Goal: Information Seeking & Learning: Learn about a topic

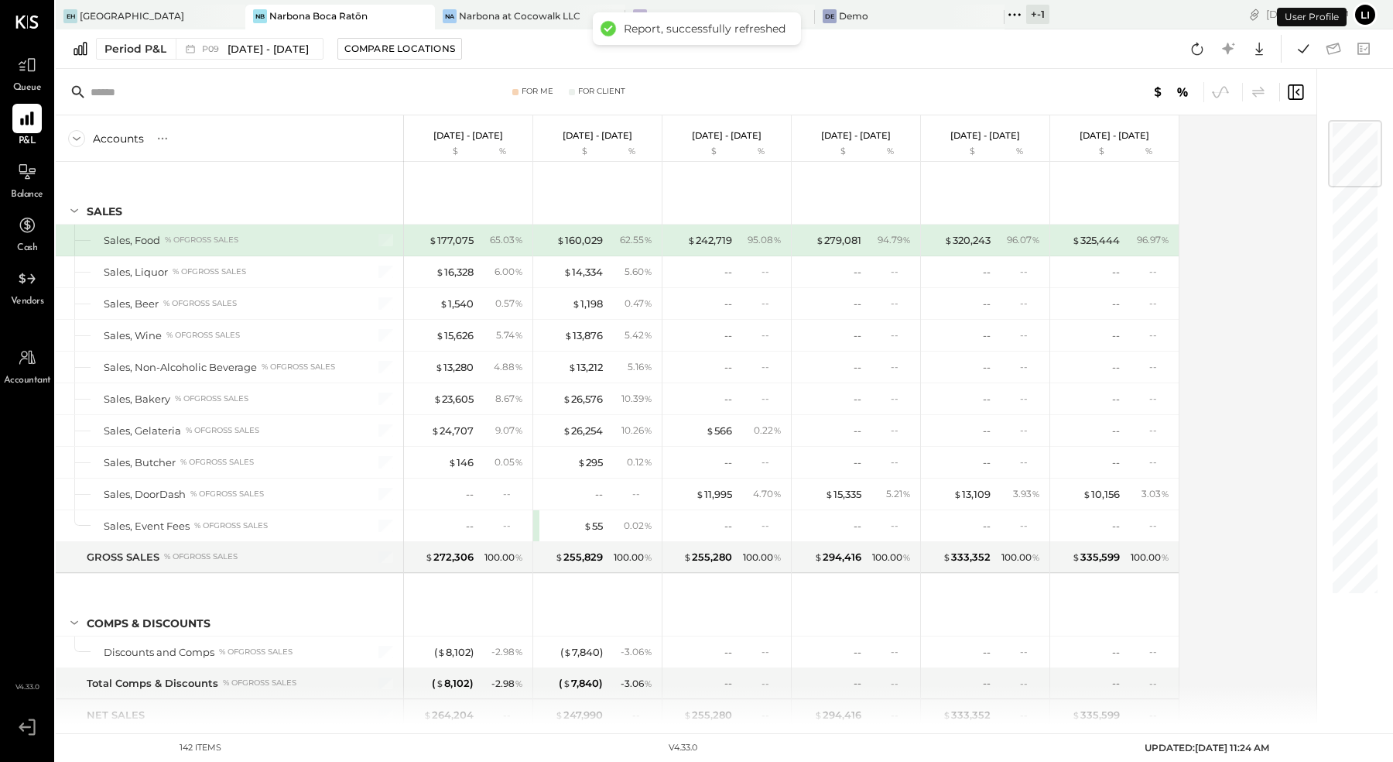
click at [484, 0] on div "EH Ette Hotel NB Narbona Boca Ratōn Na Narbona at Cocowalk LLC Na Narbona at Ke…" at bounding box center [553, 14] width 994 height 29
click at [474, 10] on div "Narbona at Cocowalk LLC" at bounding box center [520, 15] width 122 height 13
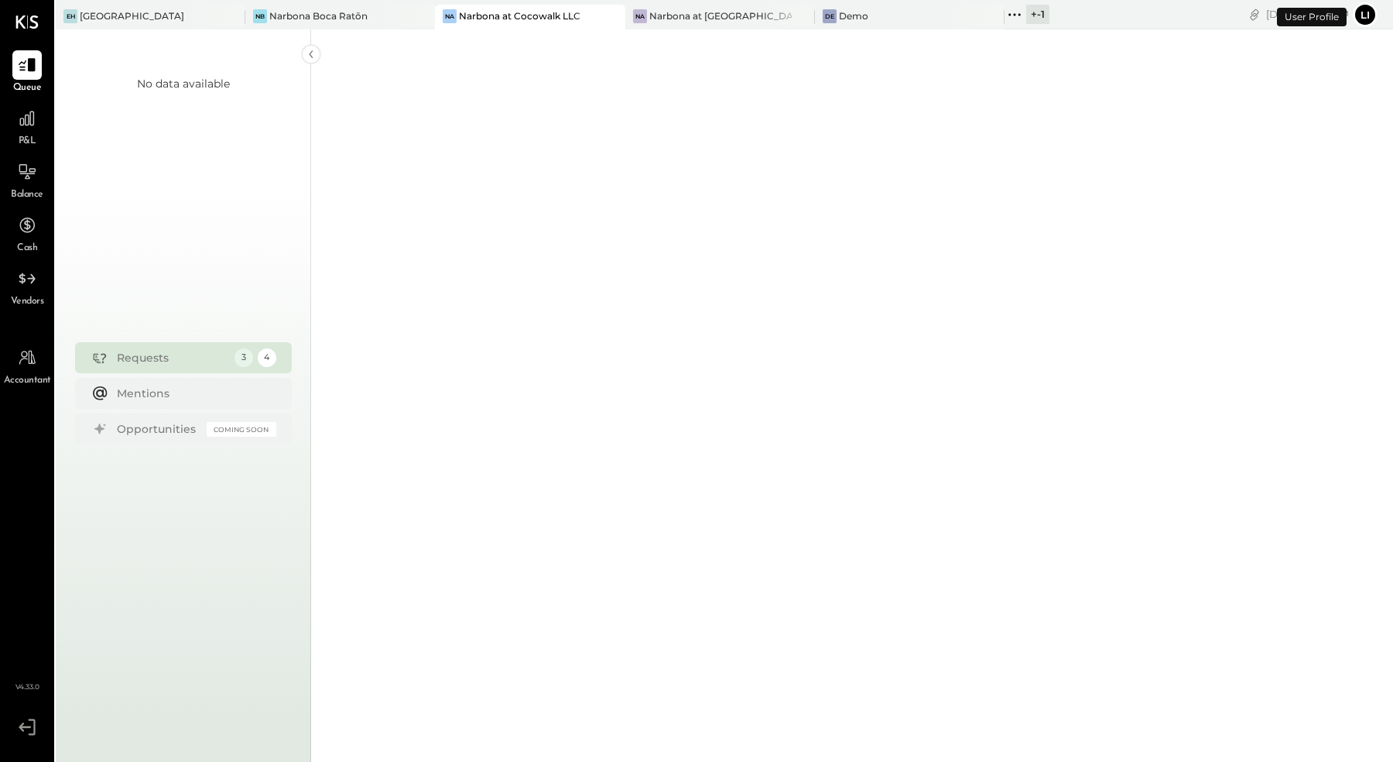
click at [13, 143] on div "P&L" at bounding box center [26, 126] width 29 height 45
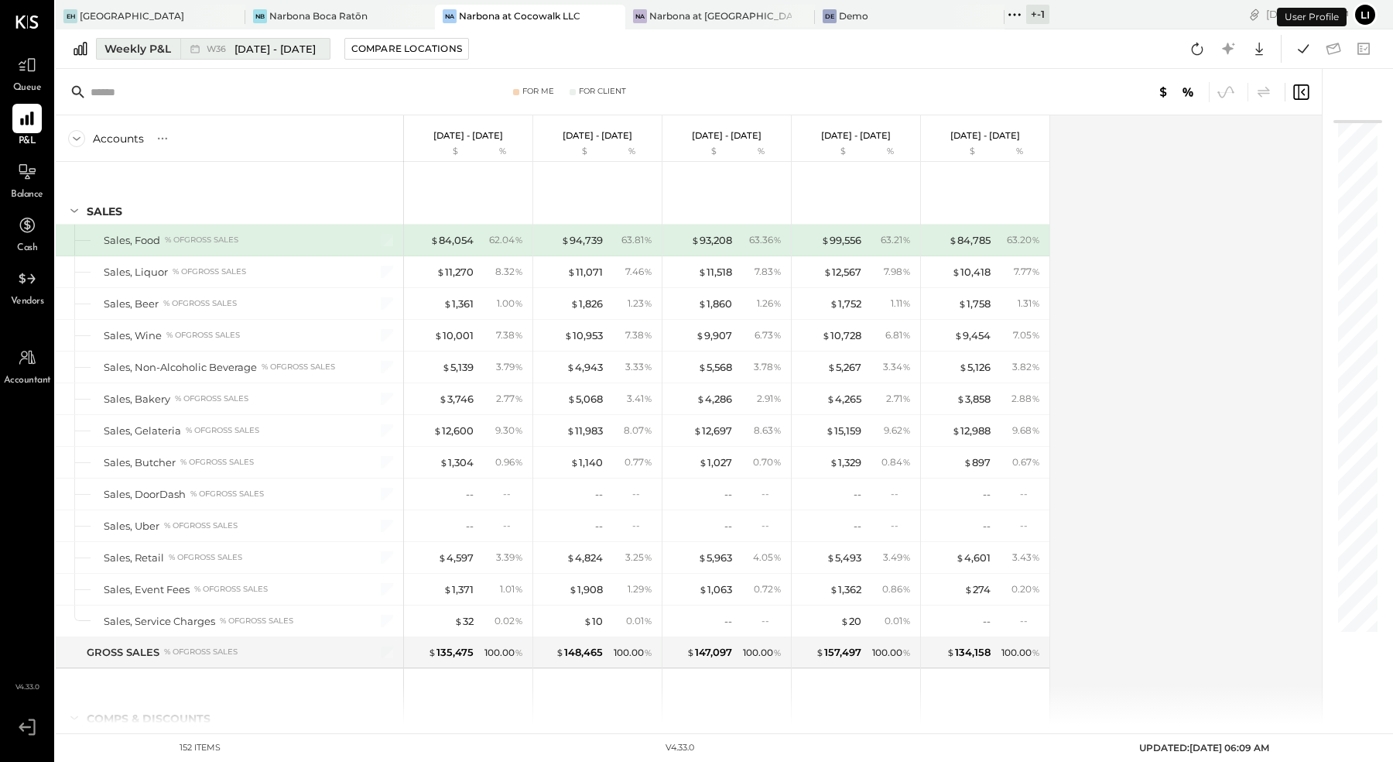
click at [130, 51] on div "Weekly P&L" at bounding box center [137, 48] width 67 height 15
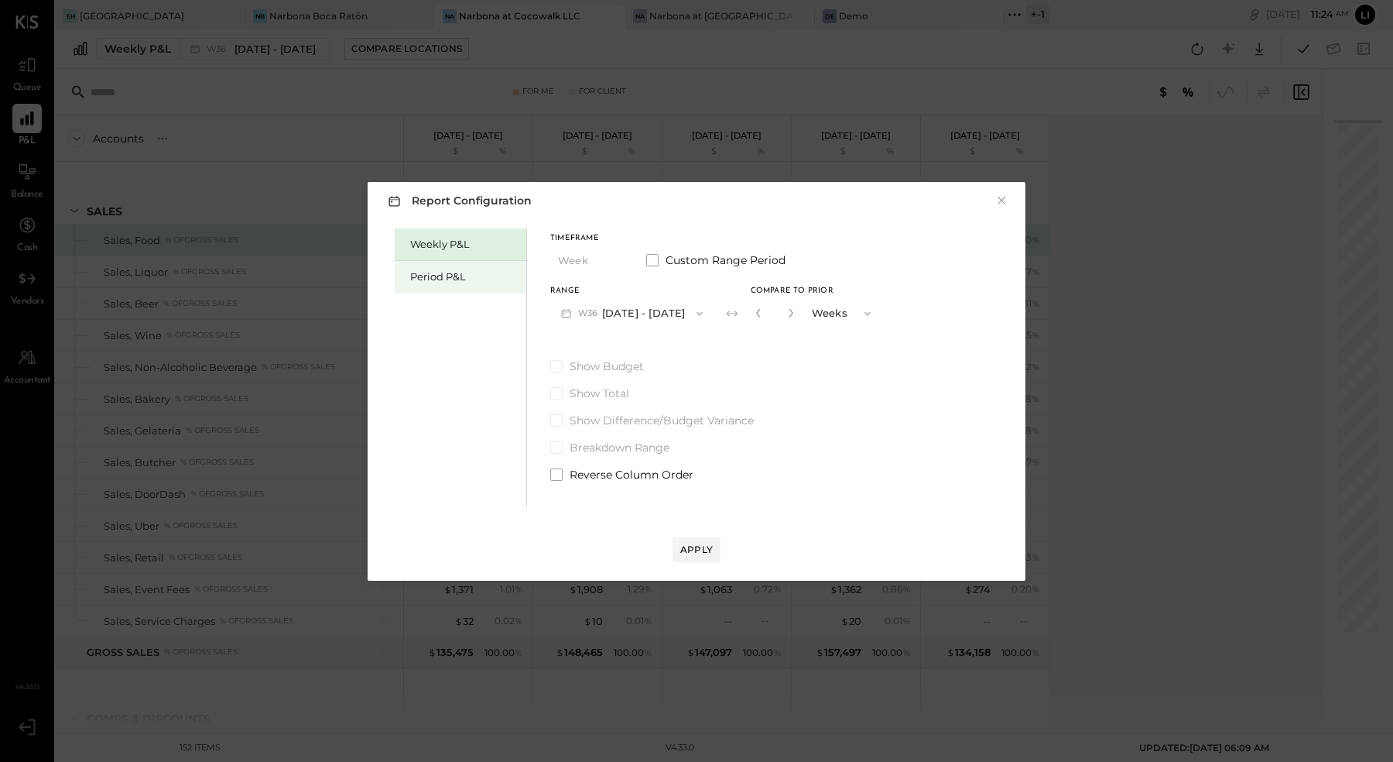
click at [452, 284] on div "Period P&L" at bounding box center [461, 277] width 132 height 33
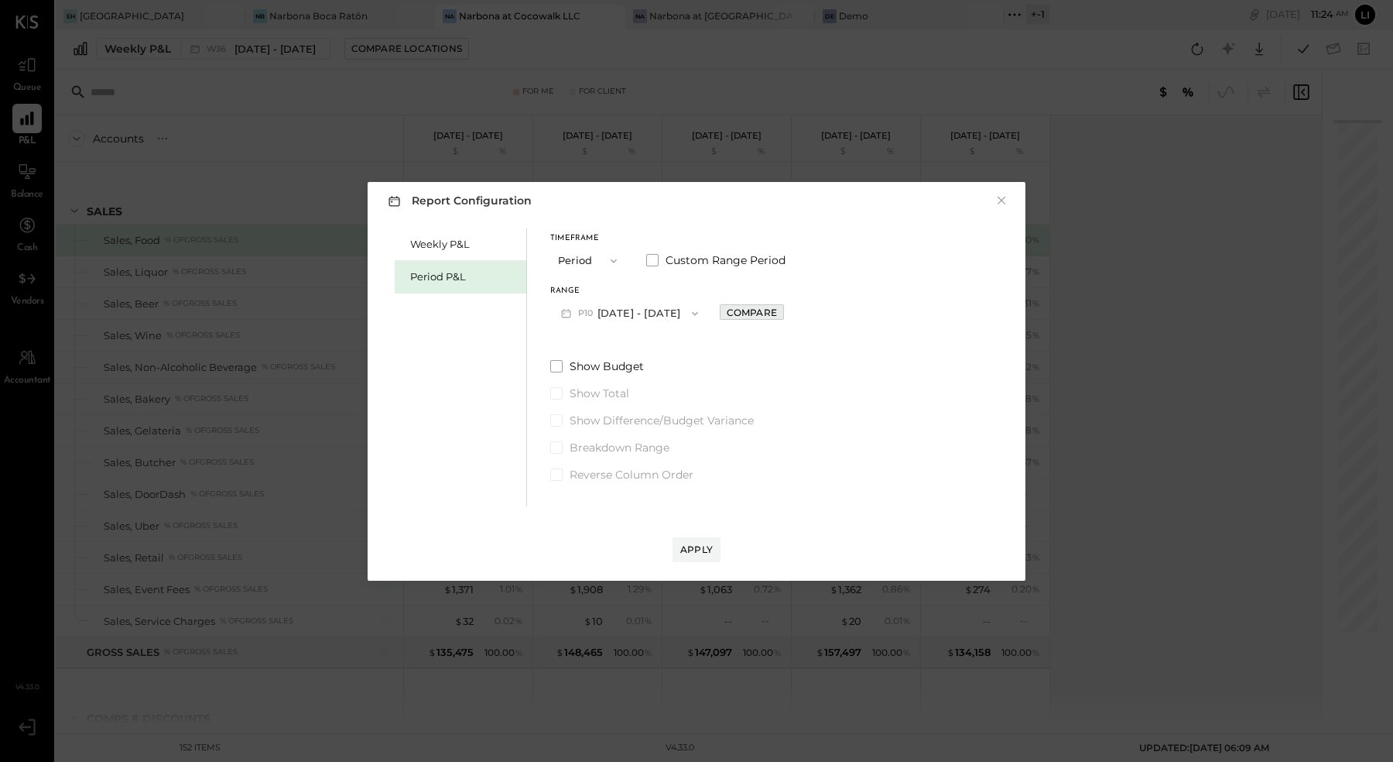
click at [749, 315] on div "Compare" at bounding box center [752, 312] width 50 height 13
click at [791, 315] on icon "button" at bounding box center [786, 312] width 9 height 9
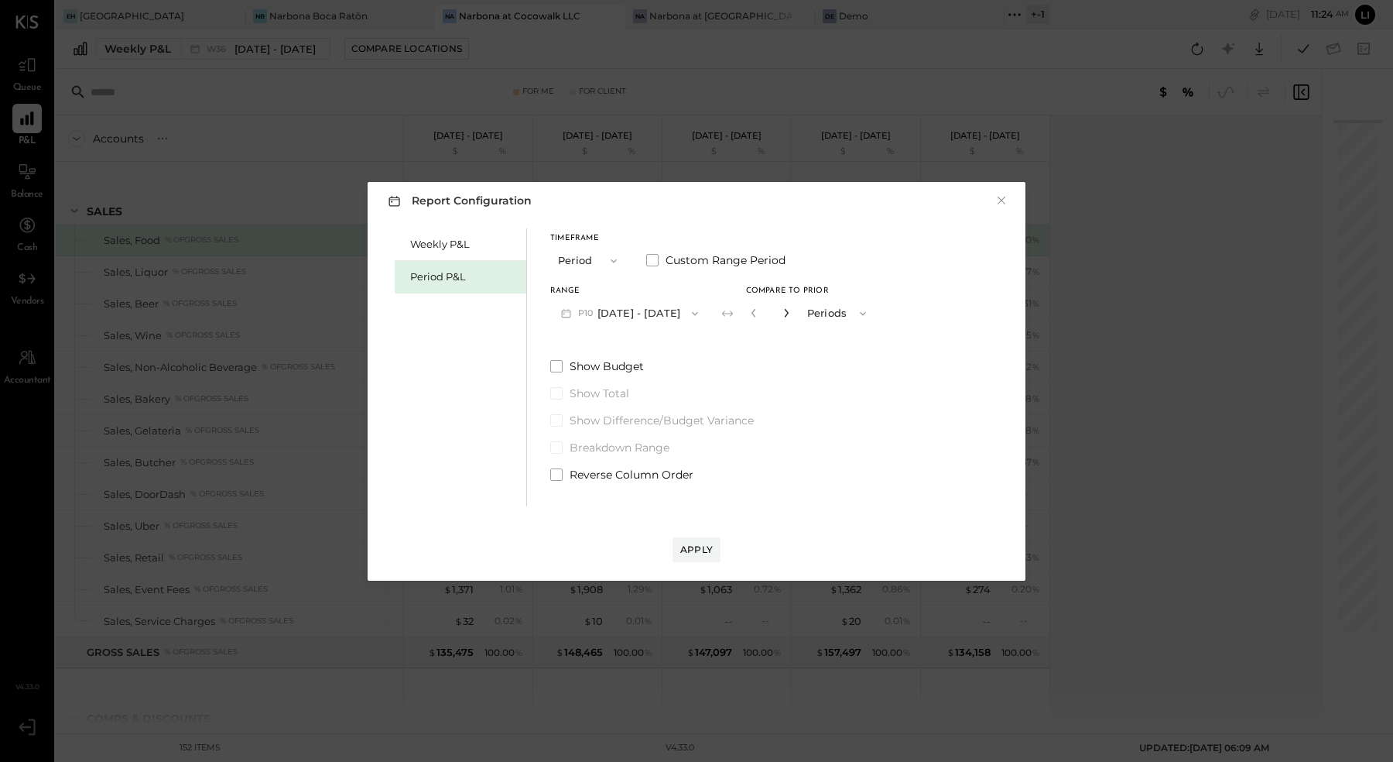
type input "*"
click at [700, 549] on div "Apply" at bounding box center [696, 549] width 33 height 13
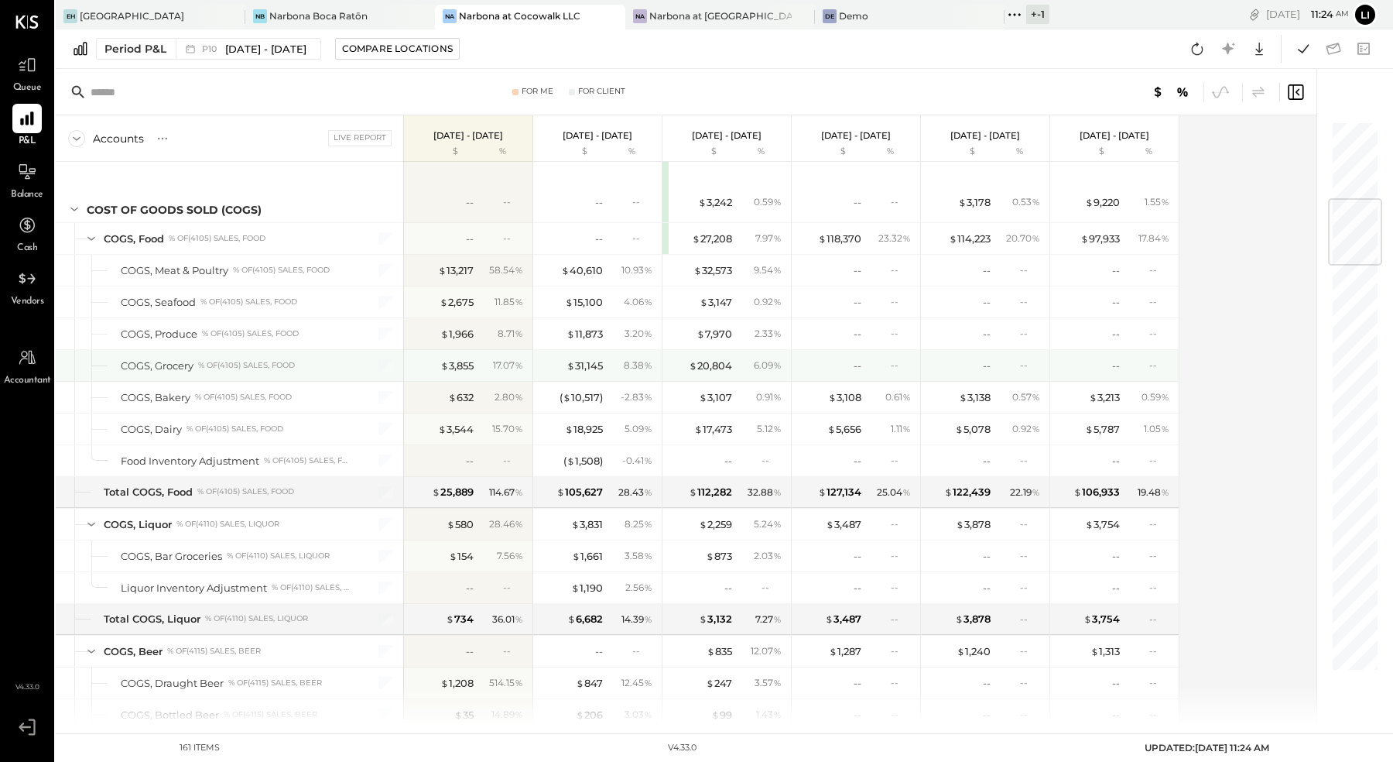
scroll to position [670, 0]
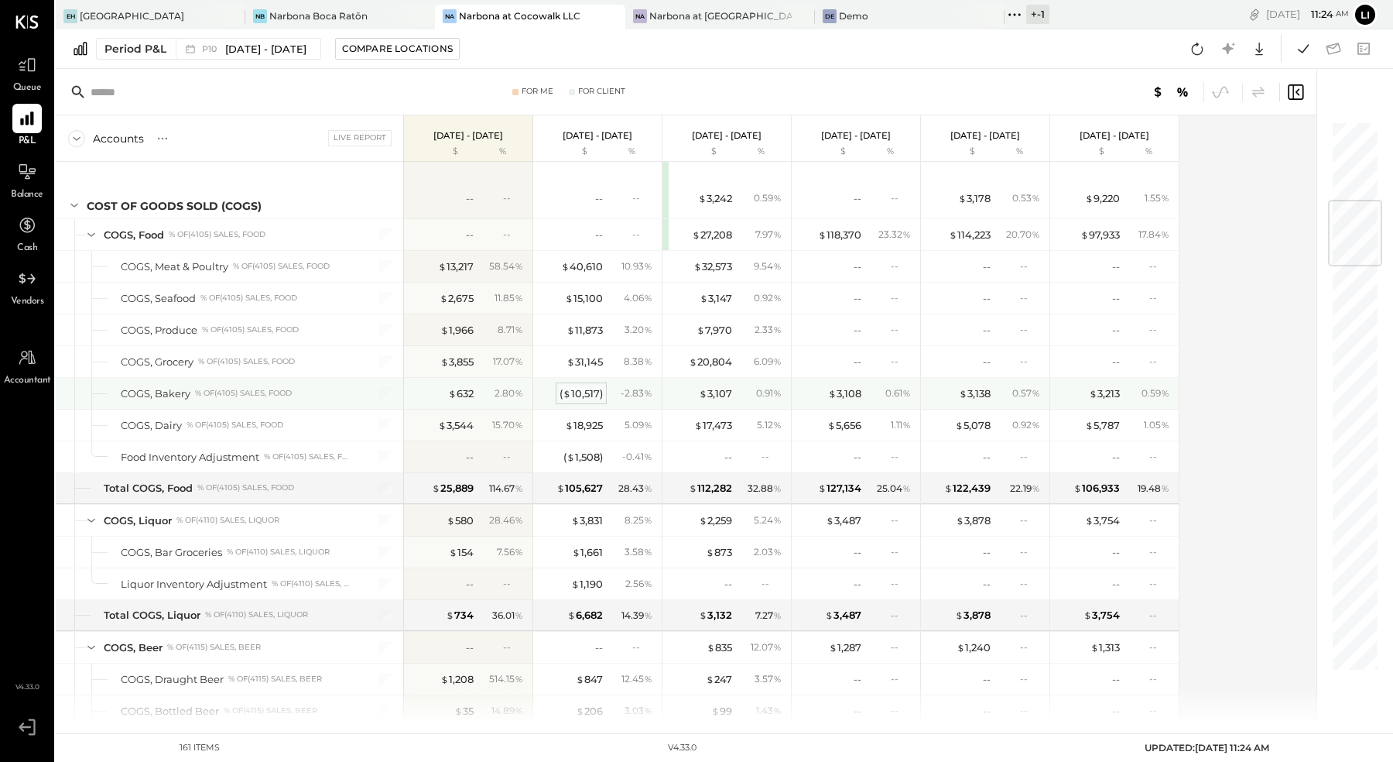
click at [582, 386] on div "( $ 10,517 )" at bounding box center [581, 393] width 43 height 15
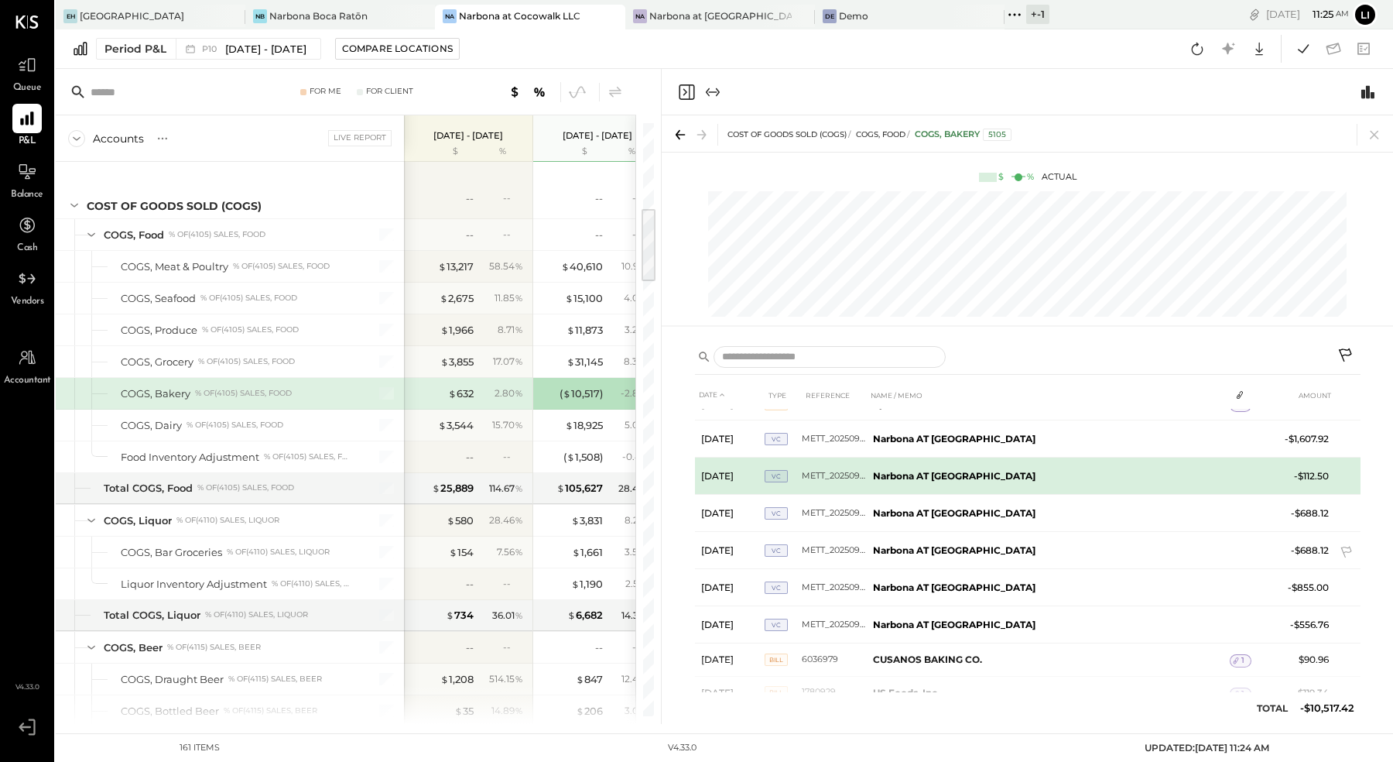
scroll to position [331, 0]
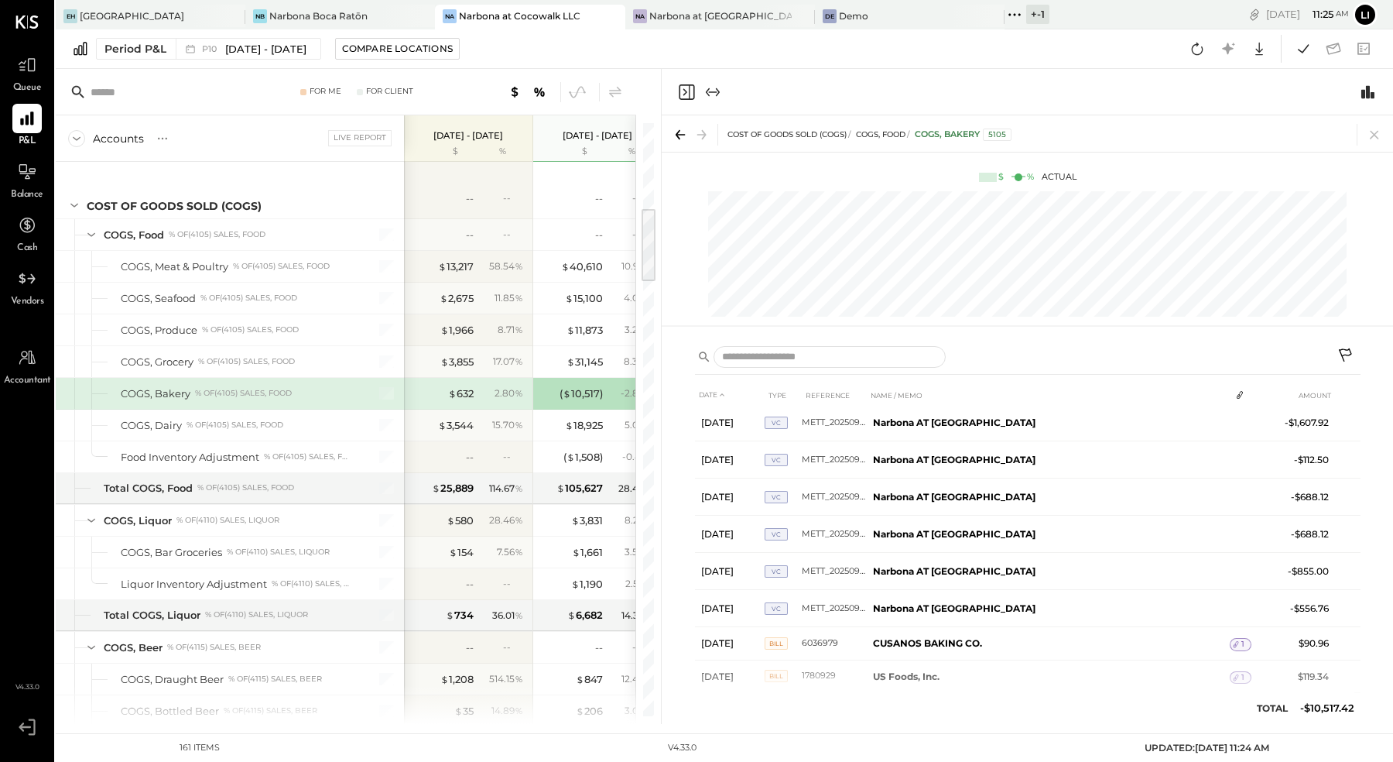
click at [19, 200] on span "Balance" at bounding box center [27, 195] width 33 height 14
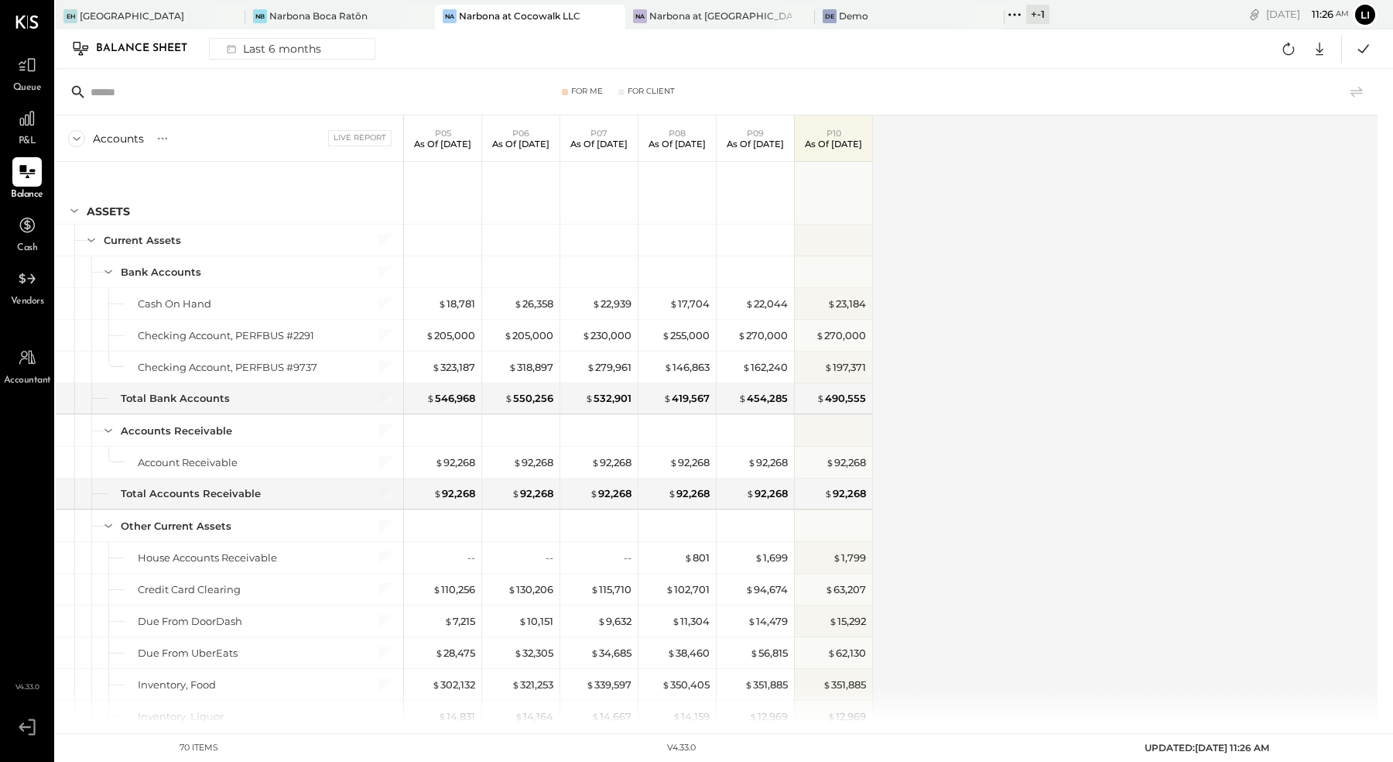
click at [287, 60] on div "Balance Sheet Last 6 months" at bounding box center [227, 48] width 312 height 25
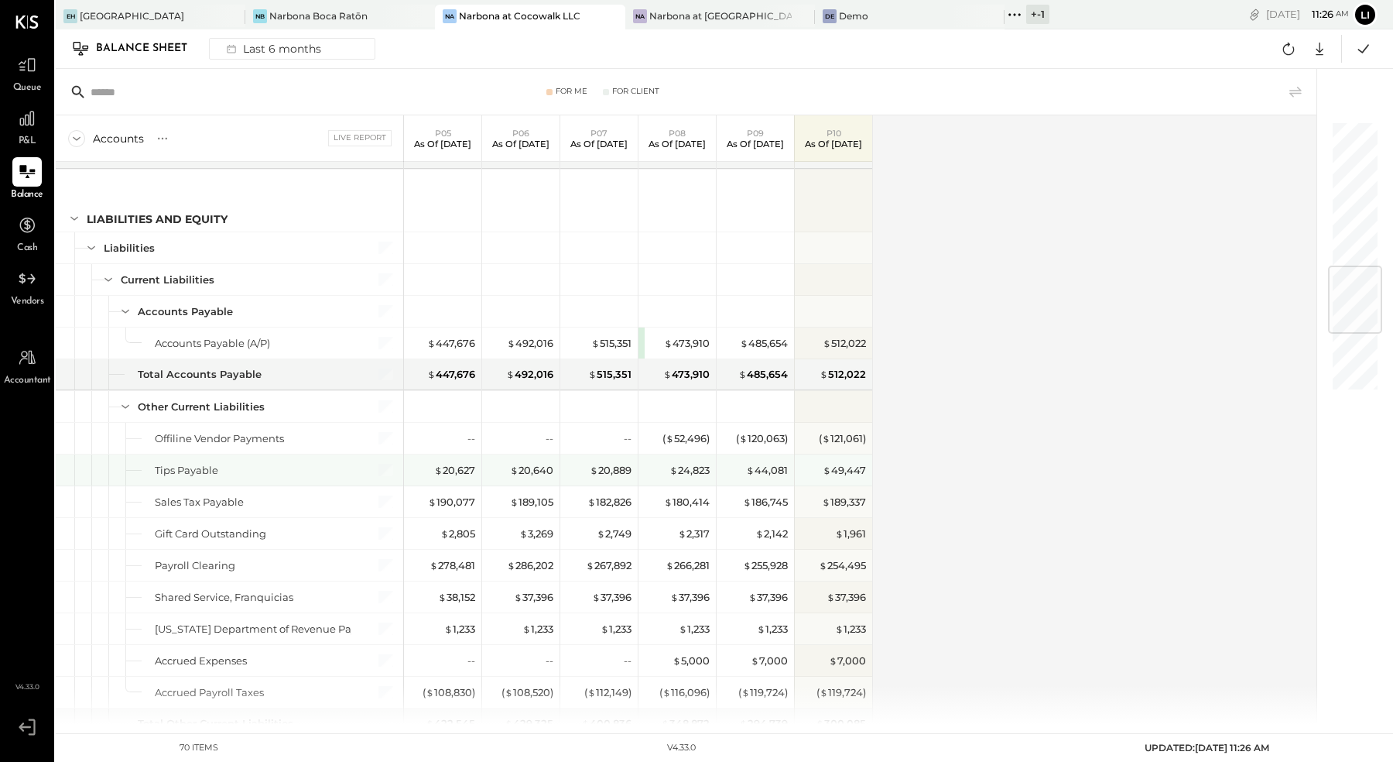
scroll to position [1190, 0]
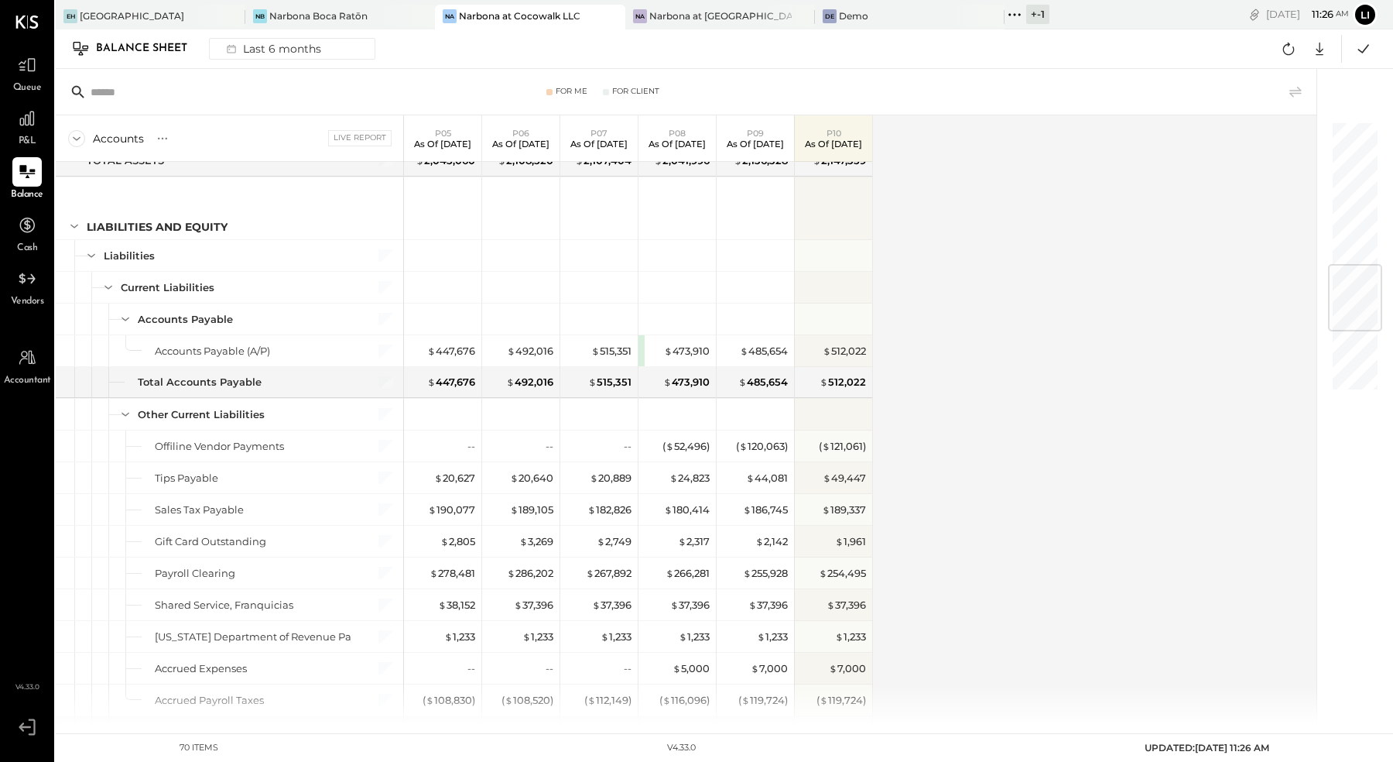
click at [1121, 348] on div "Accounts S GL Live Report P05 As of May 18th 2025 P06 As of Jun 15th 2025 P07 A…" at bounding box center [687, 419] width 1263 height 608
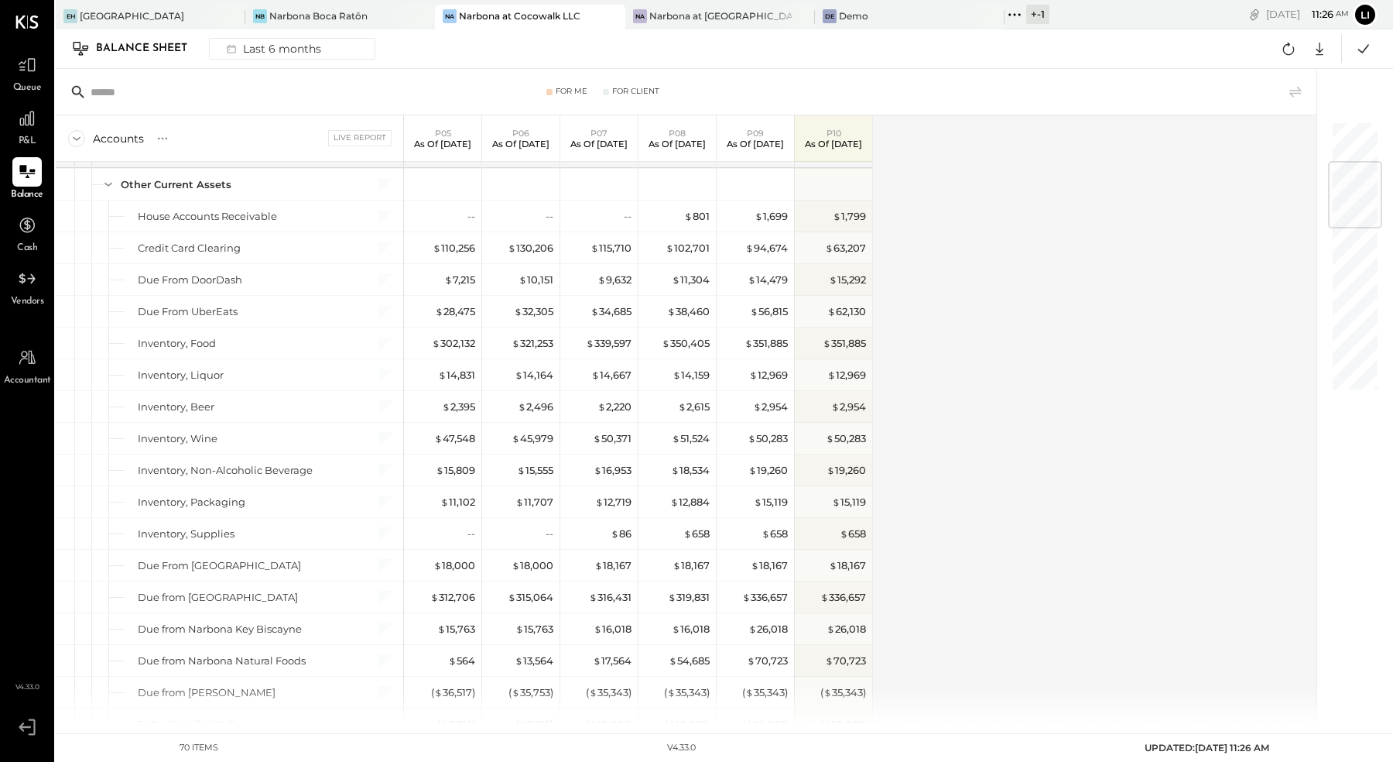
scroll to position [335, 0]
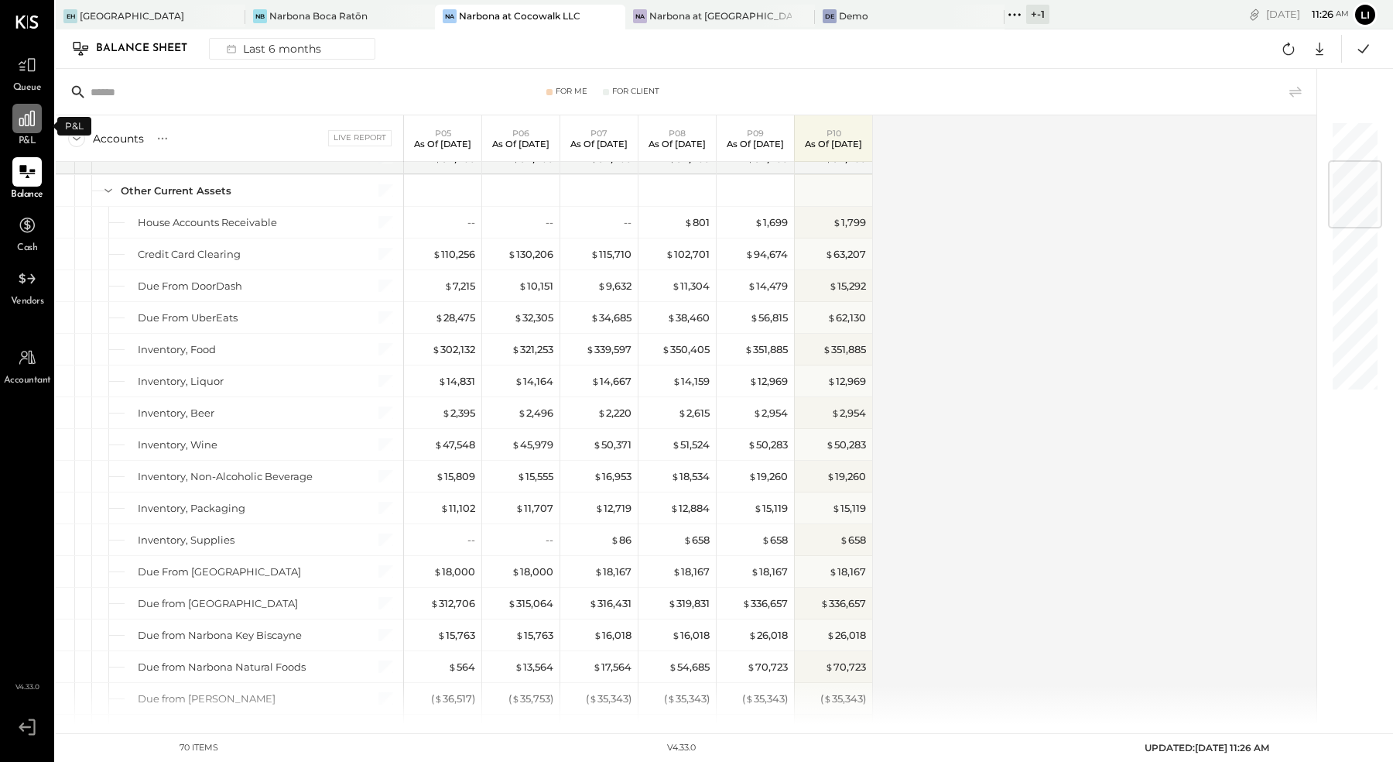
click at [20, 127] on icon at bounding box center [27, 118] width 20 height 20
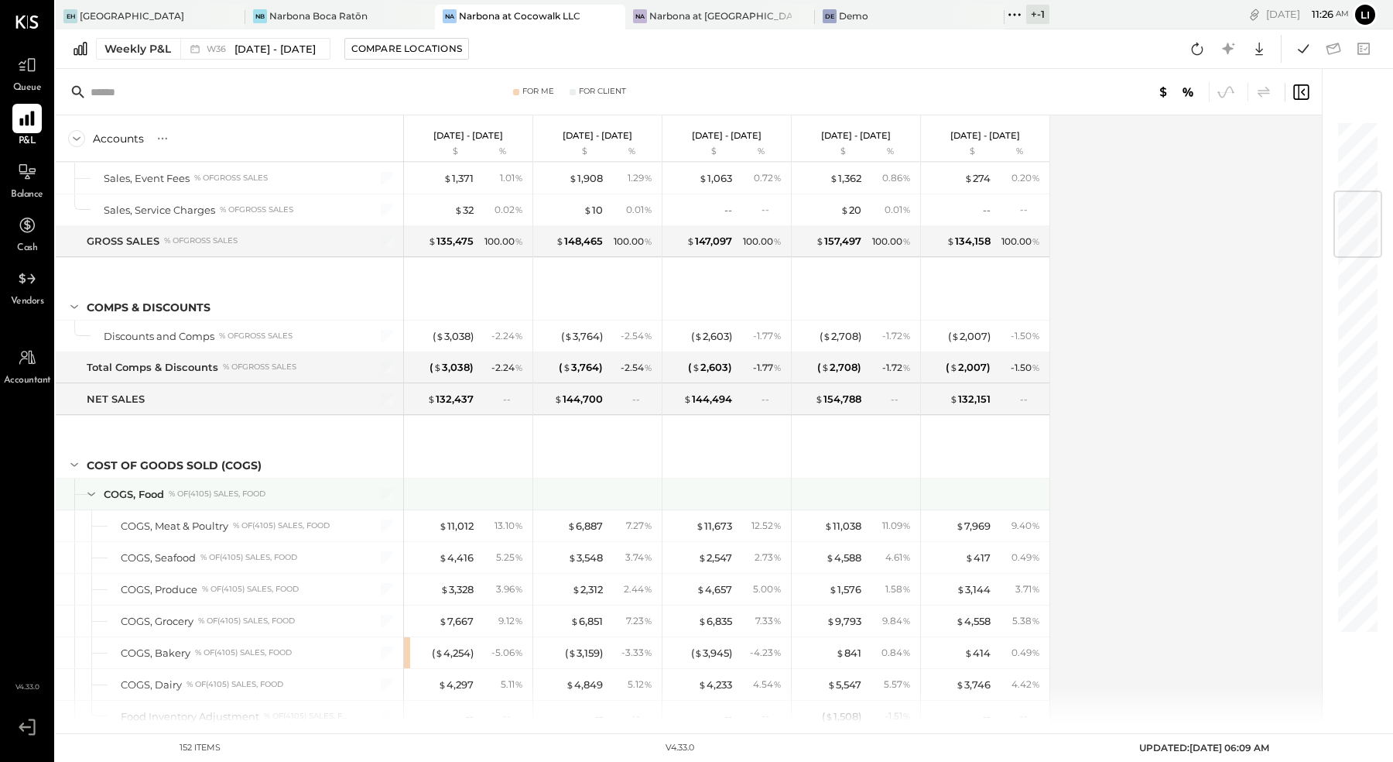
scroll to position [620, 0]
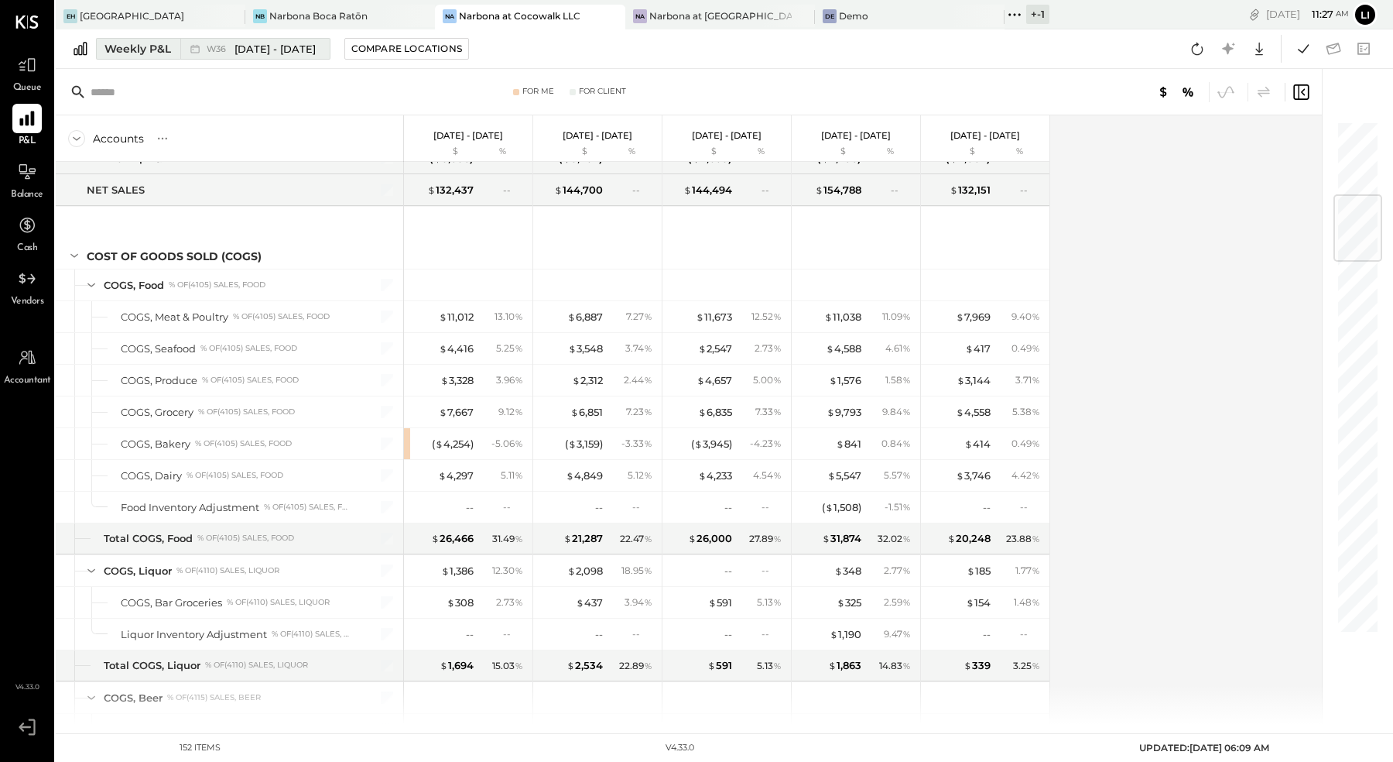
click at [185, 50] on div "W36 Sep 1 - 7, 2025" at bounding box center [251, 49] width 142 height 20
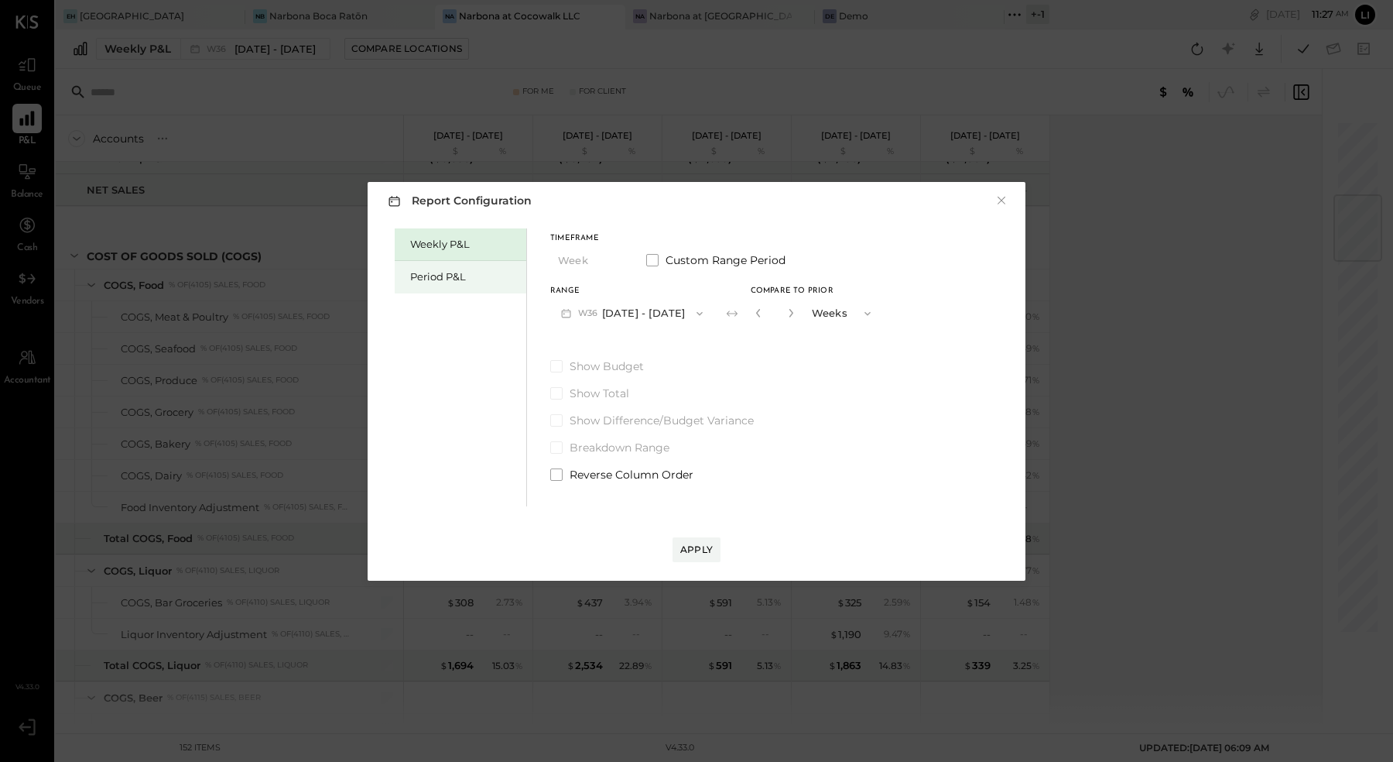
click at [441, 265] on div "Period P&L" at bounding box center [461, 277] width 132 height 33
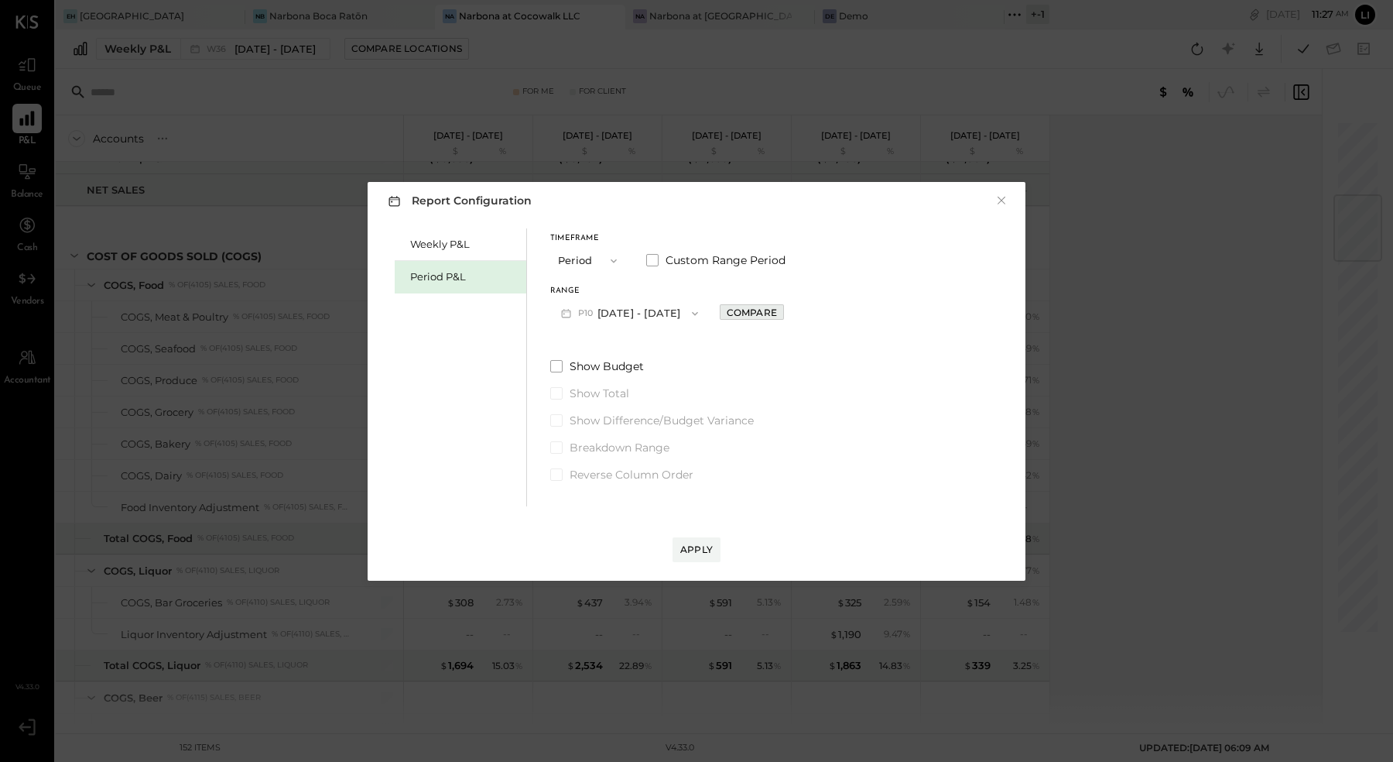
click at [773, 309] on div "Compare" at bounding box center [752, 312] width 50 height 13
click at [792, 319] on button "button" at bounding box center [786, 312] width 12 height 17
type input "*"
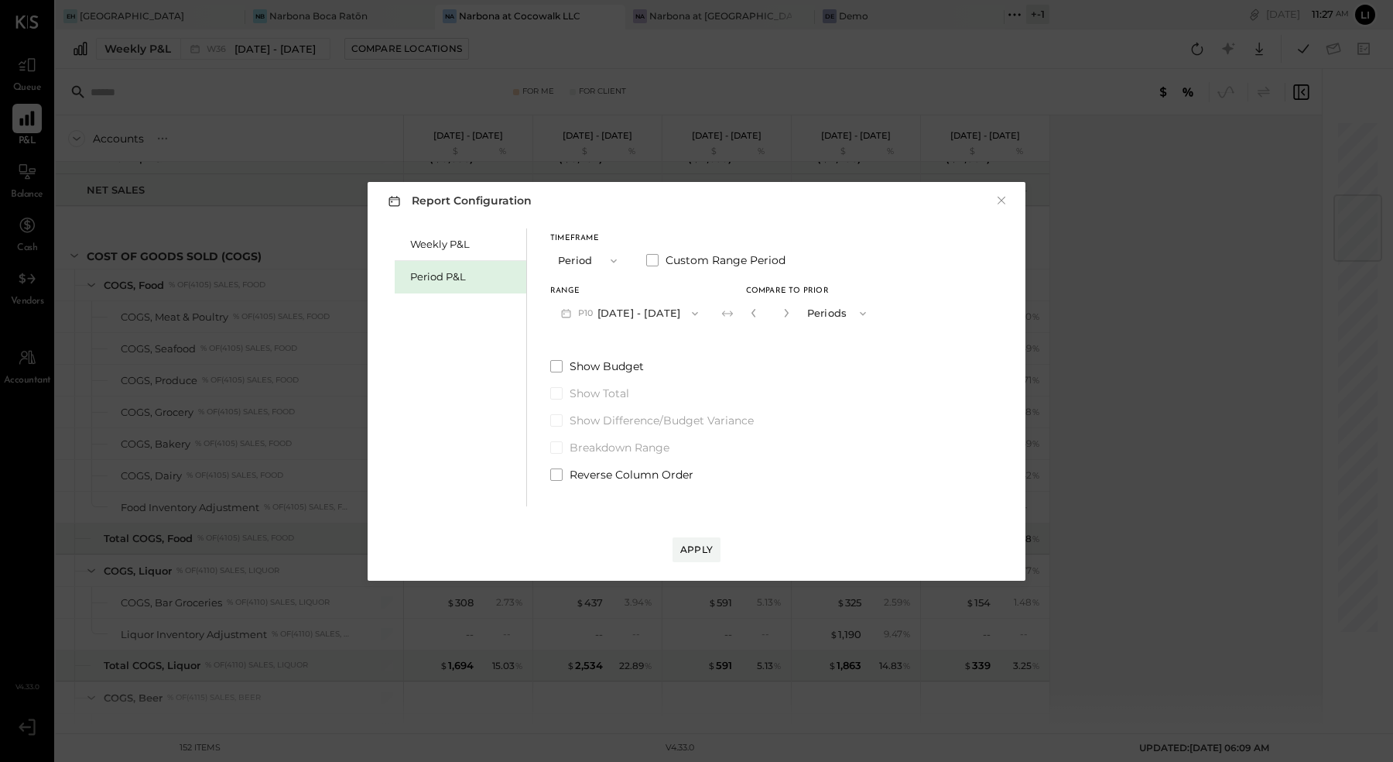
click at [706, 561] on div "Report Configuration × Weekly P&L Period P&L Timeframe Period Custom Range Peri…" at bounding box center [697, 381] width 658 height 399
click at [697, 549] on div "Apply" at bounding box center [696, 549] width 33 height 13
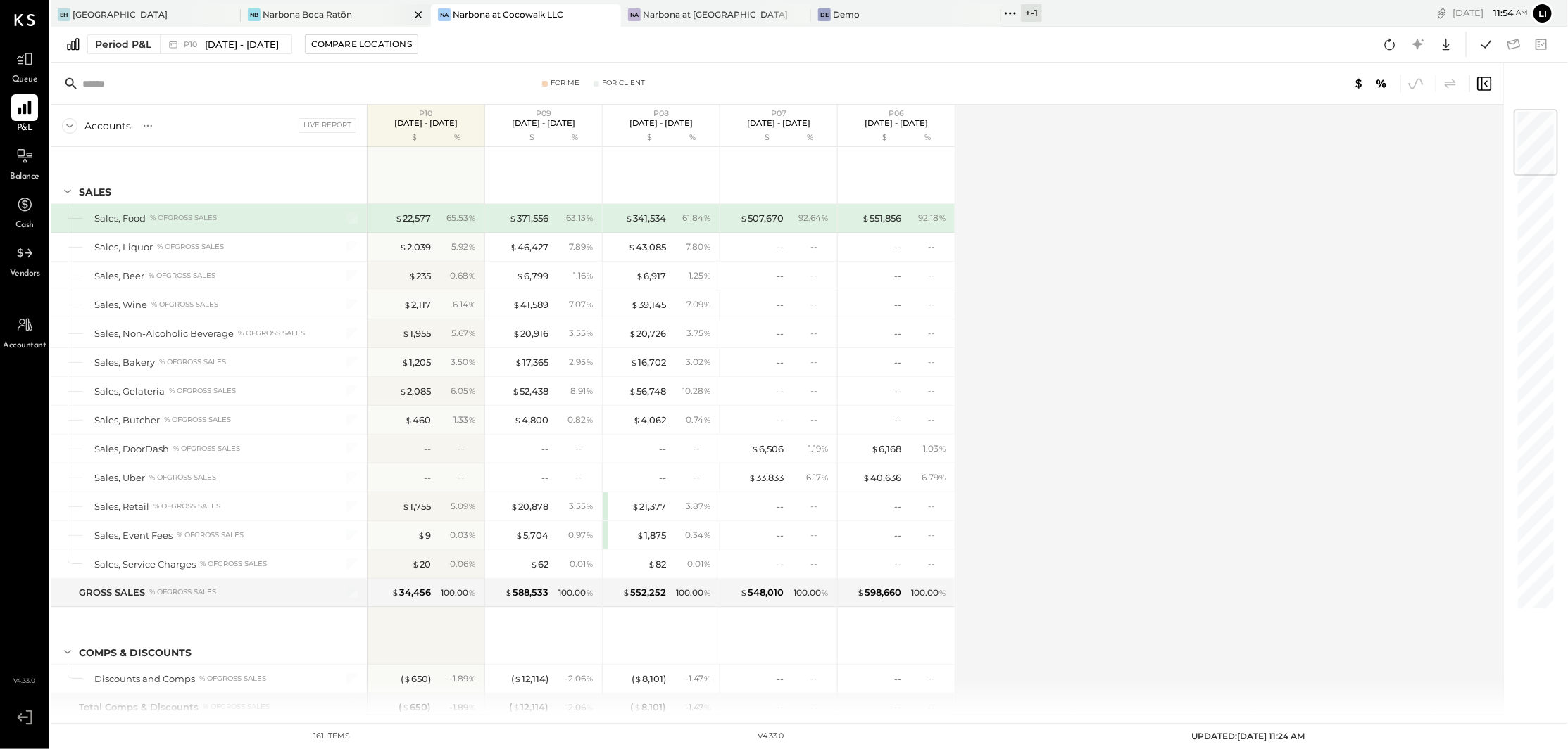
click at [336, 15] on div "Narbona Boca Ratōn" at bounding box center [307, 14] width 89 height 12
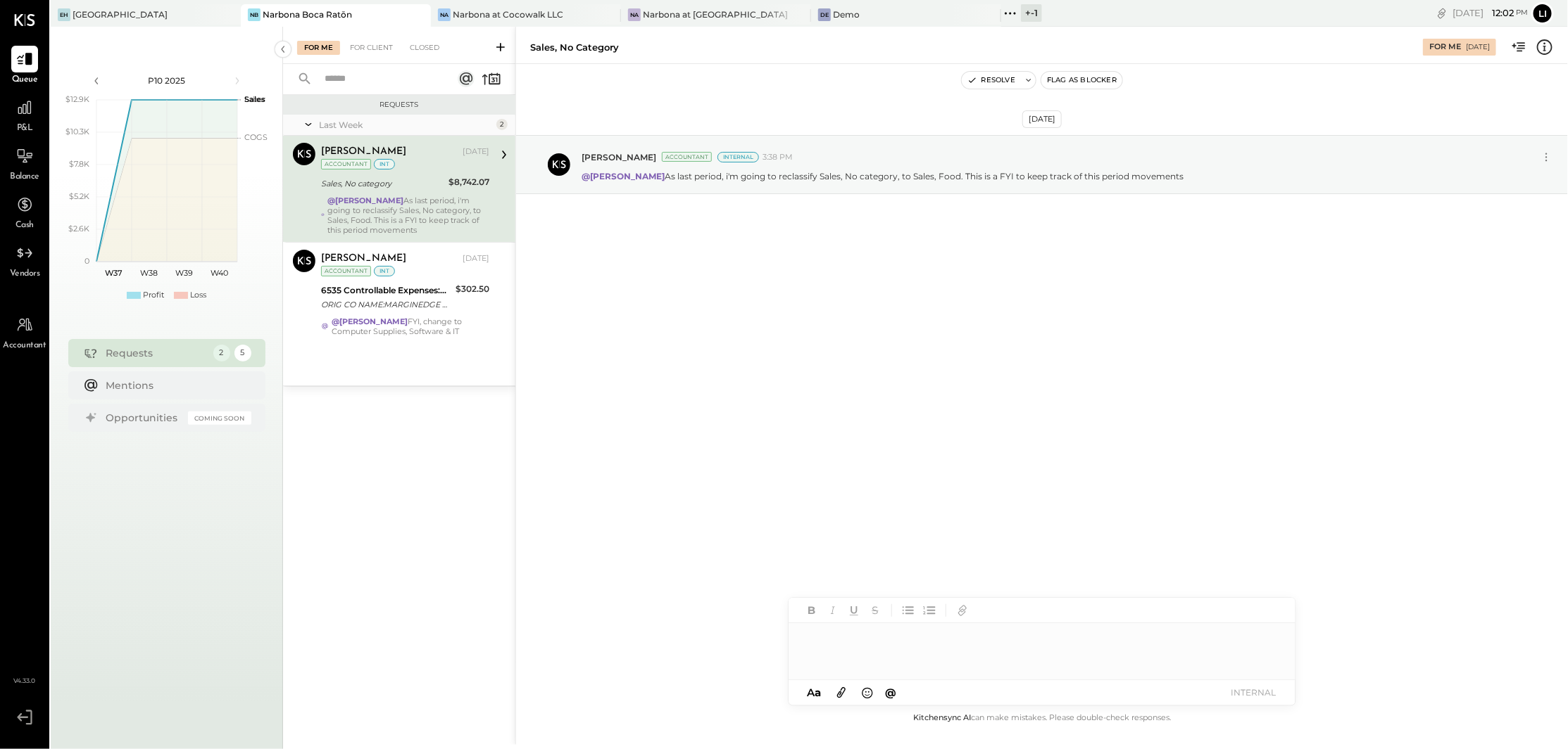
click at [807, 301] on div "Sep 9th, 2025 Lilia Martinez Nogueda Accountant Internal 3:38 PM @Noemi Balmace…" at bounding box center [1041, 386] width 1051 height 645
click at [26, 109] on icon at bounding box center [24, 107] width 14 height 14
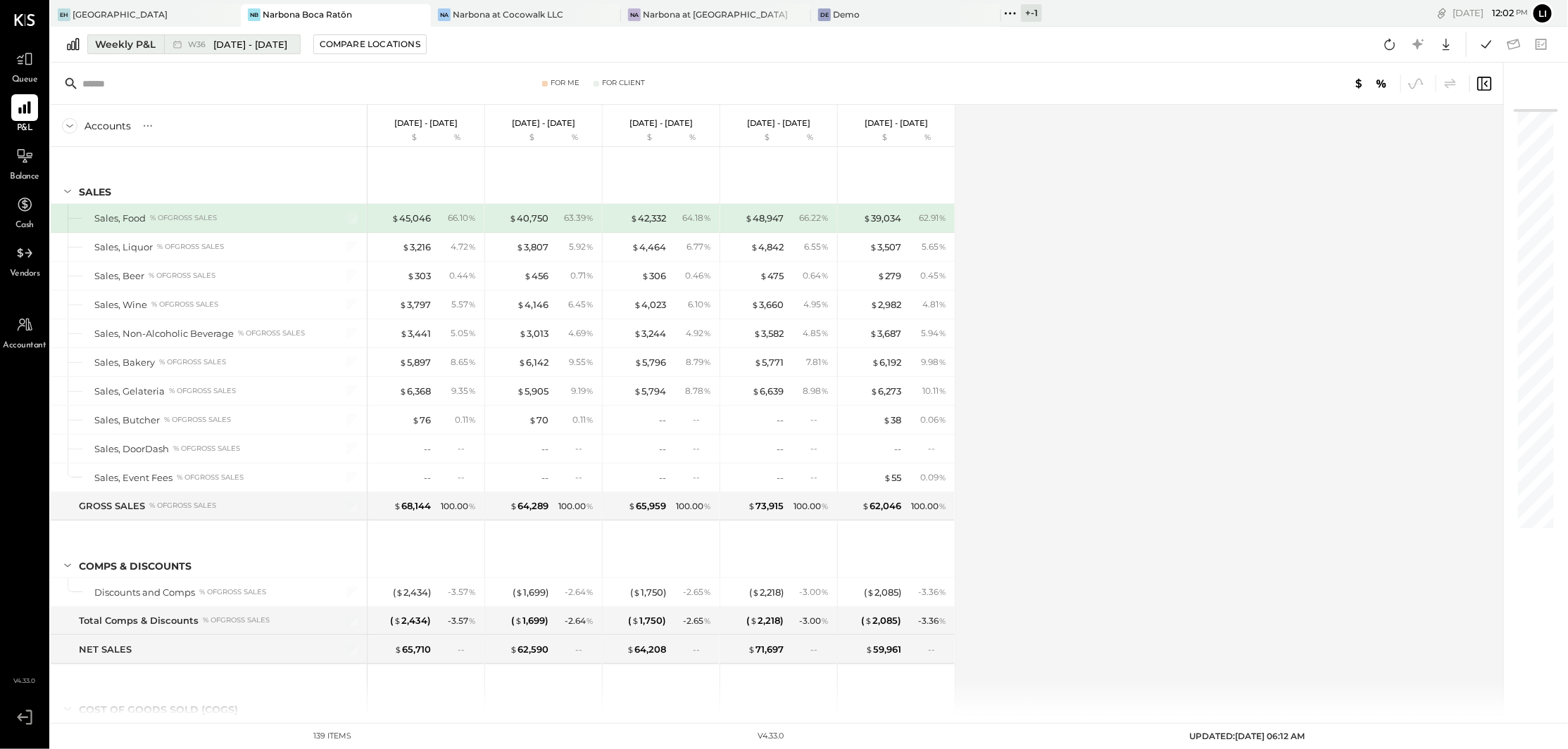
click at [178, 42] on icon at bounding box center [176, 44] width 14 height 14
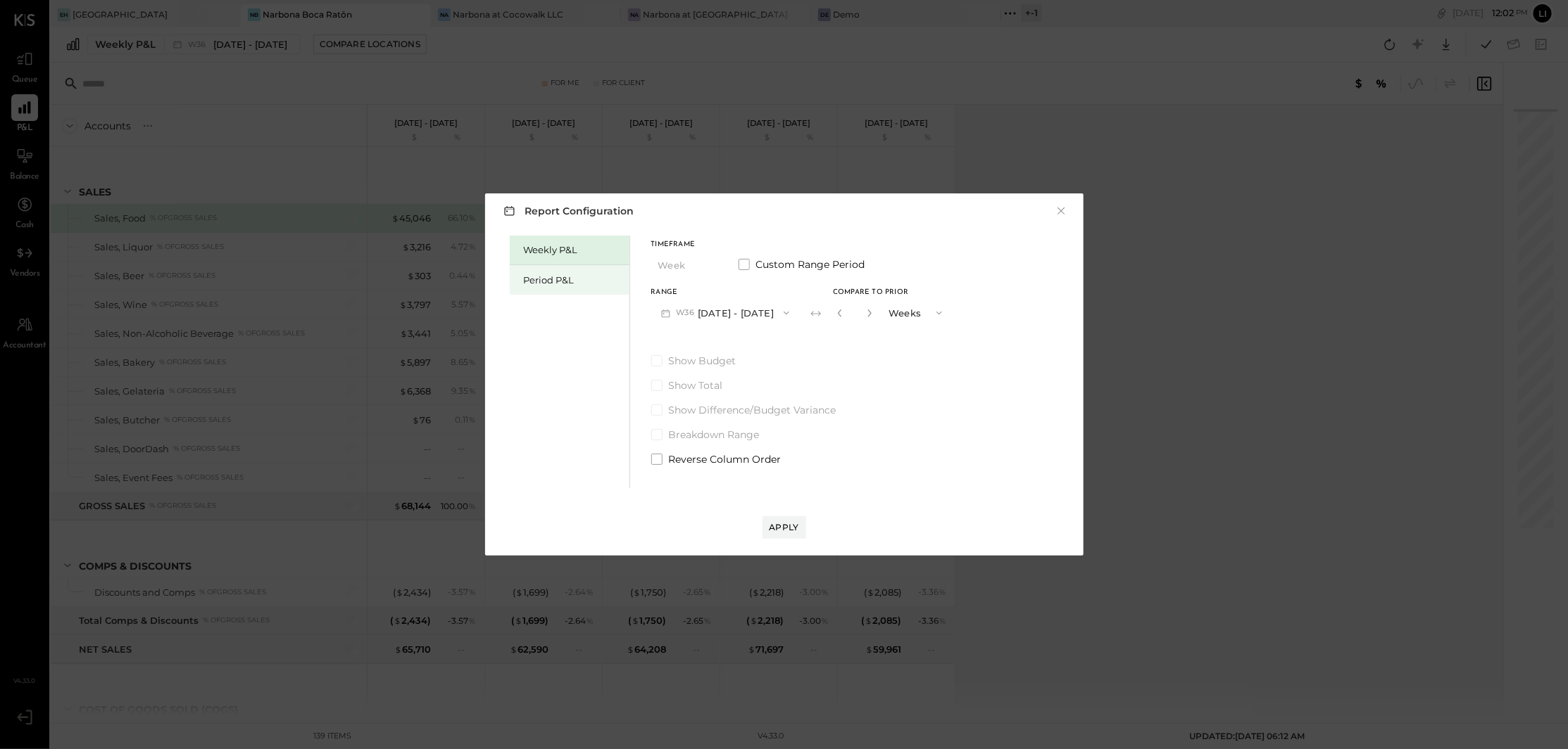
click at [583, 288] on div "Period P&L" at bounding box center [569, 280] width 120 height 30
click at [788, 314] on icon "button" at bounding box center [782, 313] width 11 height 11
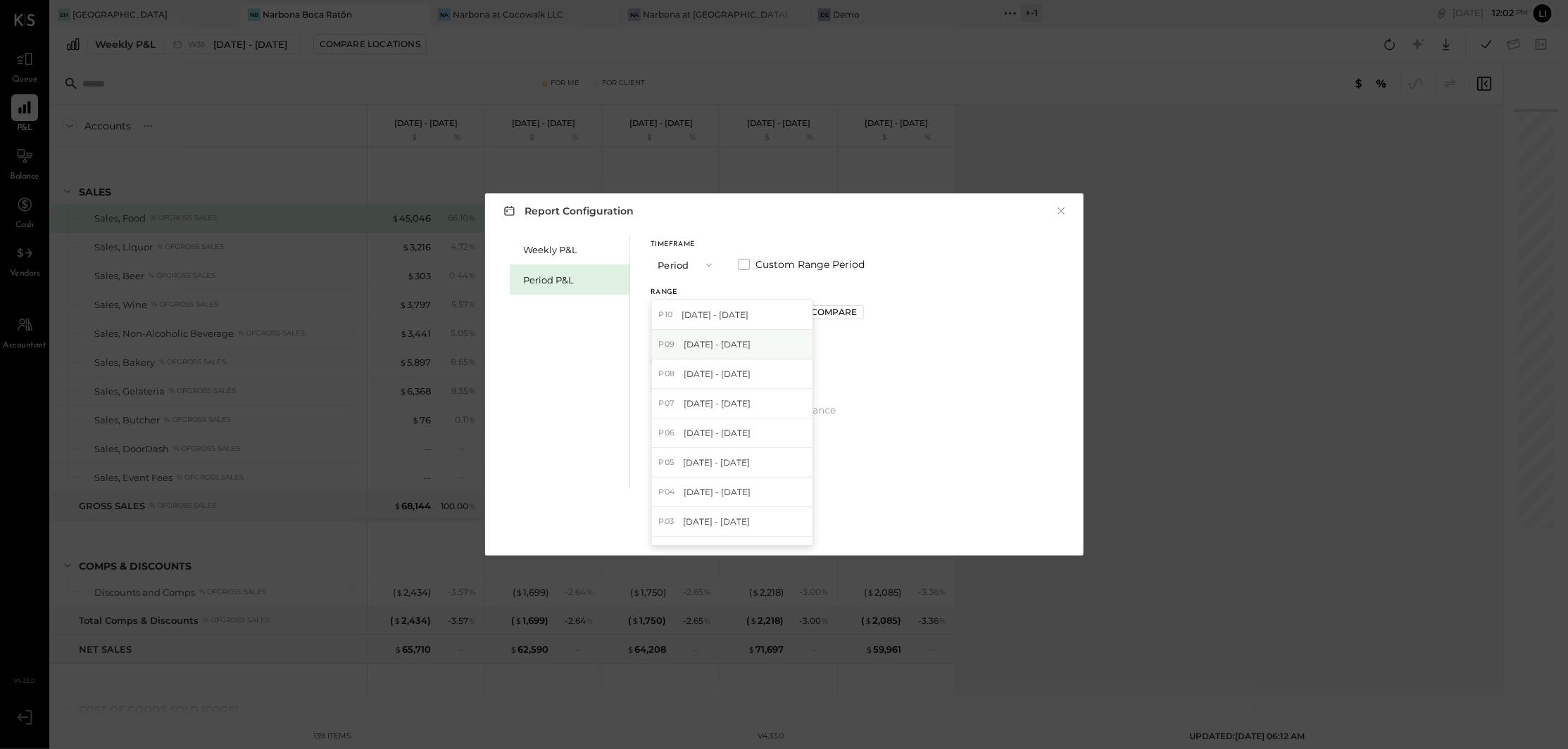
click at [769, 344] on div "P09 Aug 11 - Sep 7, 2025" at bounding box center [732, 345] width 160 height 30
click at [842, 319] on button "Compare" at bounding box center [836, 312] width 58 height 14
click at [871, 314] on icon "button" at bounding box center [867, 313] width 8 height 8
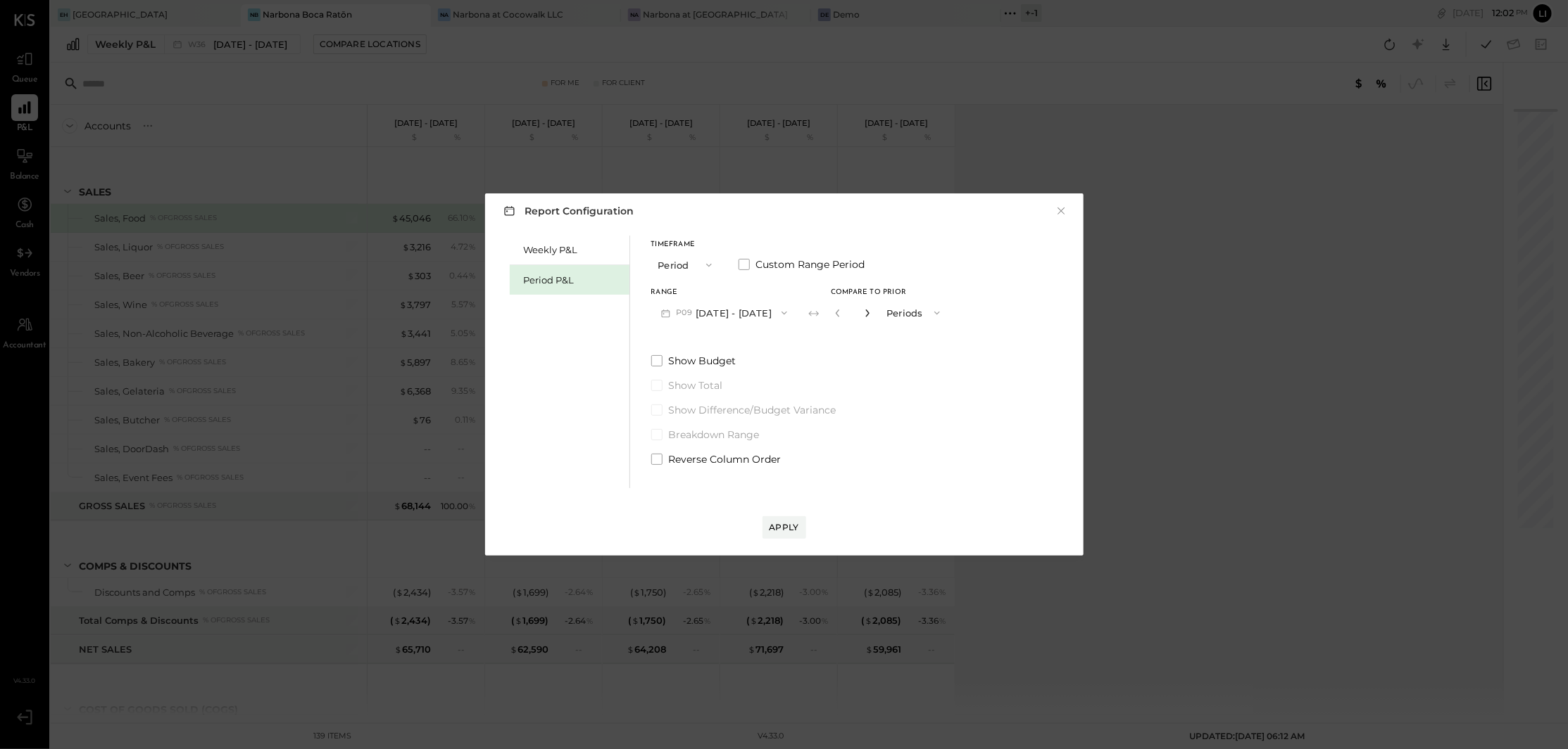
type input "*"
click at [797, 529] on div "Apply" at bounding box center [784, 526] width 30 height 12
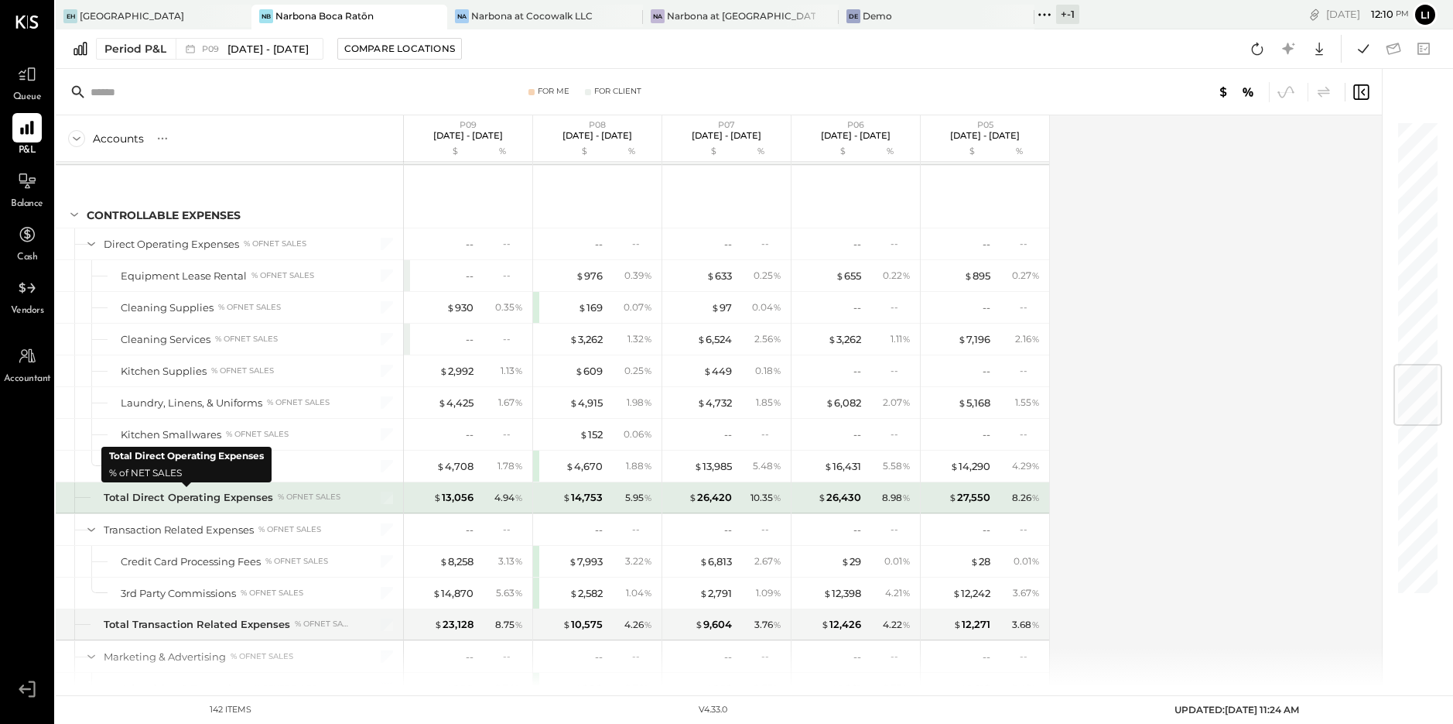
scroll to position [2059, 0]
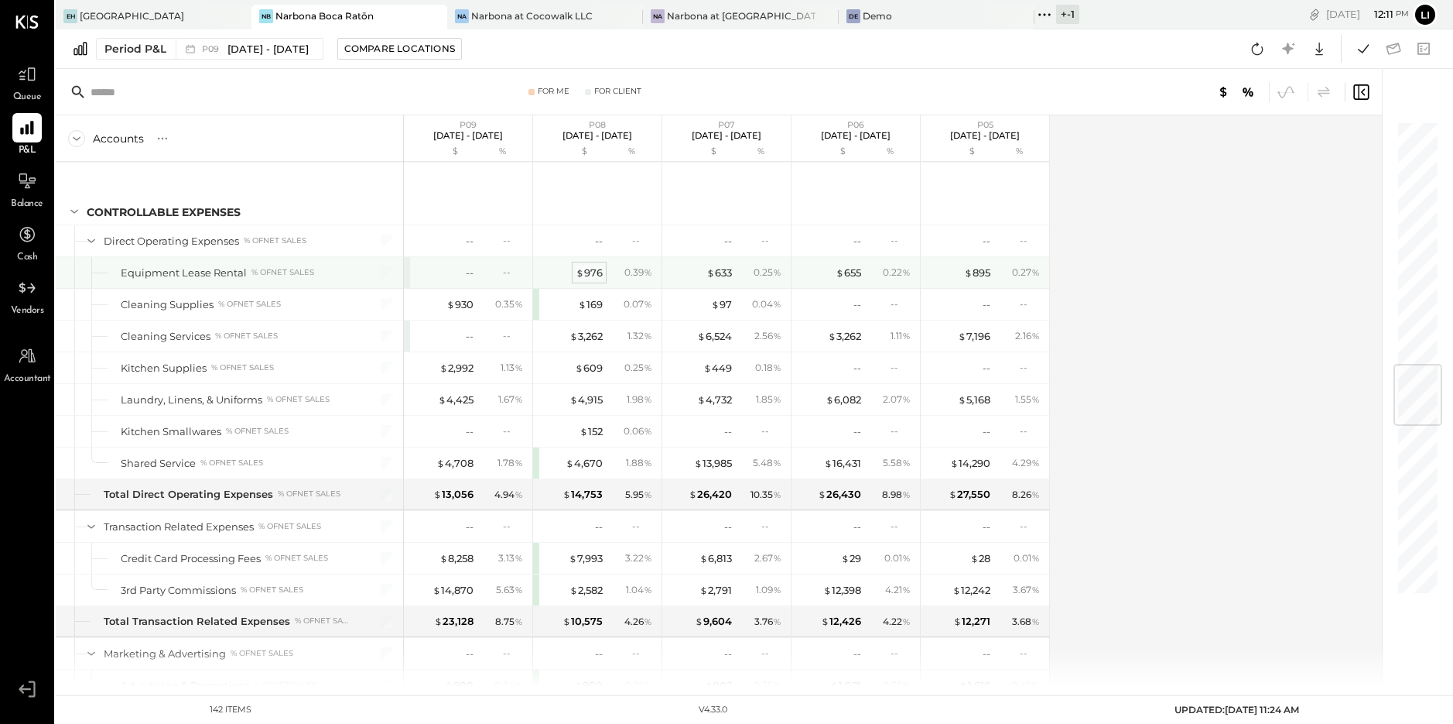
click at [584, 272] on span "$" at bounding box center [580, 272] width 9 height 12
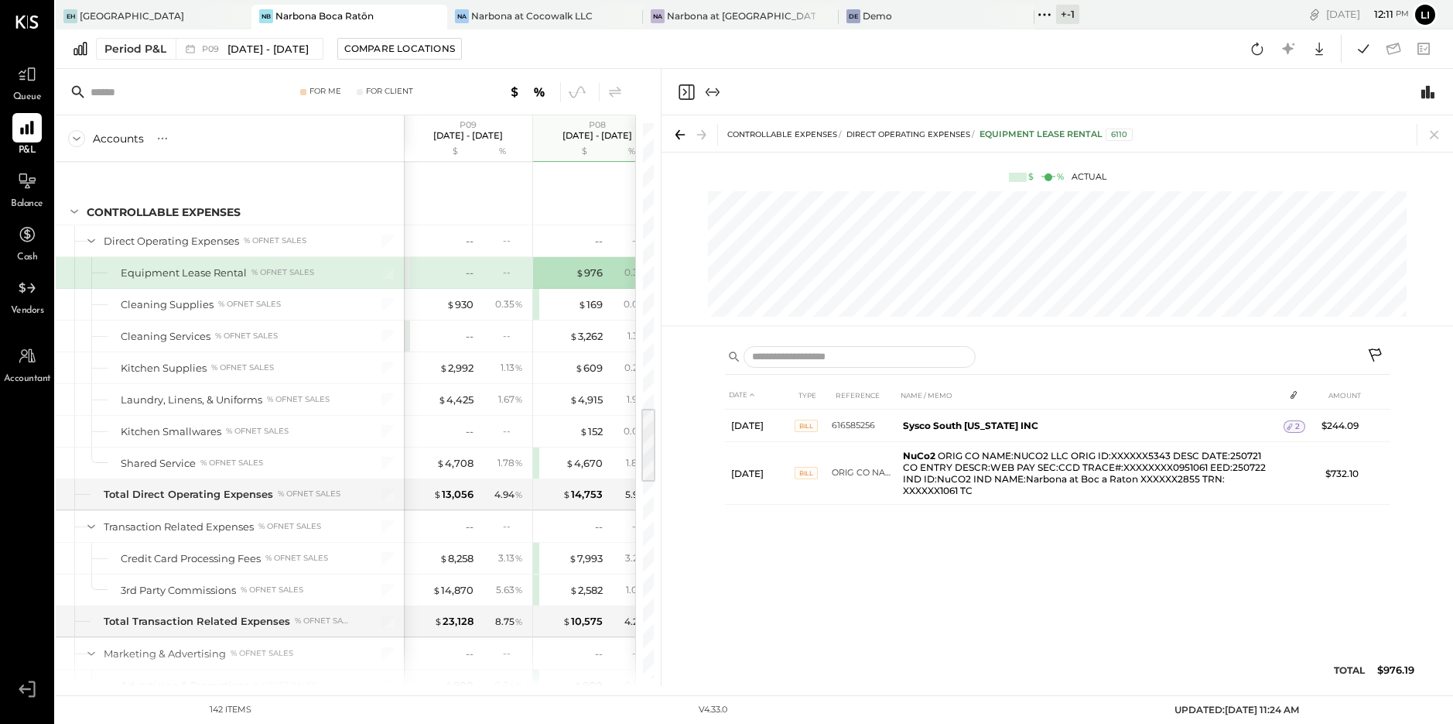
click at [690, 88] on icon "Close panel" at bounding box center [686, 92] width 19 height 19
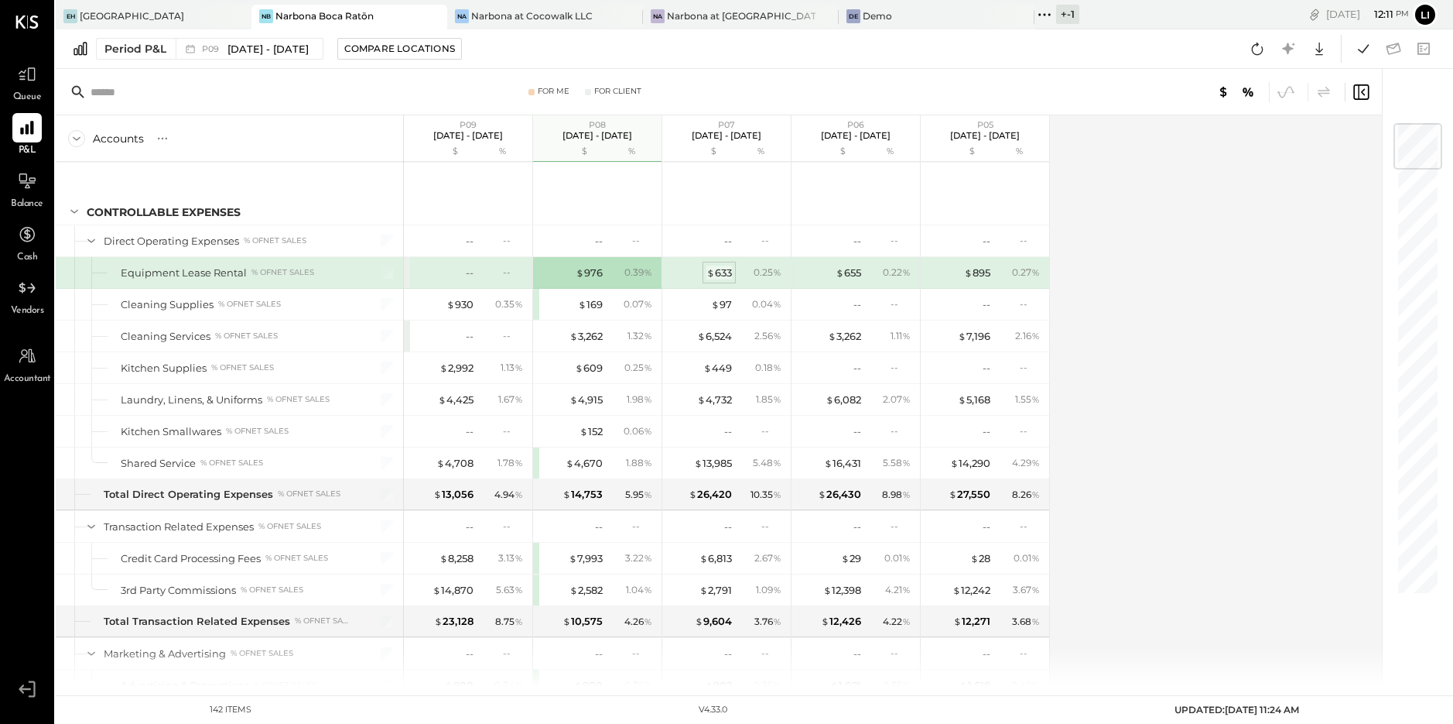
click at [727, 272] on div "$ 633" at bounding box center [720, 272] width 26 height 15
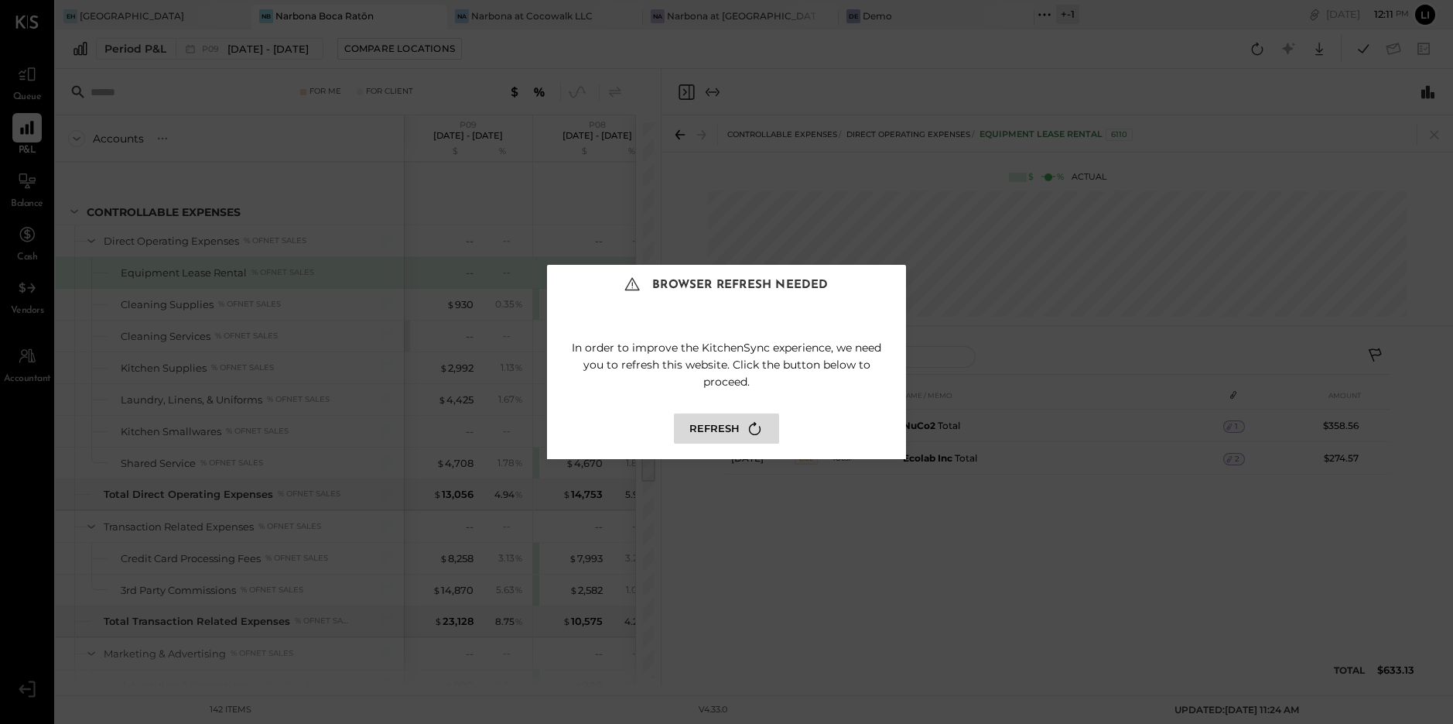
click at [750, 431] on icon at bounding box center [755, 428] width 21 height 21
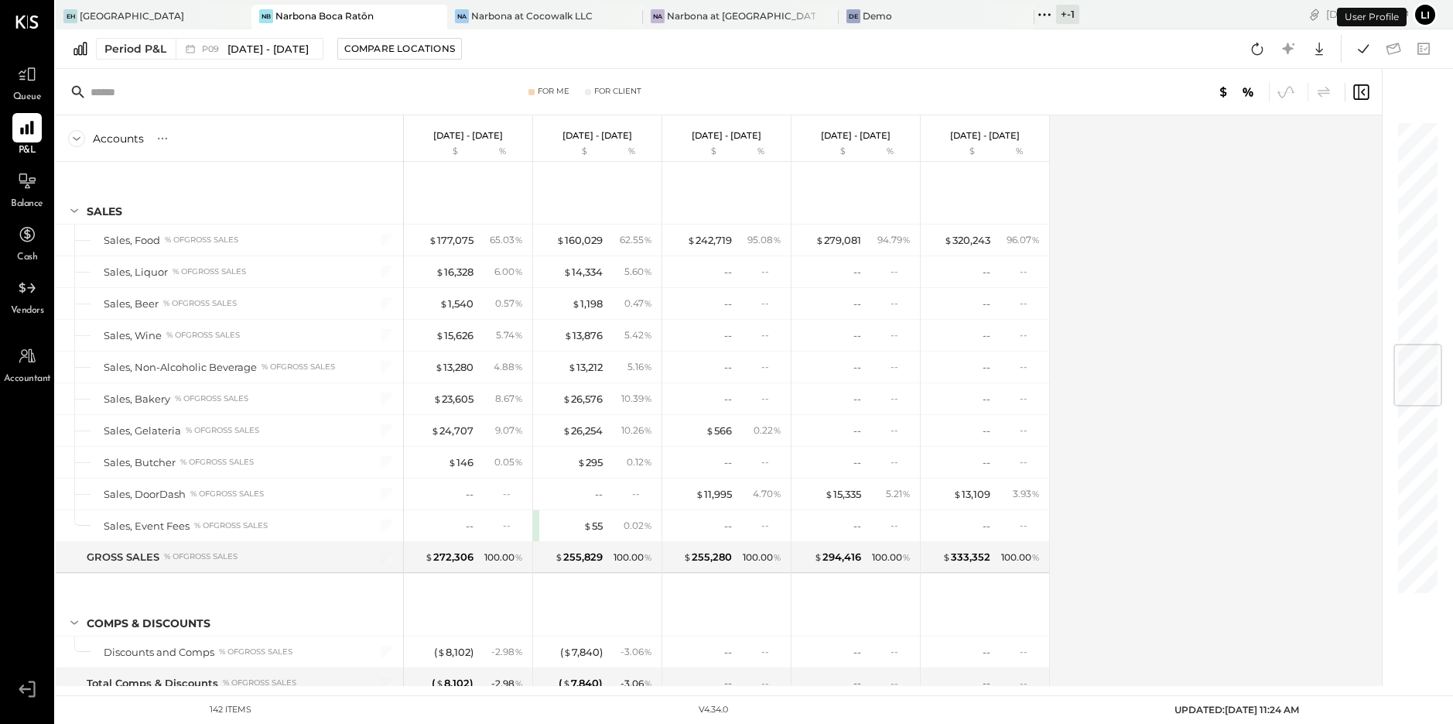
scroll to position [1892, 0]
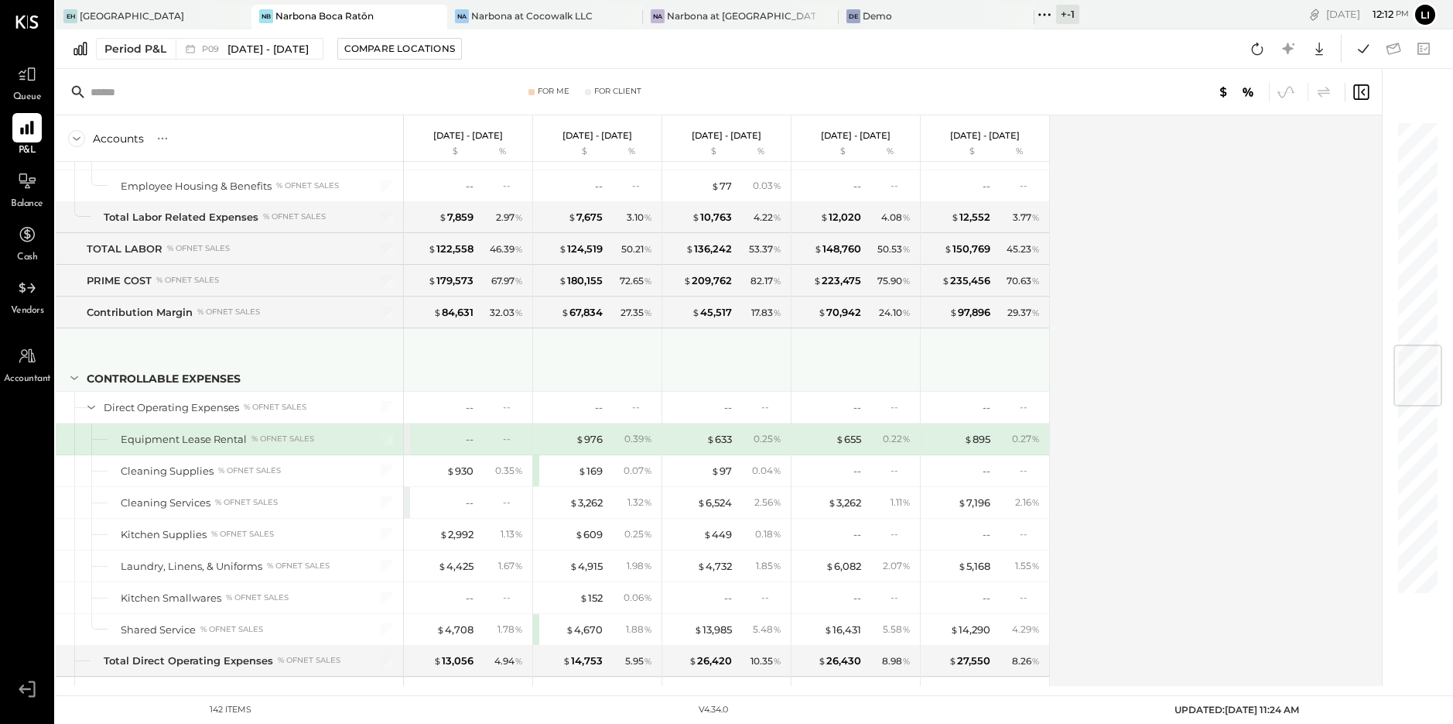
scroll to position [1895, 0]
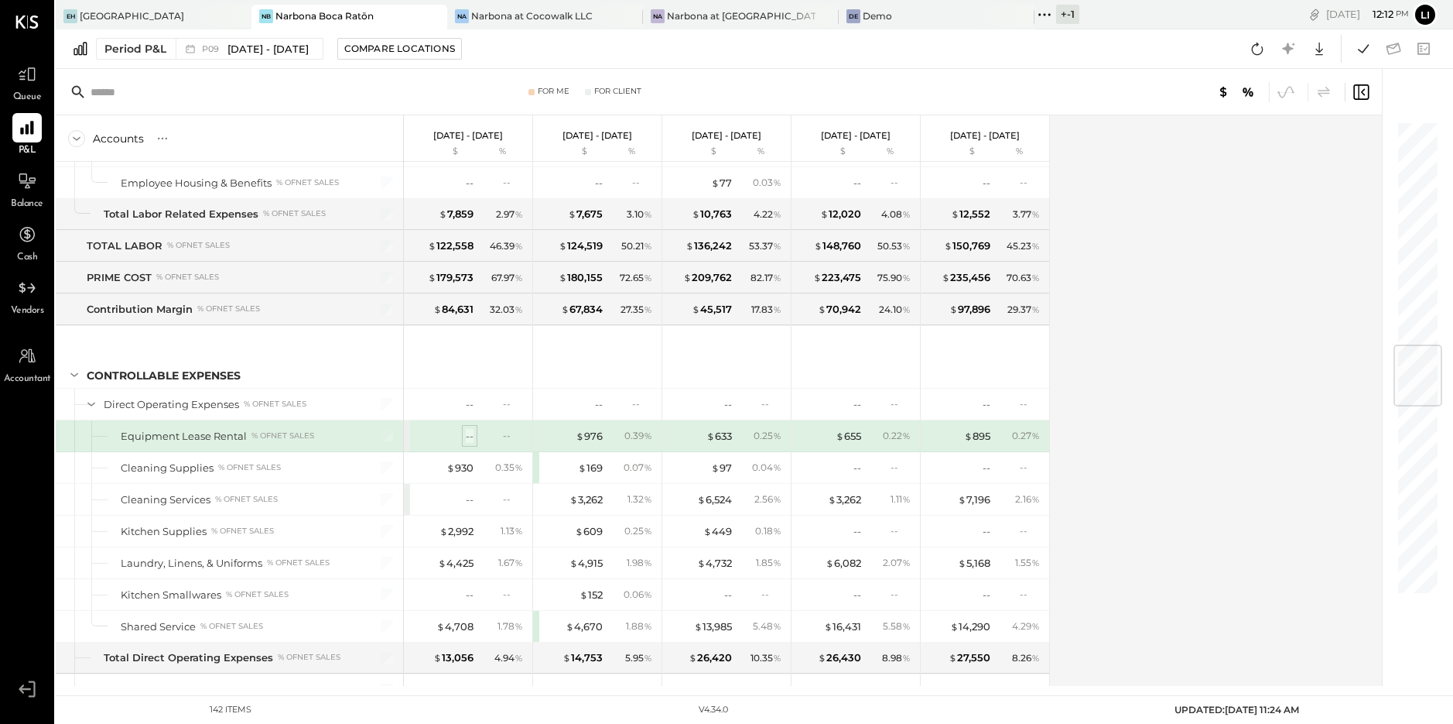
click at [468, 433] on div "--" at bounding box center [470, 436] width 8 height 15
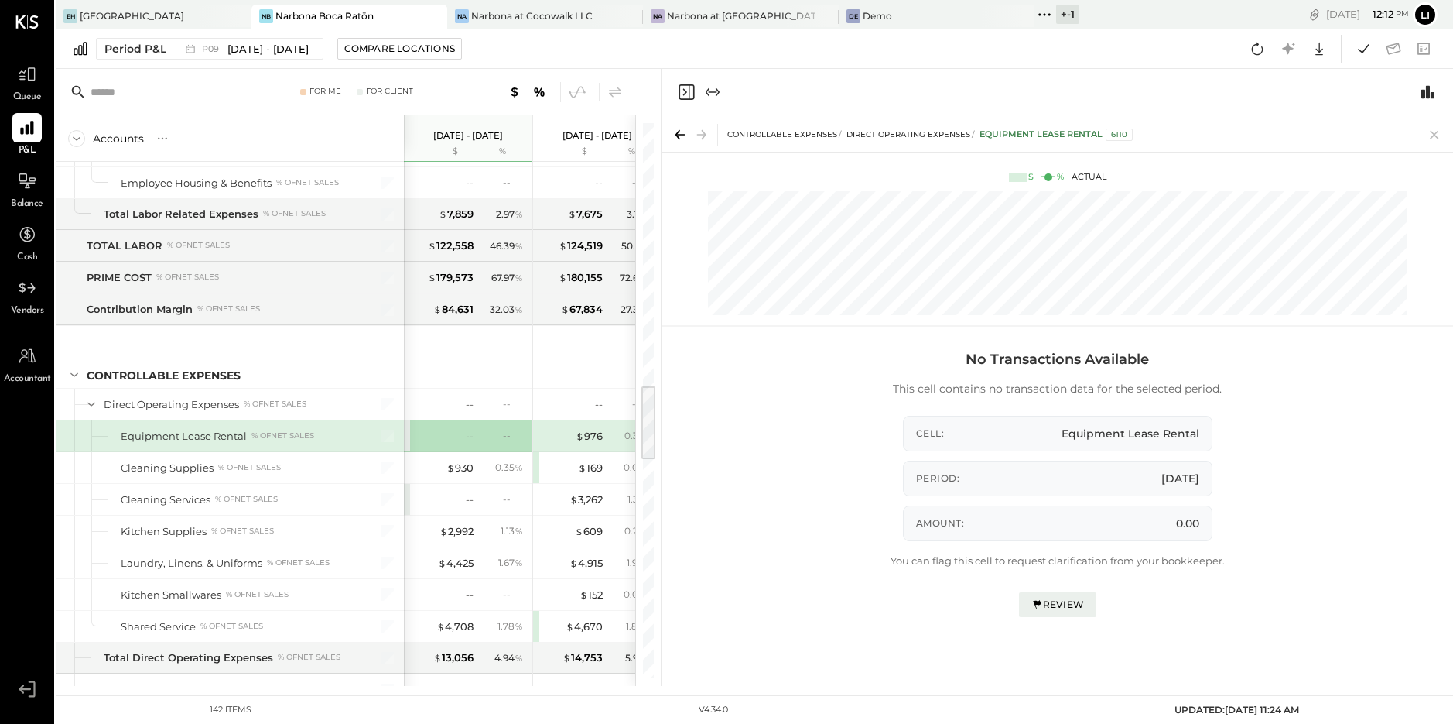
click at [679, 90] on icon "Close panel" at bounding box center [686, 91] width 15 height 15
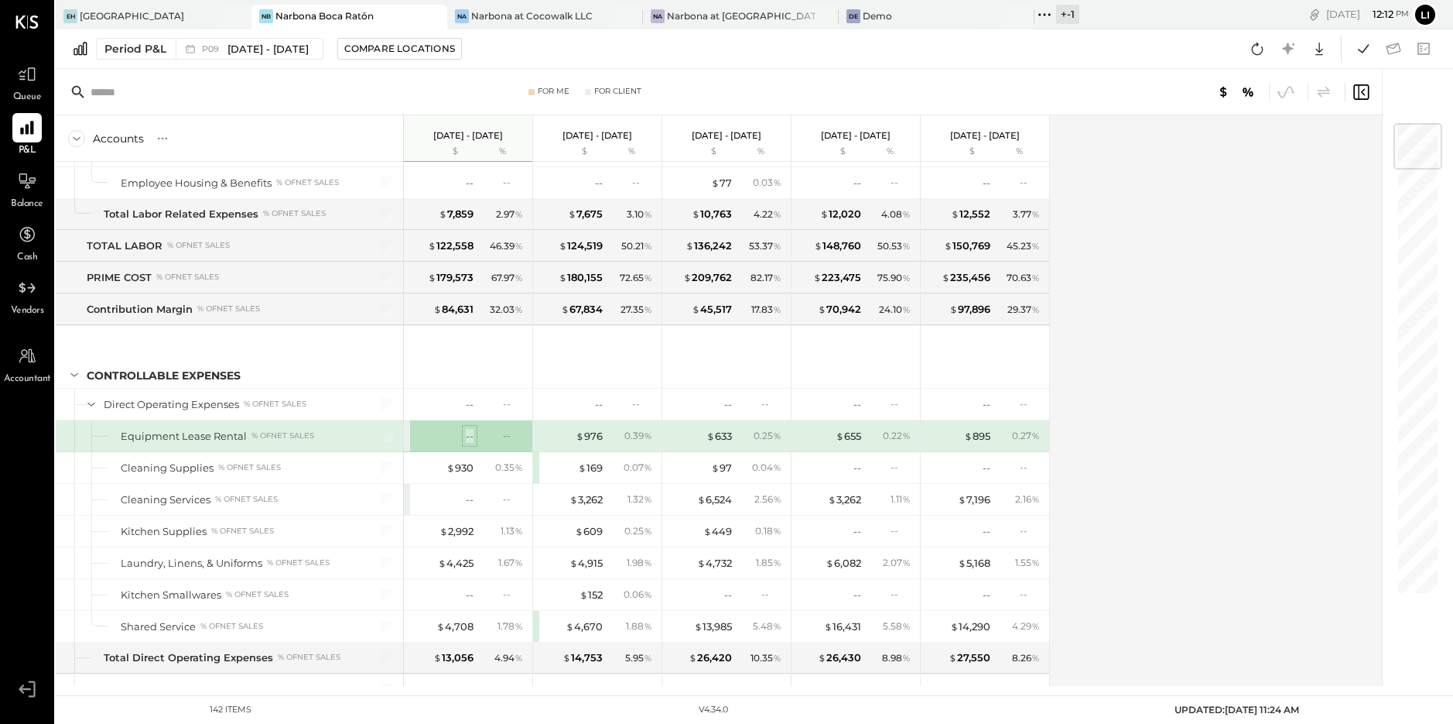
click at [467, 435] on div "--" at bounding box center [470, 436] width 8 height 15
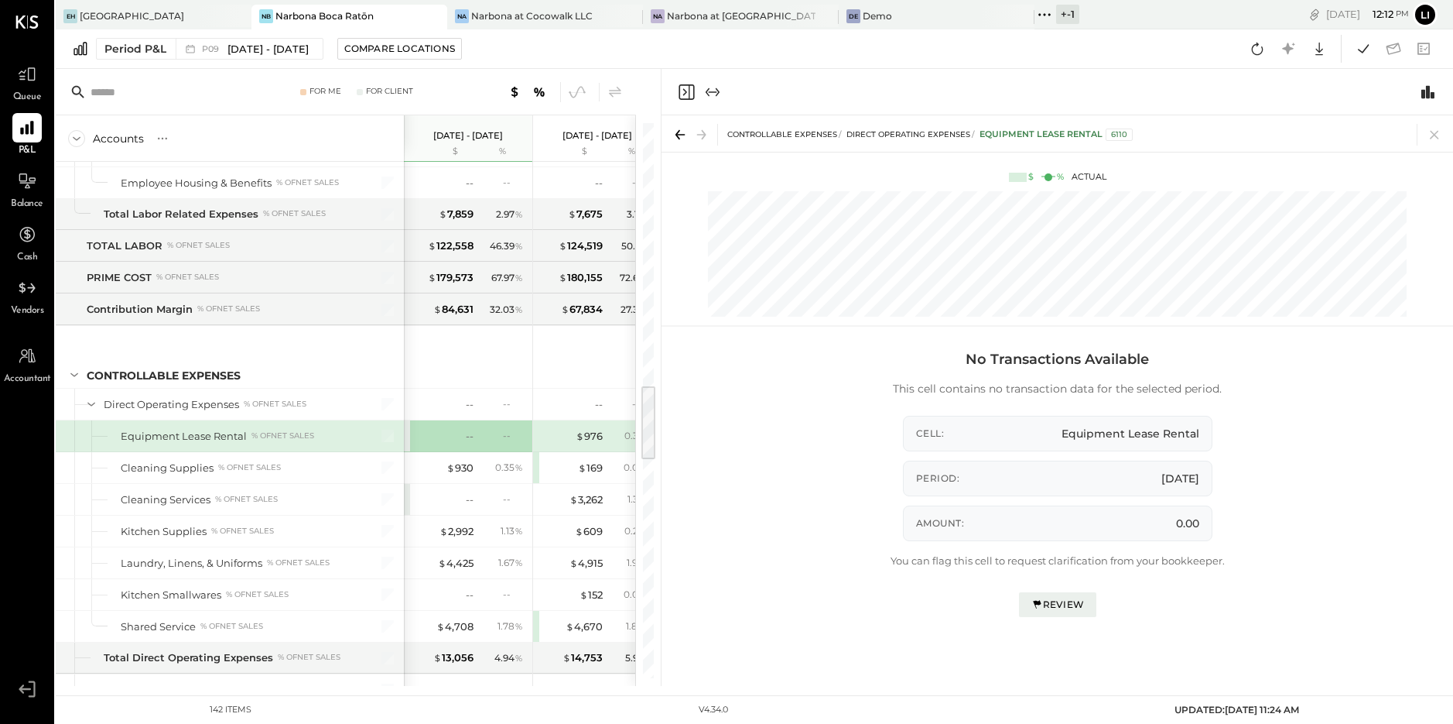
click at [1303, 477] on div "No Transactions Available This cell contains no transaction data for the select…" at bounding box center [1058, 518] width 666 height 351
click at [1056, 614] on button "Review" at bounding box center [1057, 604] width 77 height 25
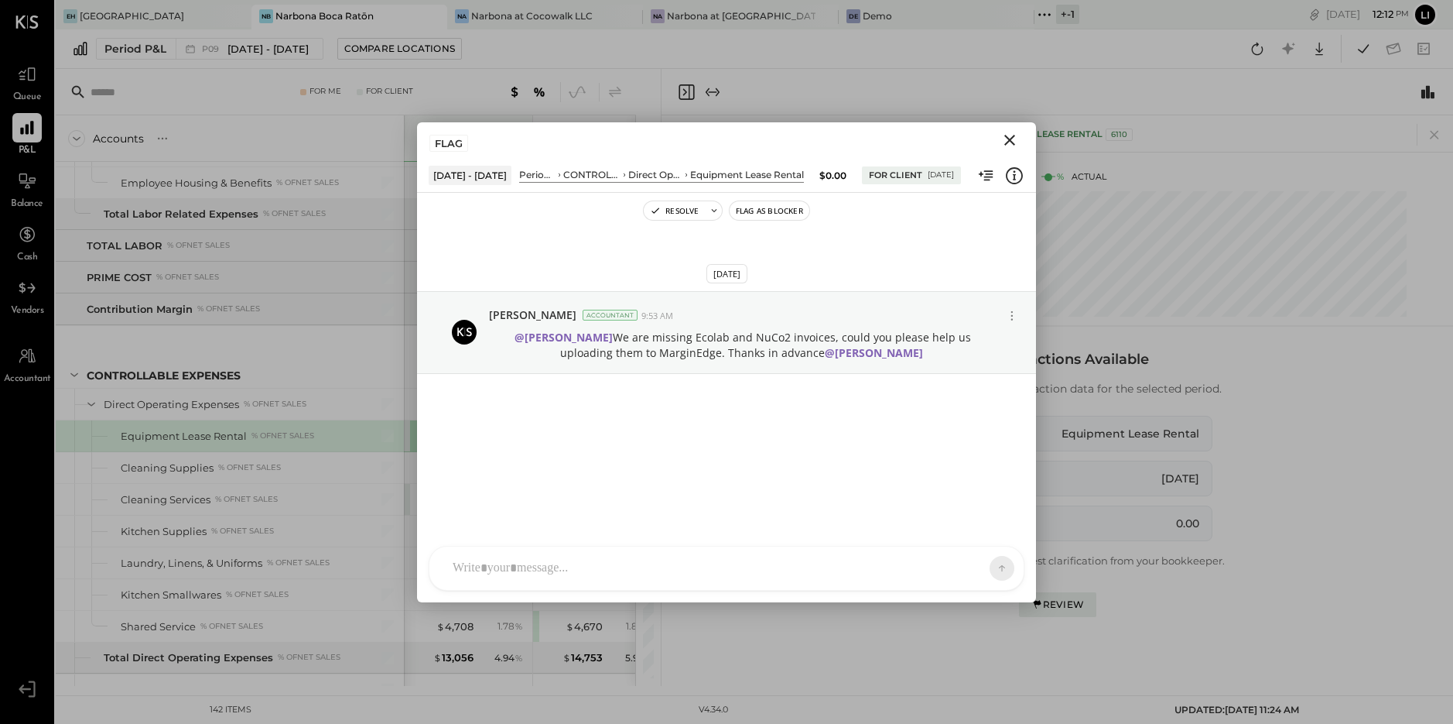
click at [515, 577] on div "[PERSON_NAME].[PERSON_NAME] [PERSON_NAME] [PERSON_NAME] KS [PERSON_NAME] BB [PE…" at bounding box center [727, 568] width 596 height 45
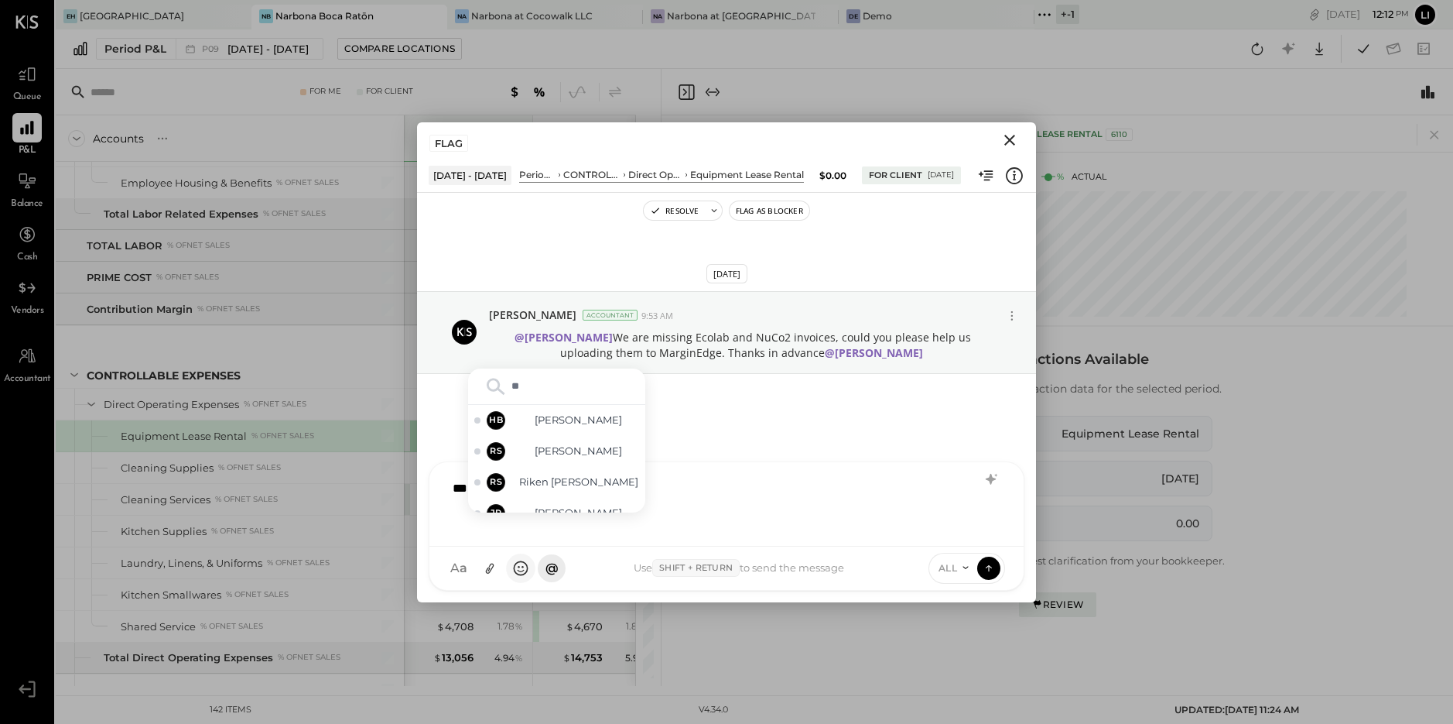
type input "*"
type input "*****"
click at [584, 505] on div "NB [PERSON_NAME]" at bounding box center [556, 496] width 177 height 31
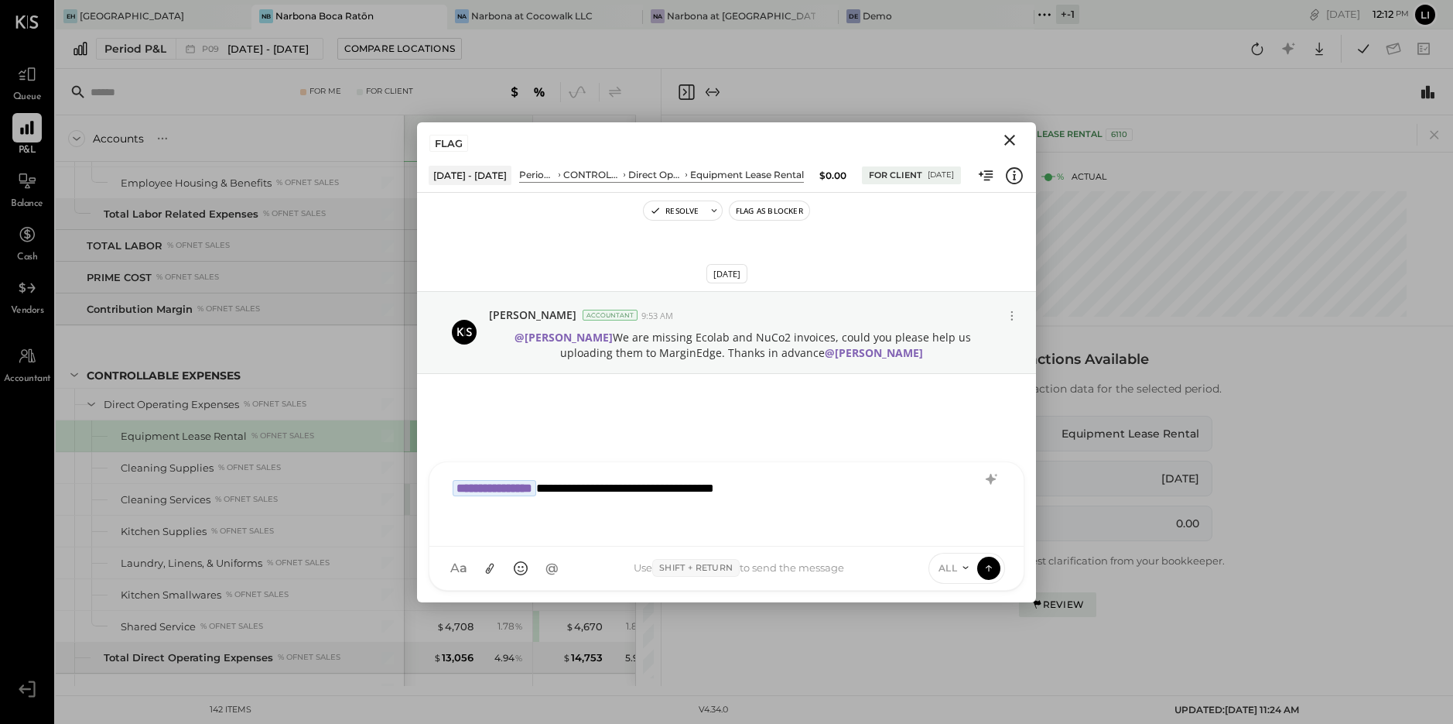
click at [964, 566] on icon at bounding box center [966, 567] width 12 height 12
click at [959, 531] on div "INTERNAL" at bounding box center [974, 530] width 91 height 26
click at [995, 566] on icon at bounding box center [989, 567] width 14 height 15
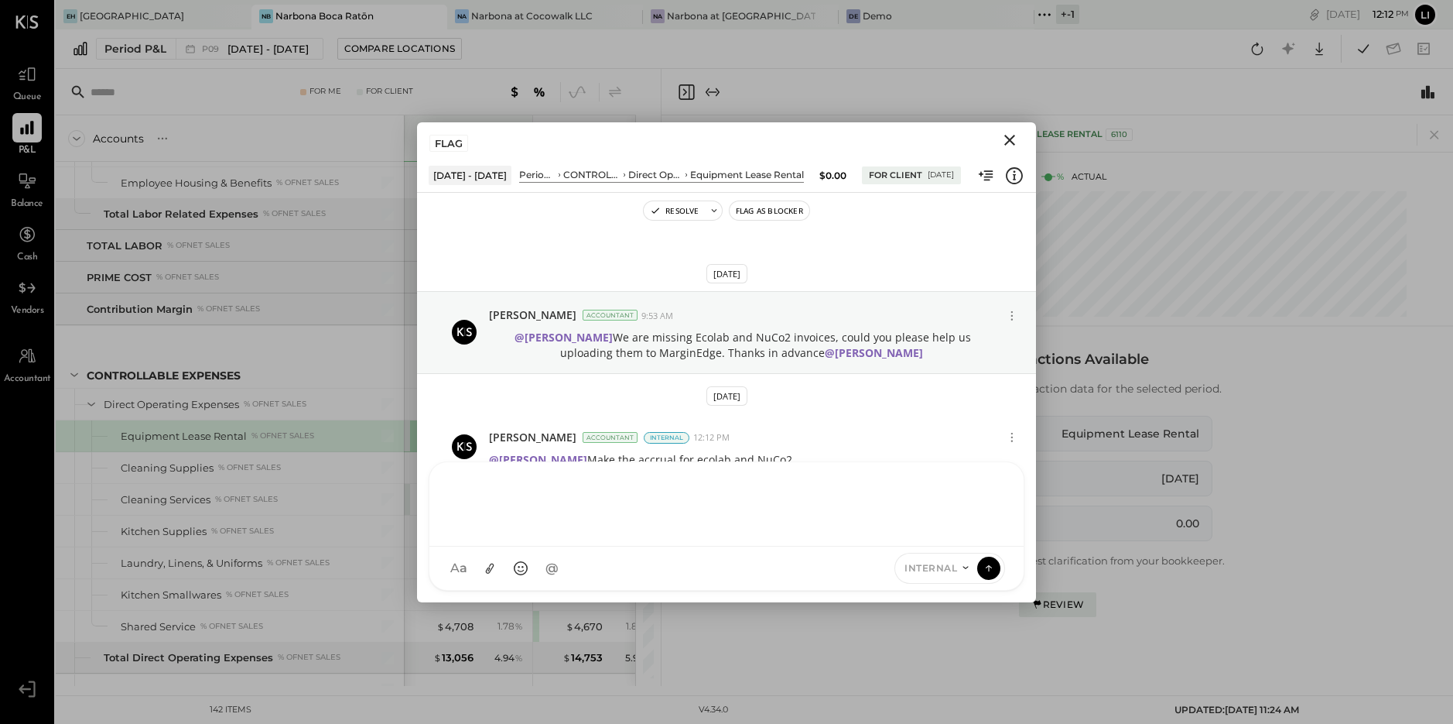
scroll to position [12, 0]
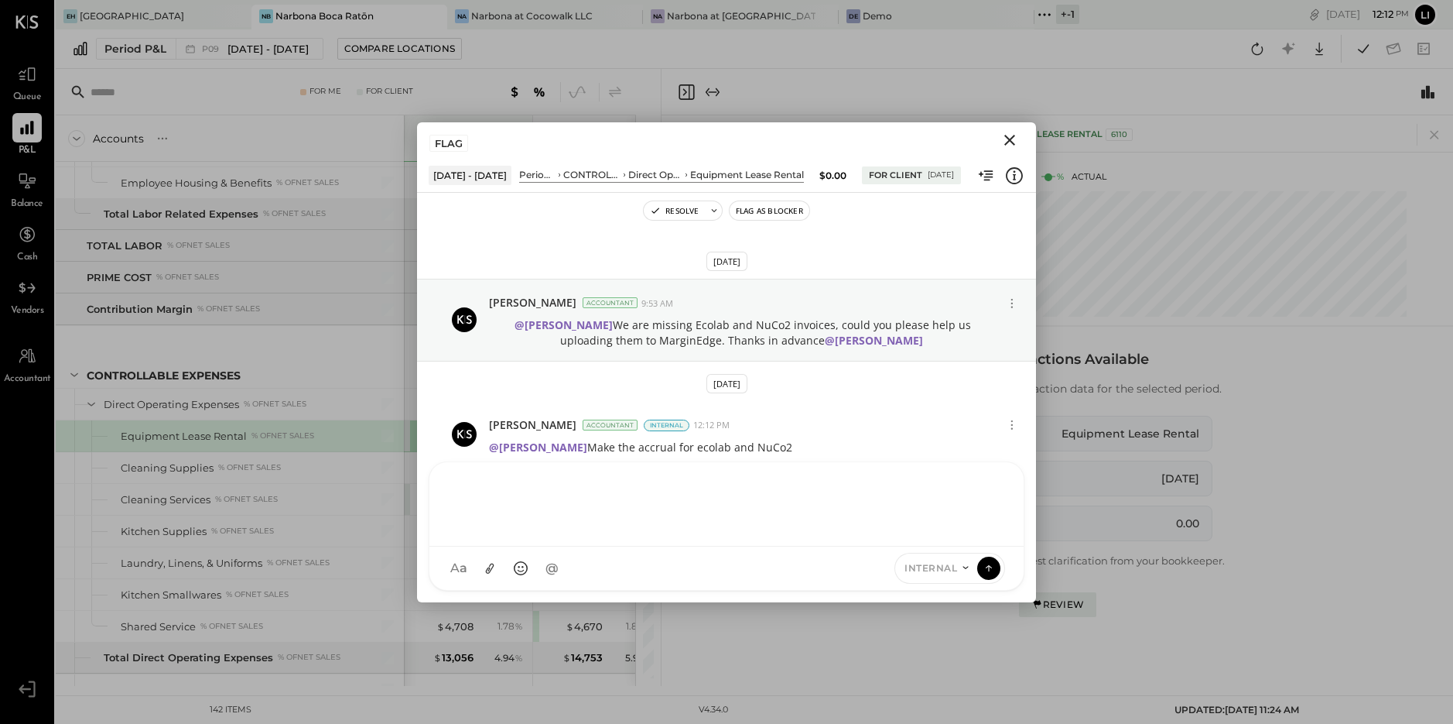
click at [1009, 140] on icon "Close" at bounding box center [1010, 140] width 11 height 11
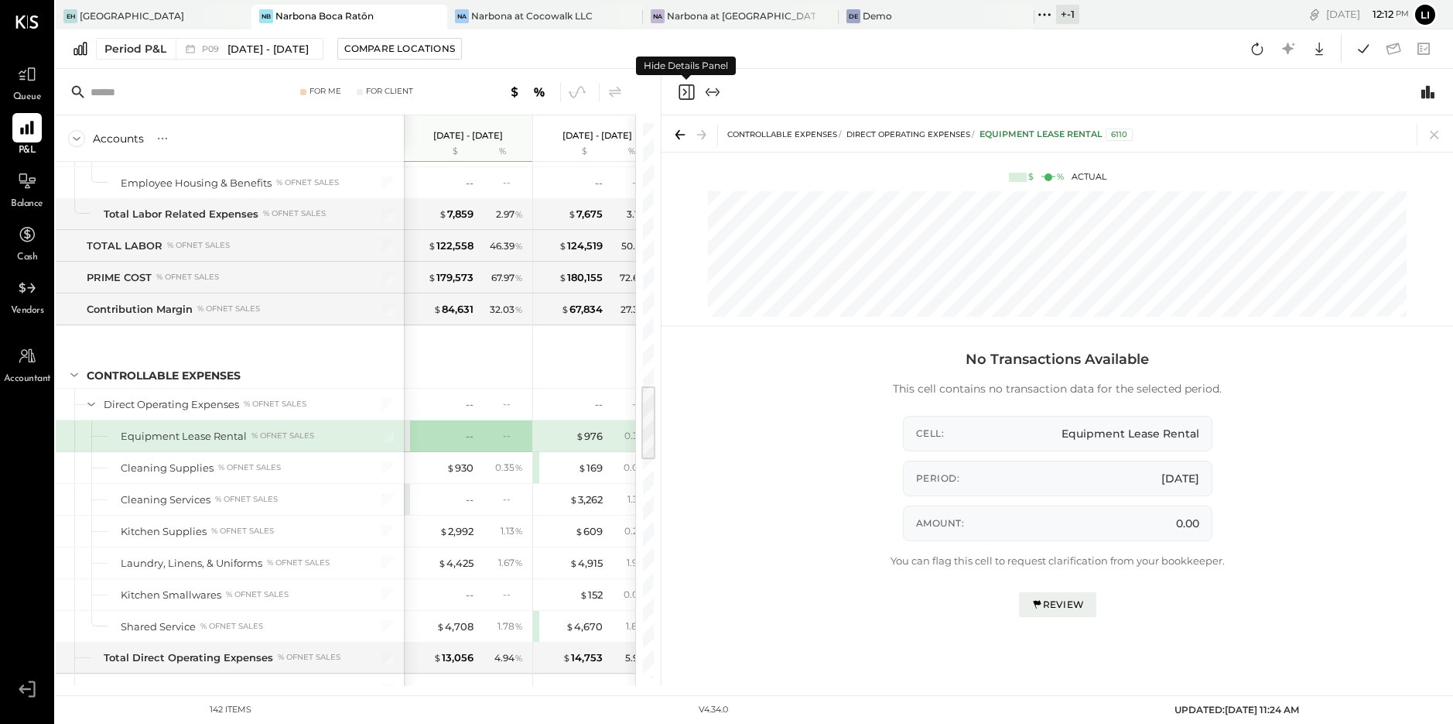
click at [684, 96] on icon "Close panel" at bounding box center [686, 92] width 19 height 19
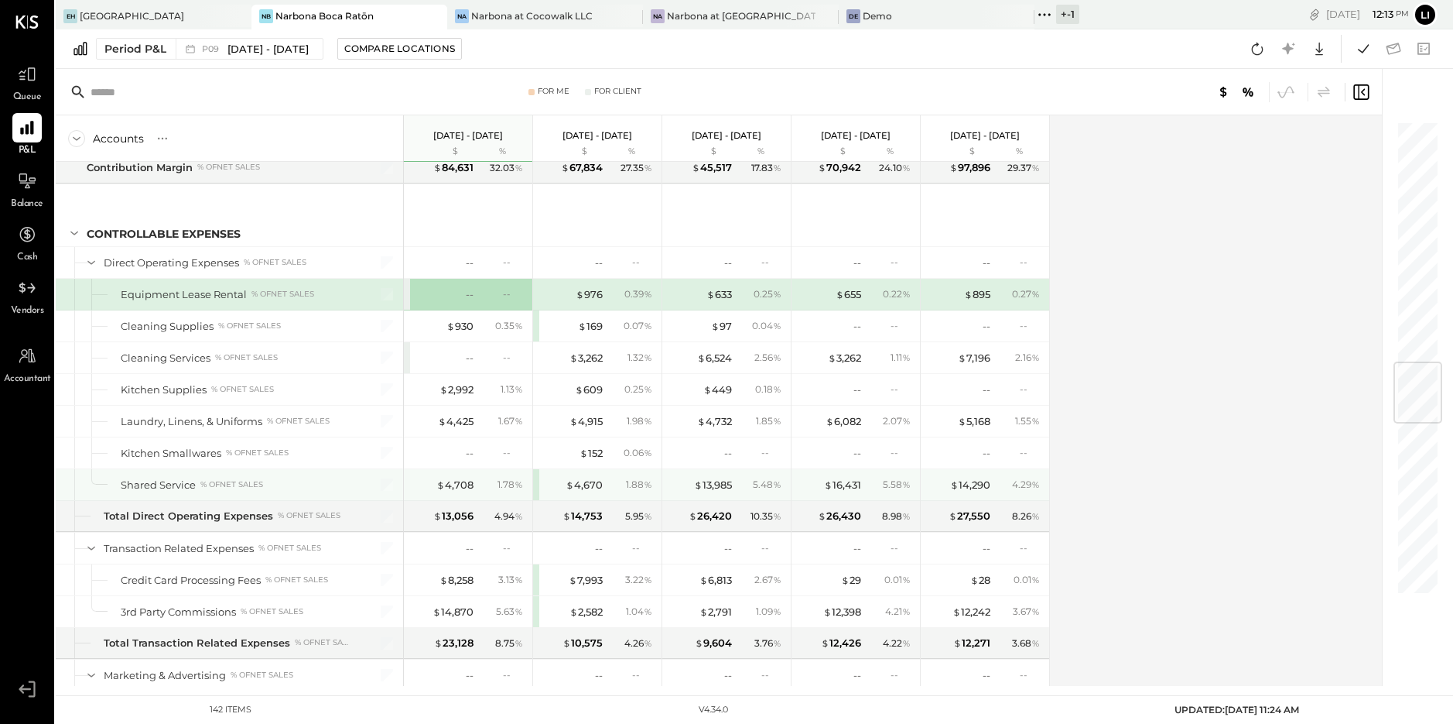
scroll to position [2040, 0]
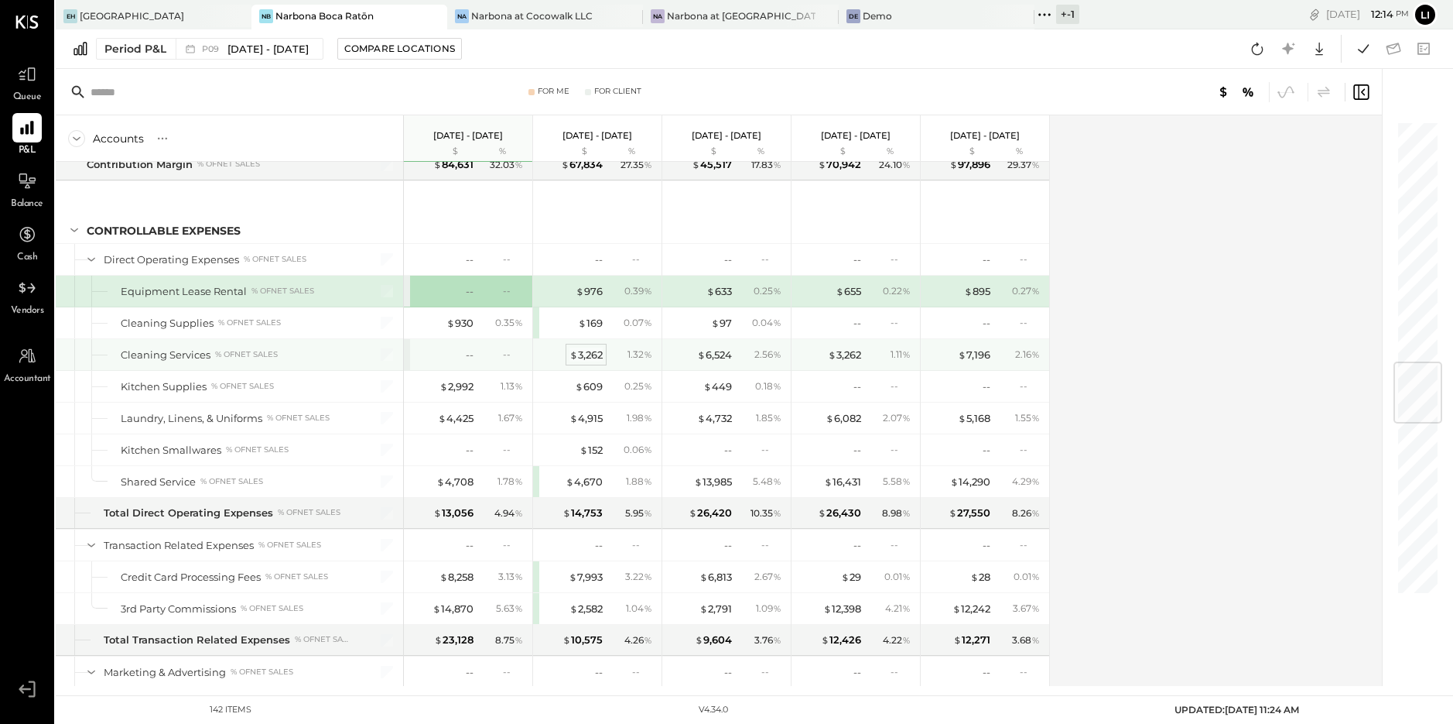
click at [581, 349] on div "$ 3,262" at bounding box center [586, 354] width 33 height 15
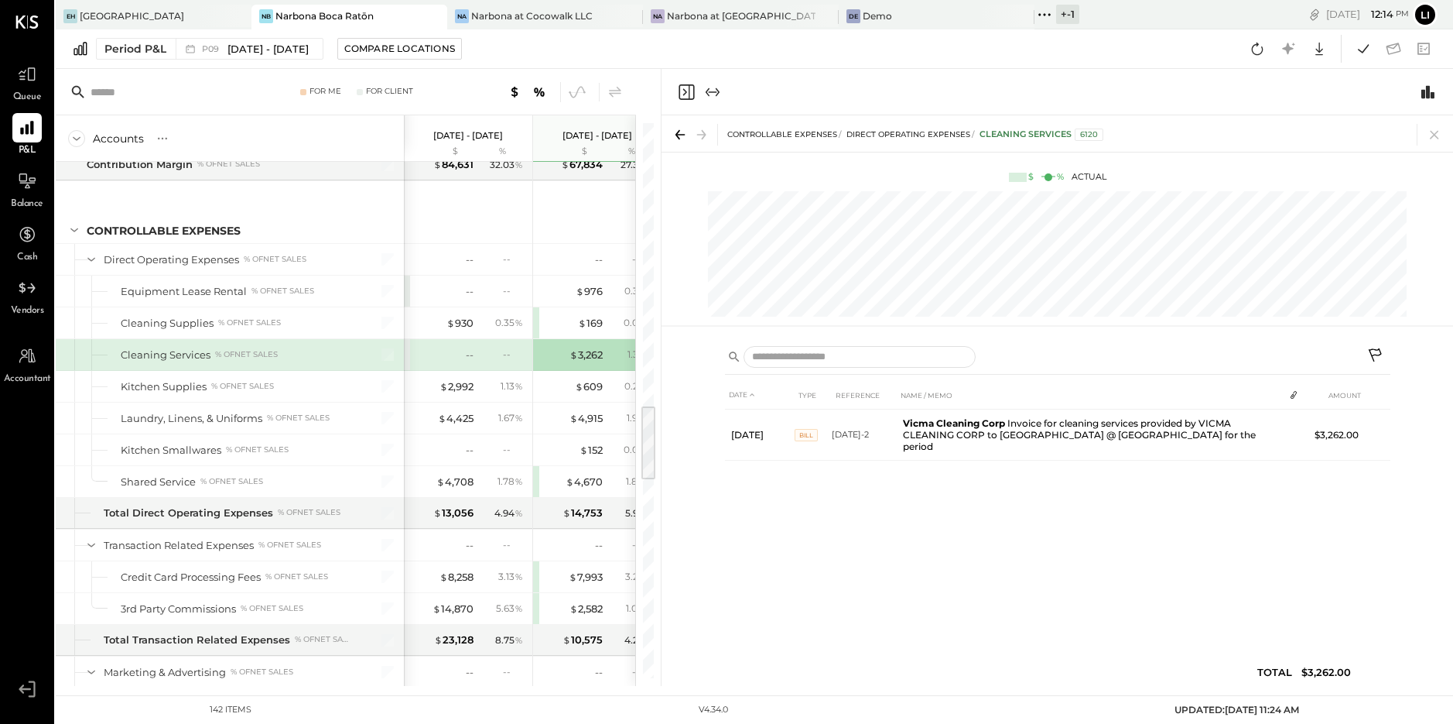
click at [690, 87] on icon "Close panel" at bounding box center [686, 92] width 19 height 19
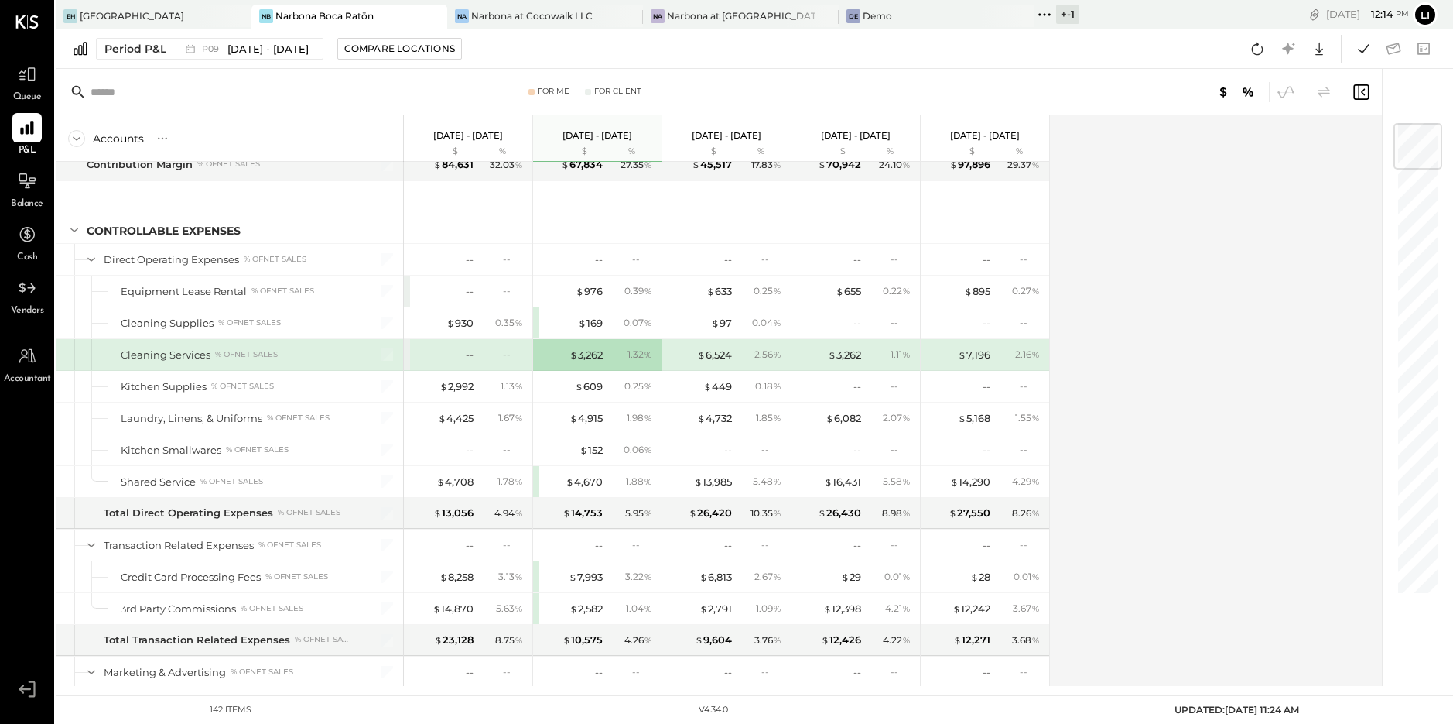
click at [463, 353] on div "--" at bounding box center [443, 354] width 62 height 15
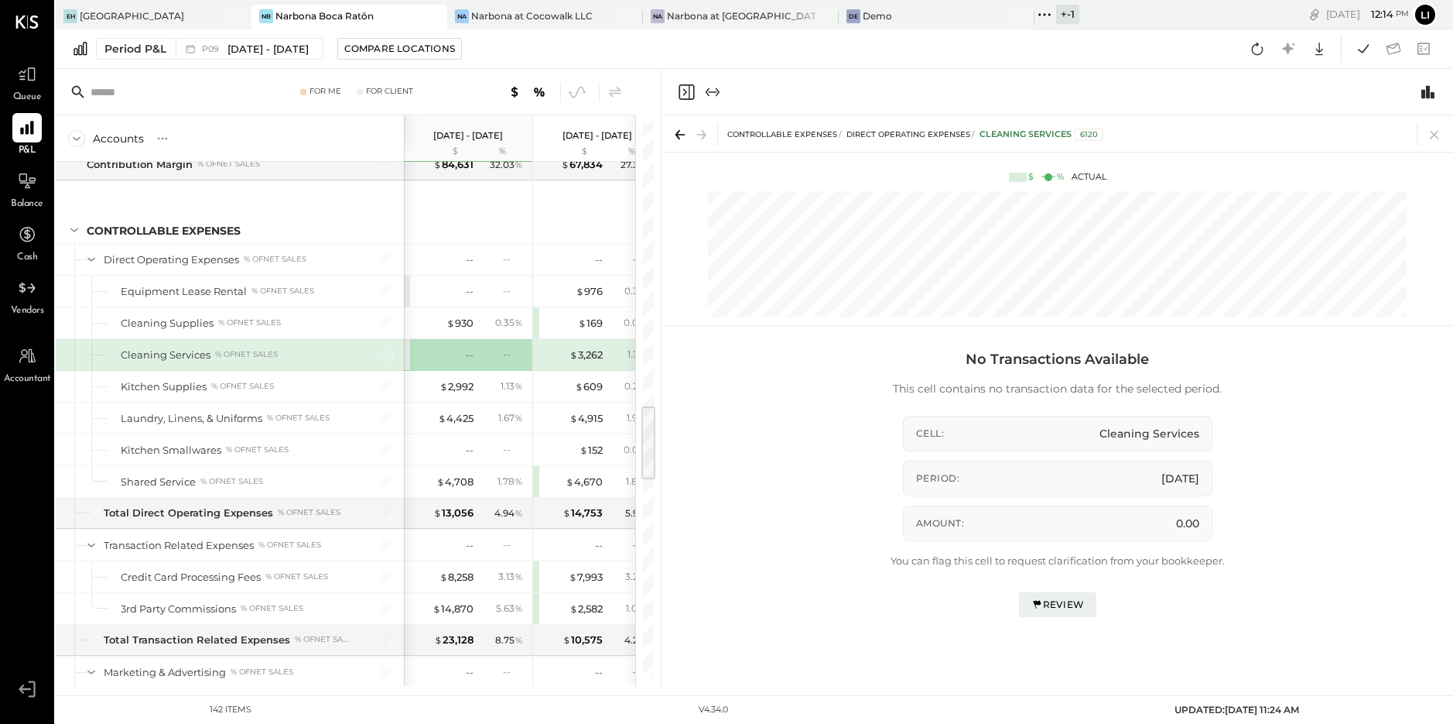
click at [1042, 604] on icon at bounding box center [1037, 604] width 12 height 12
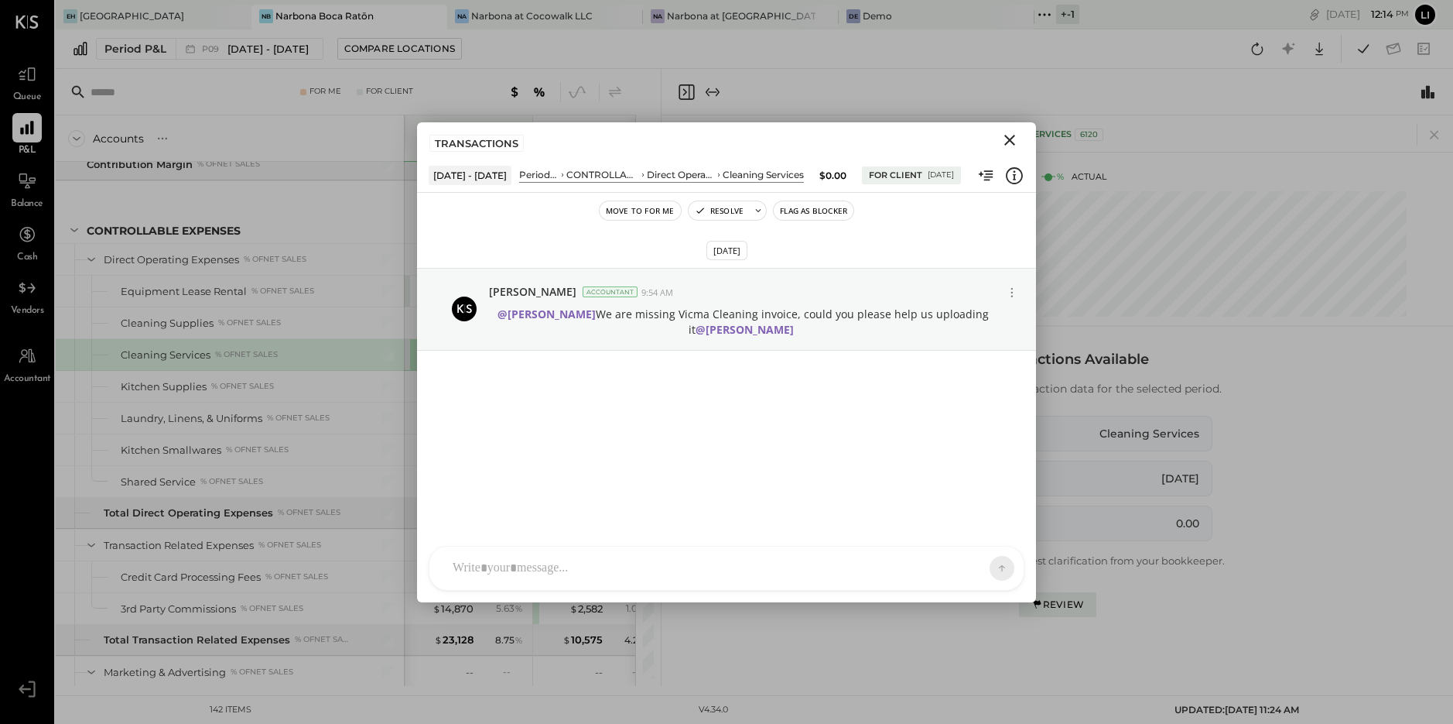
click at [1011, 145] on icon "Close" at bounding box center [1010, 140] width 19 height 19
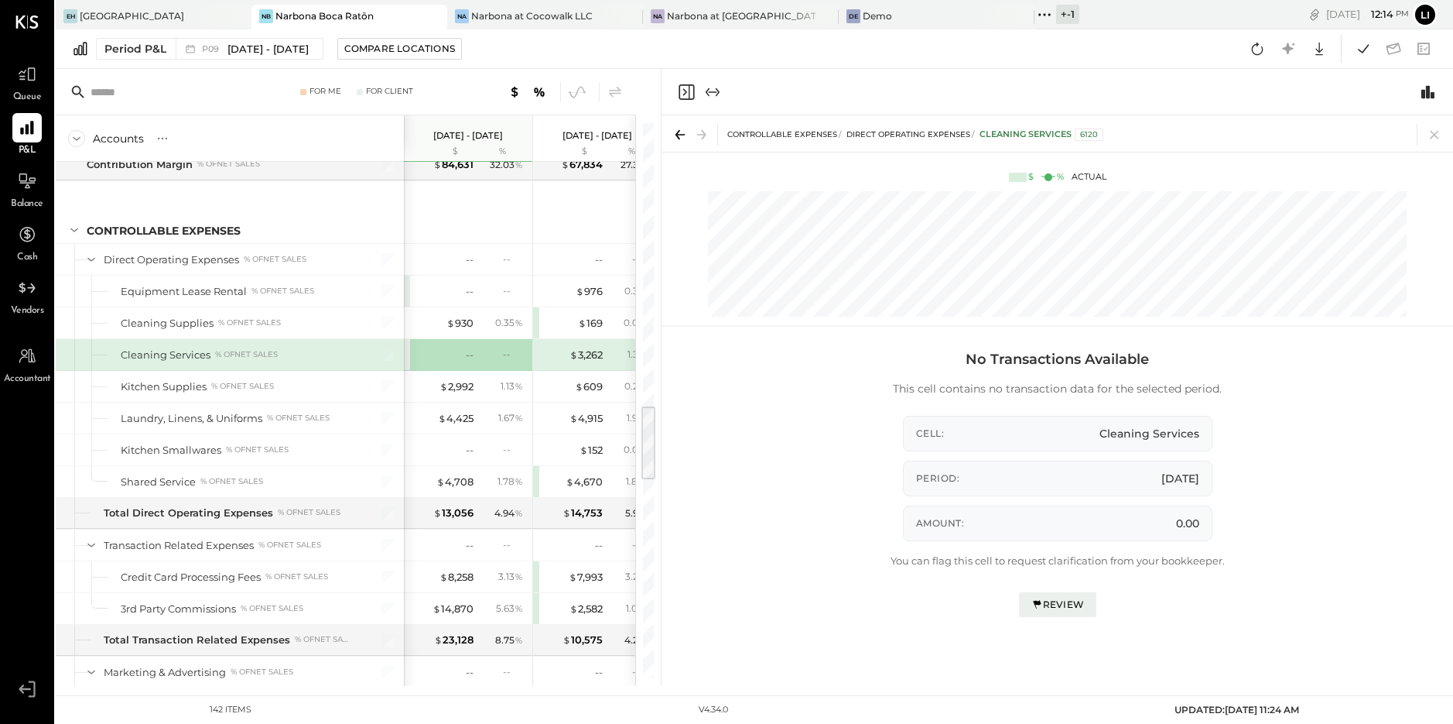
click at [686, 89] on icon "Close panel" at bounding box center [686, 92] width 19 height 19
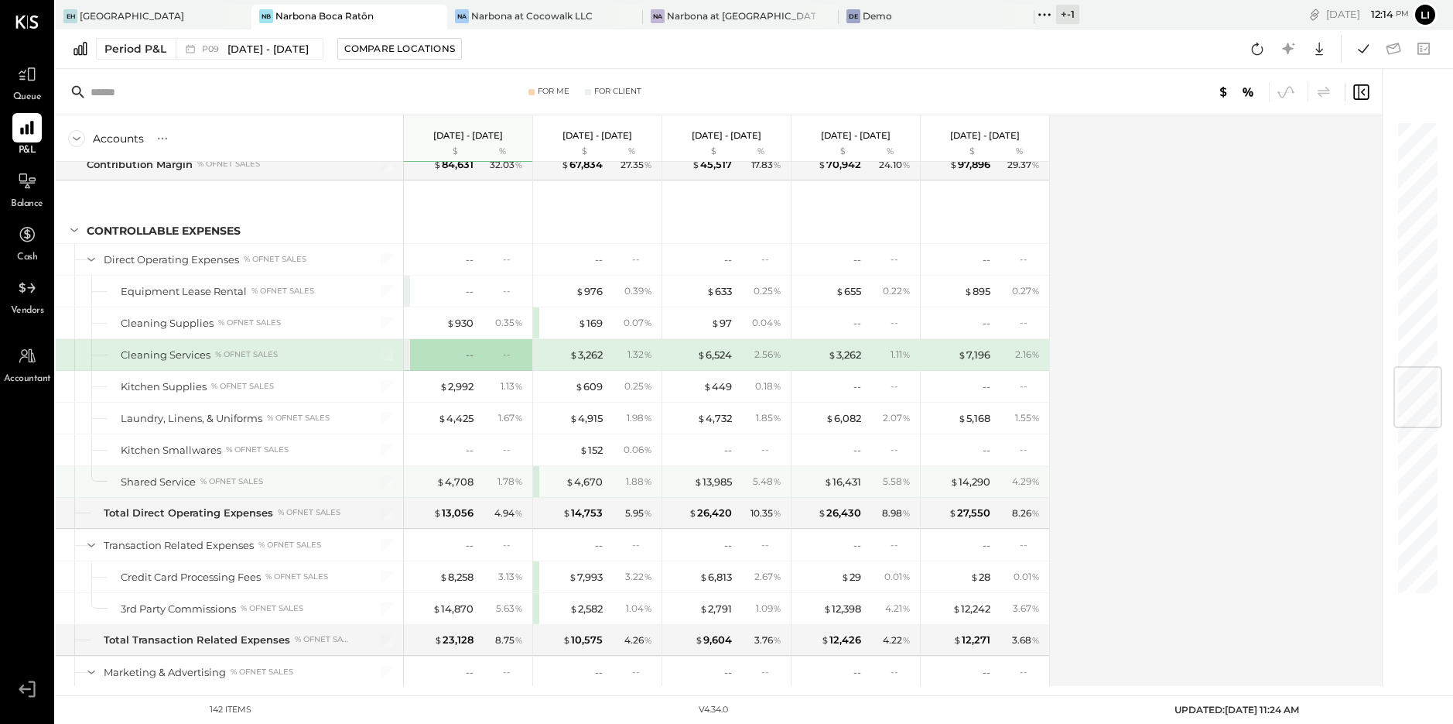
scroll to position [2080, 0]
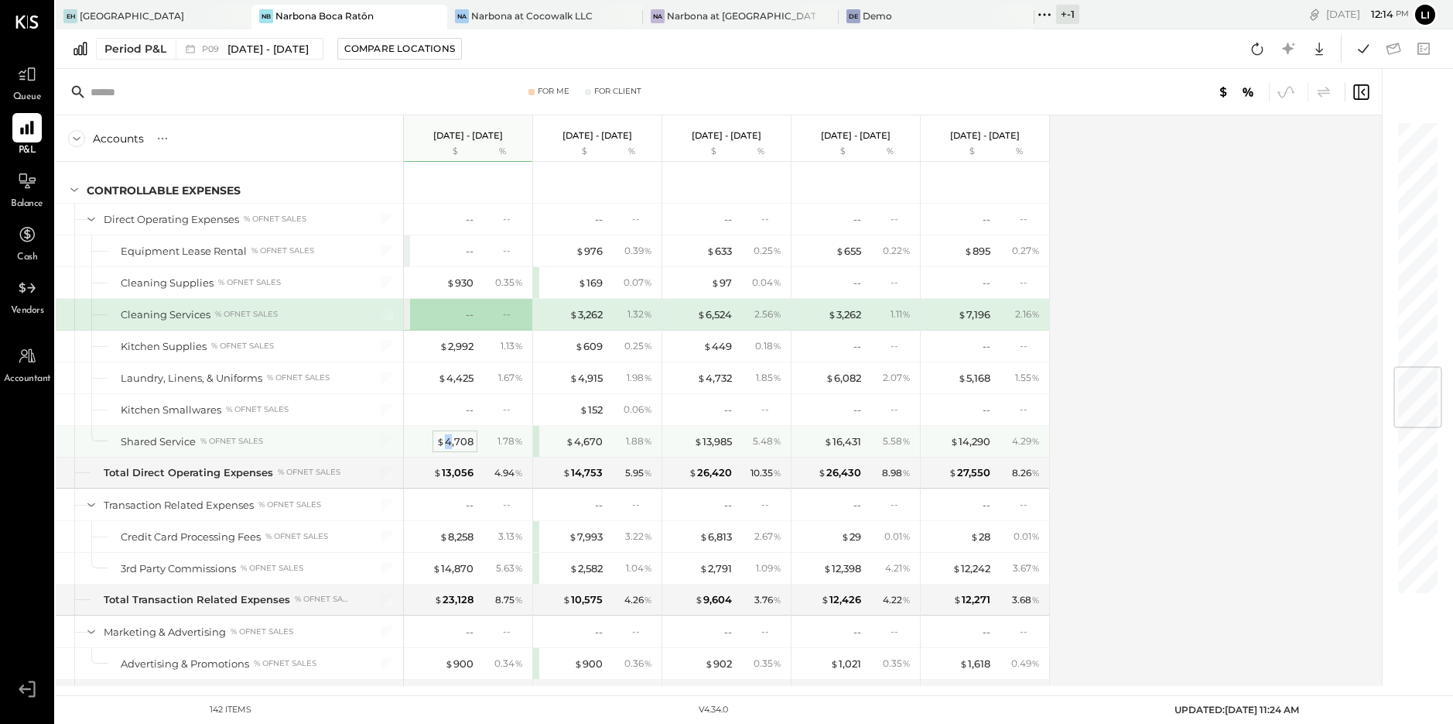
click at [450, 440] on div "$ 4,708" at bounding box center [454, 441] width 37 height 15
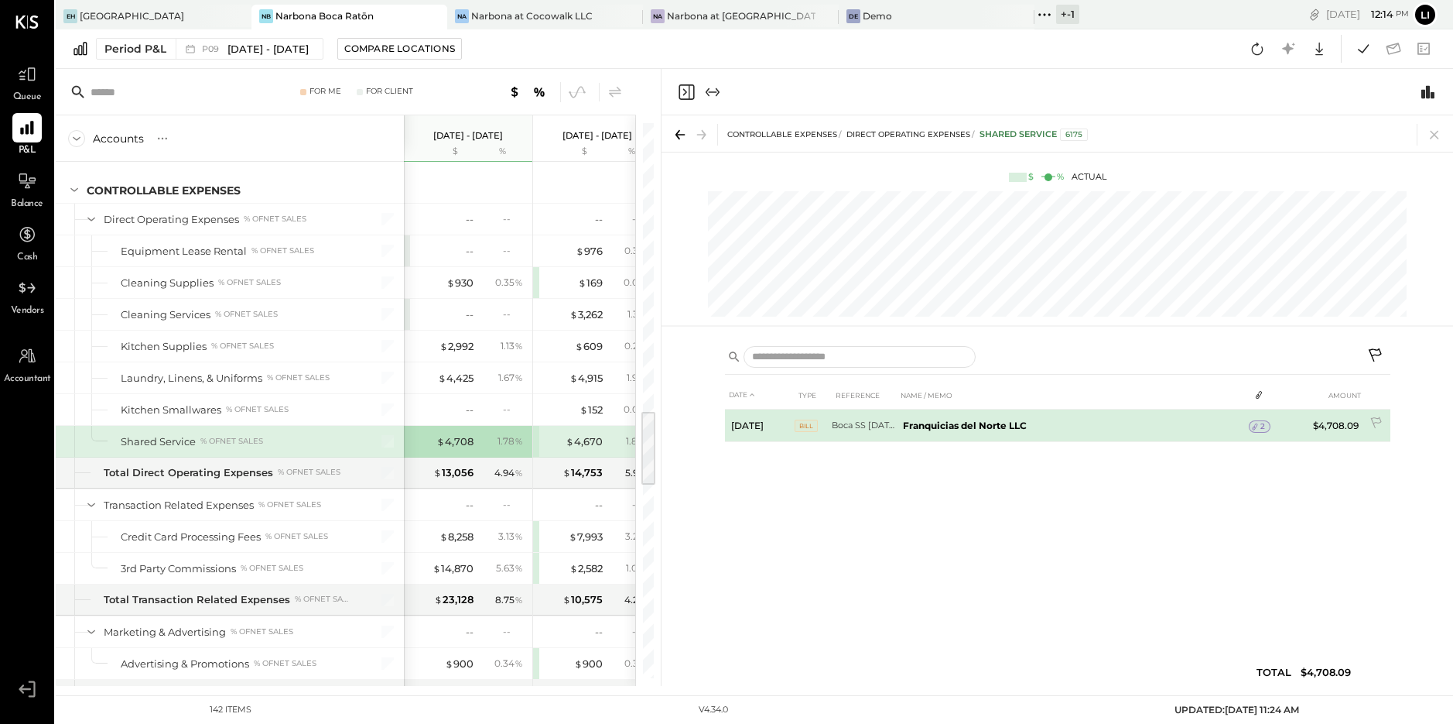
click at [1253, 426] on icon at bounding box center [1255, 426] width 11 height 11
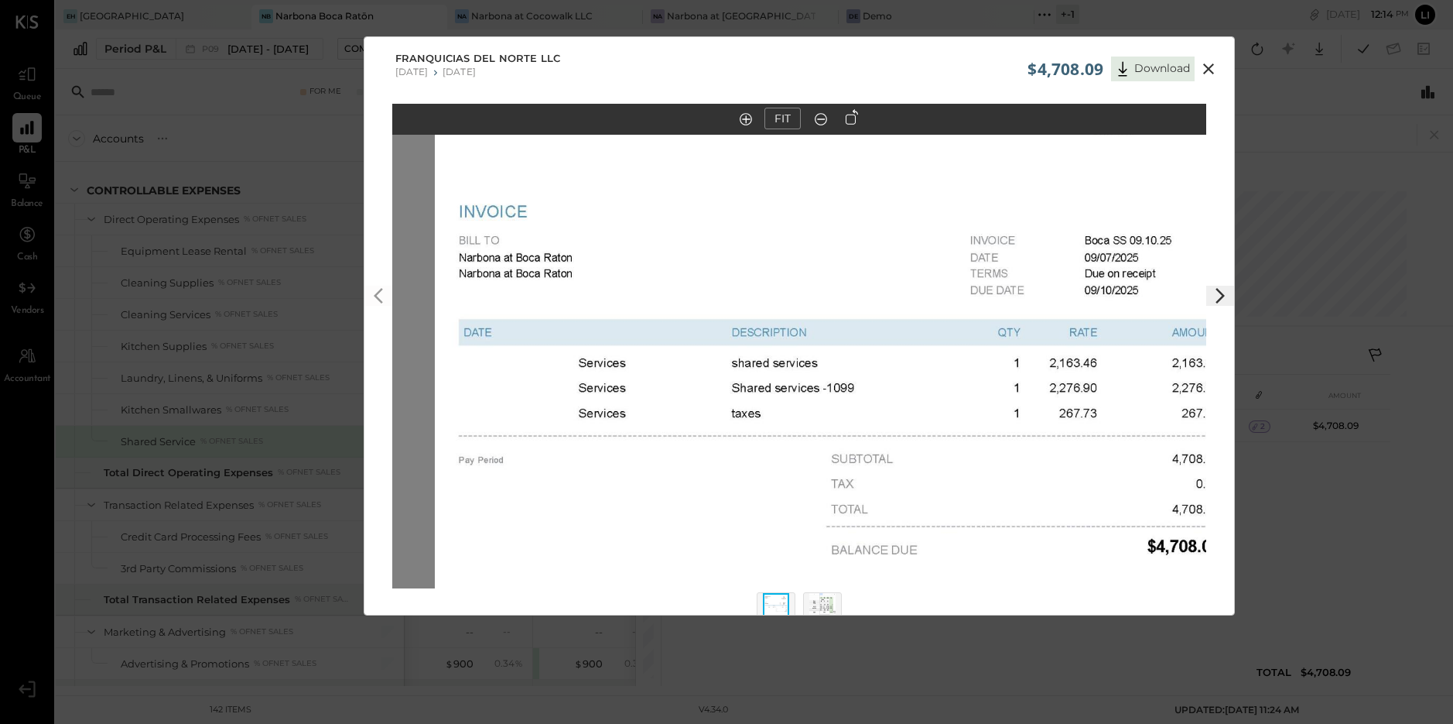
drag, startPoint x: 772, startPoint y: 298, endPoint x: 806, endPoint y: 467, distance: 172.9
click at [806, 467] on img at bounding box center [842, 494] width 815 height 1055
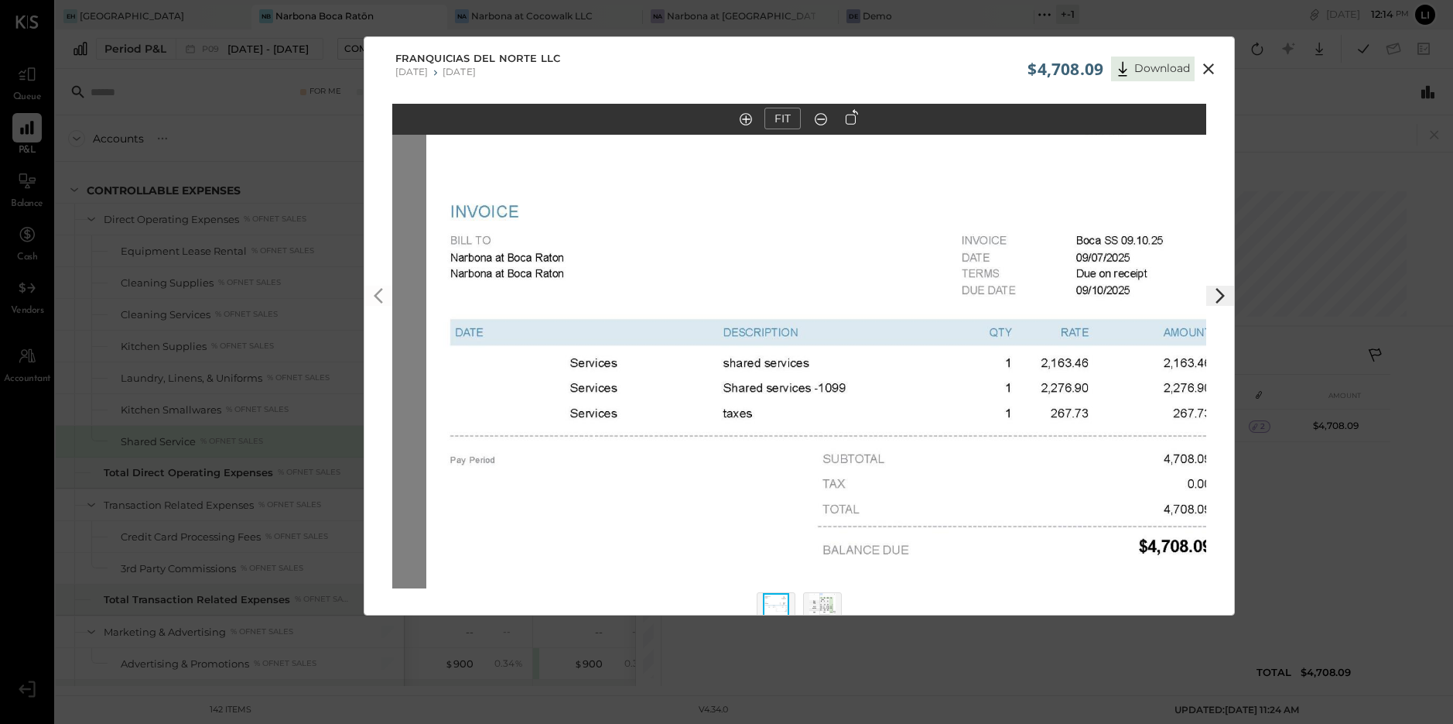
click at [1208, 70] on icon at bounding box center [1208, 68] width 11 height 11
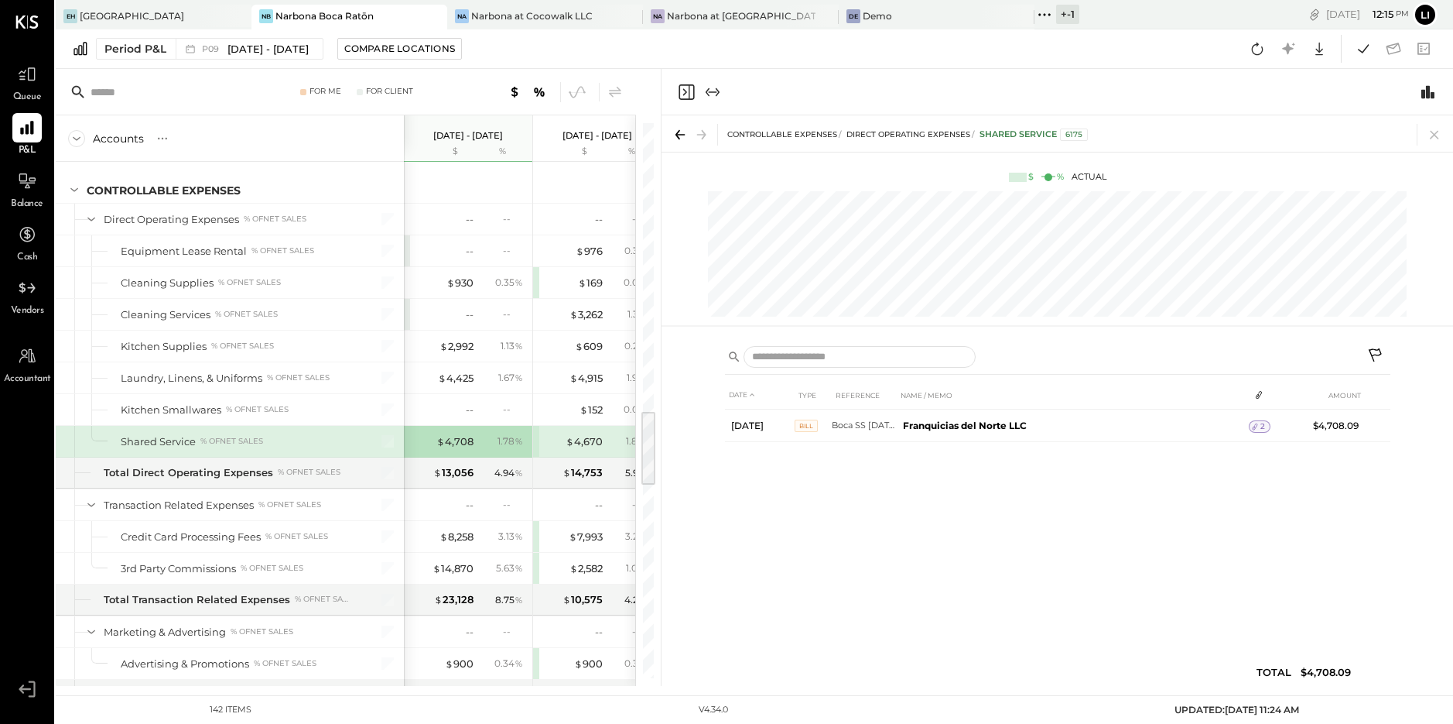
click at [687, 96] on icon "Close panel" at bounding box center [686, 92] width 19 height 19
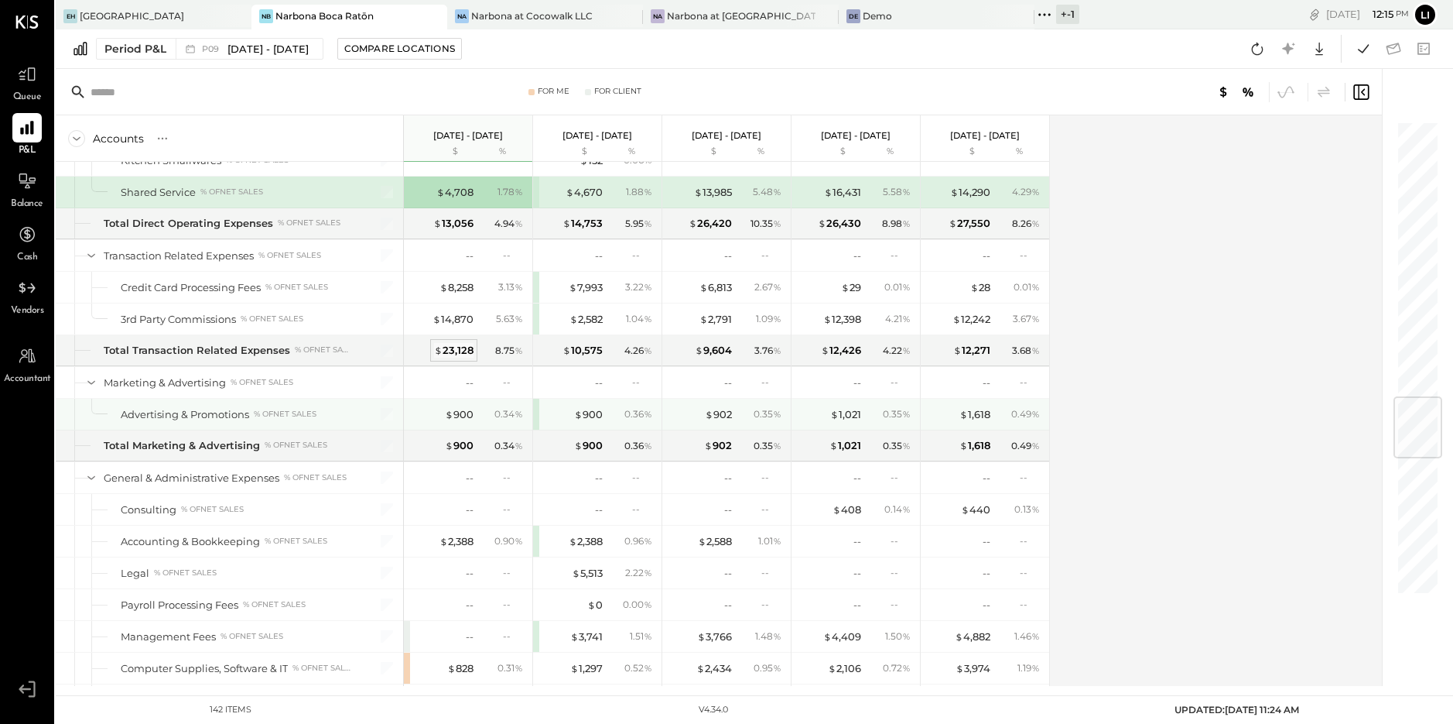
scroll to position [2346, 0]
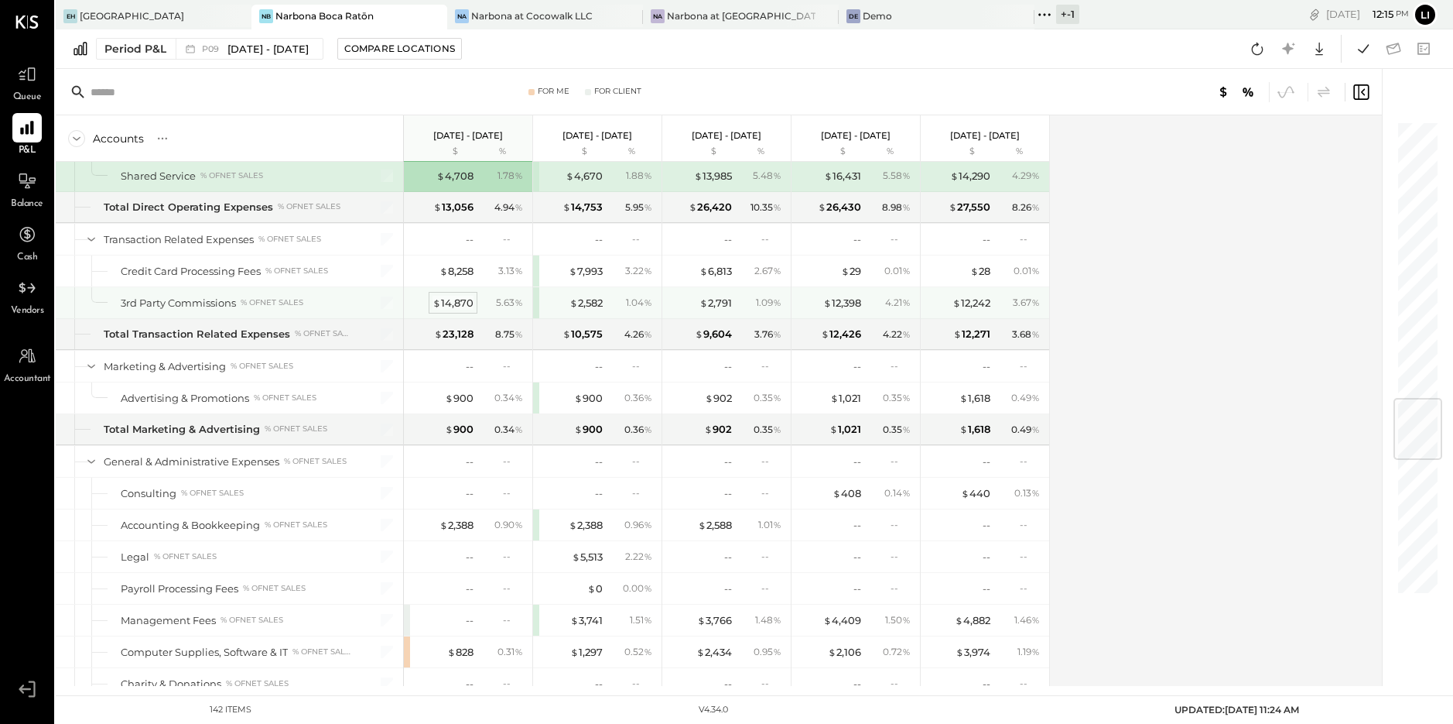
click at [465, 303] on div "$ 14,870" at bounding box center [453, 303] width 41 height 15
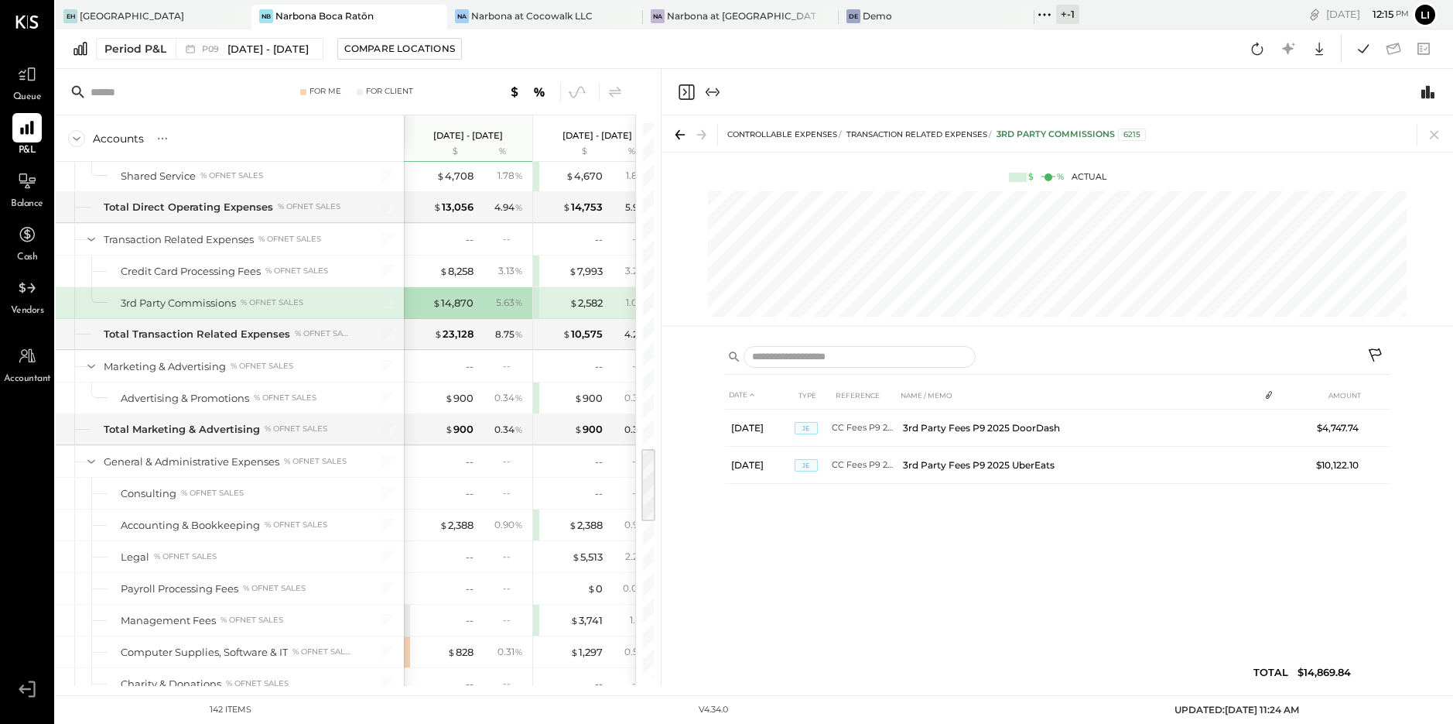
click at [683, 92] on icon "Close panel" at bounding box center [686, 92] width 19 height 19
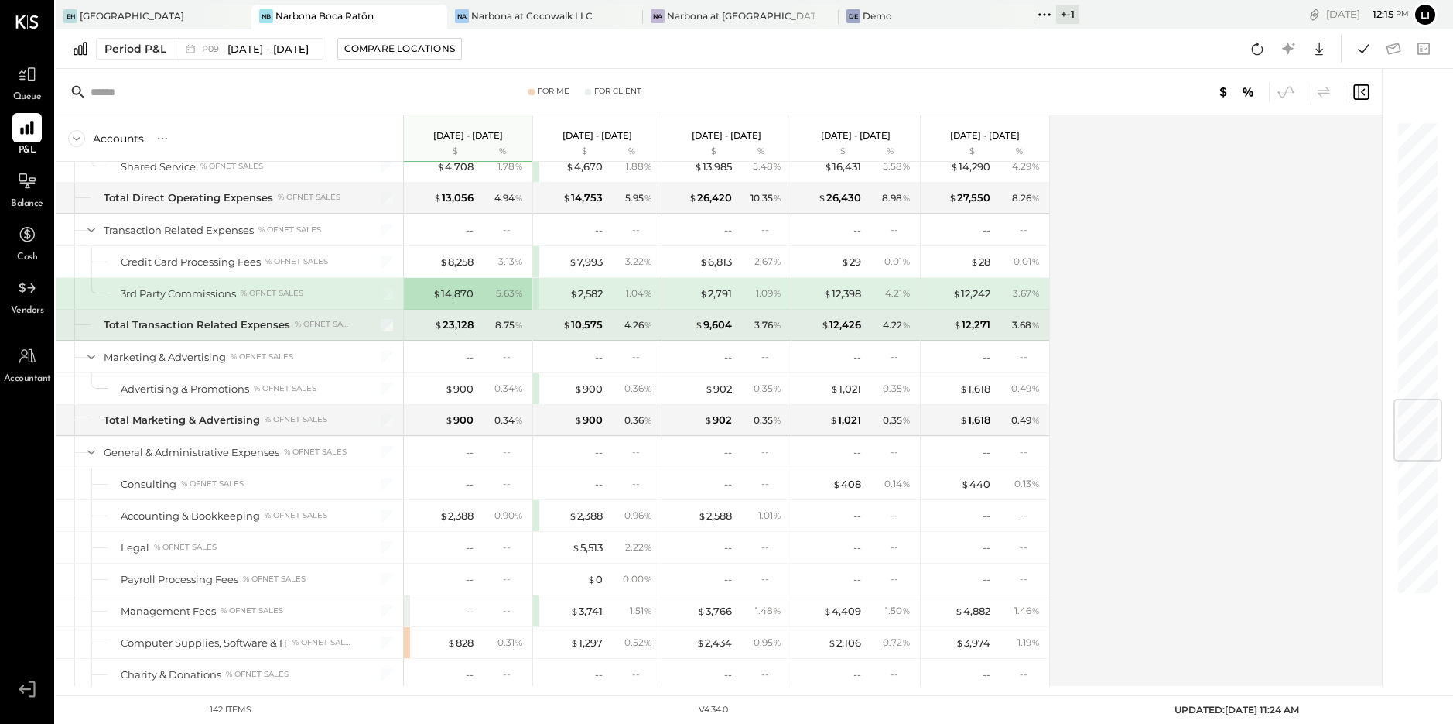
scroll to position [2358, 0]
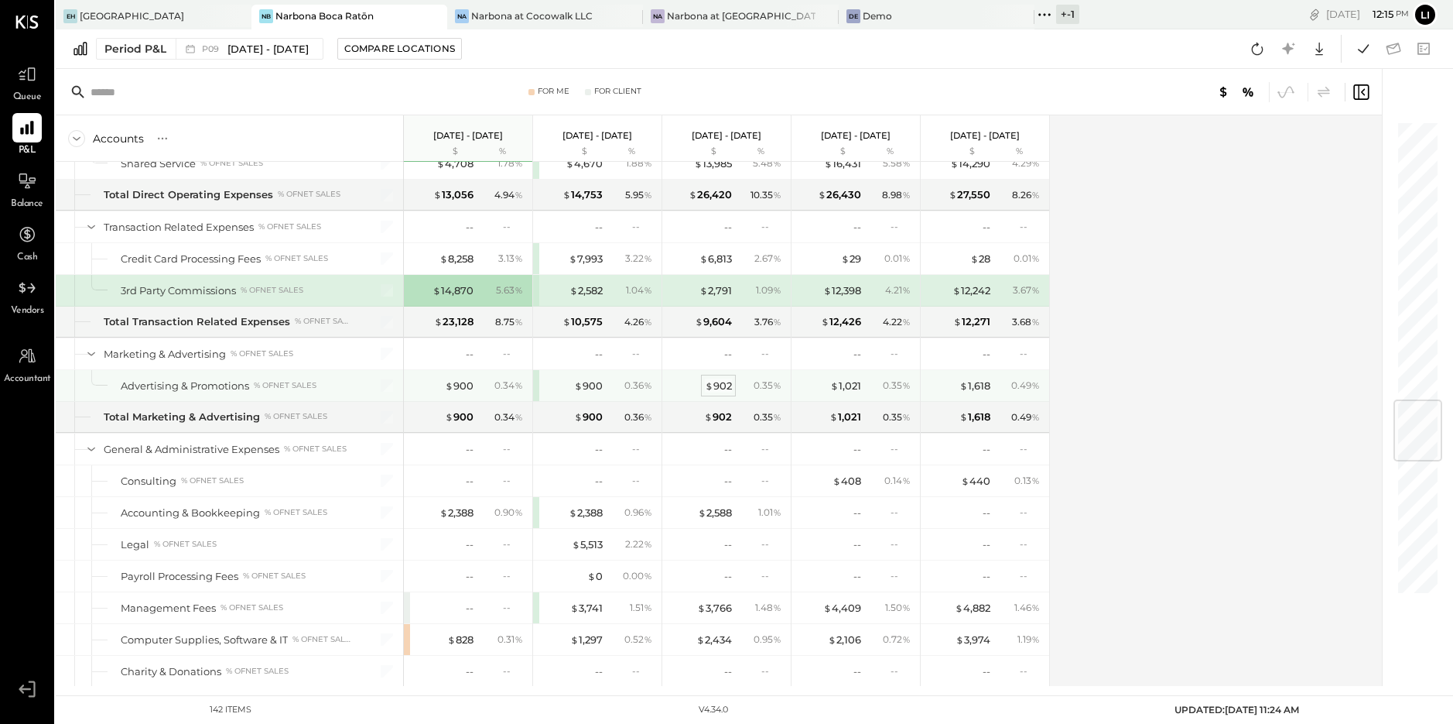
click at [723, 385] on div "$ 902" at bounding box center [718, 385] width 27 height 15
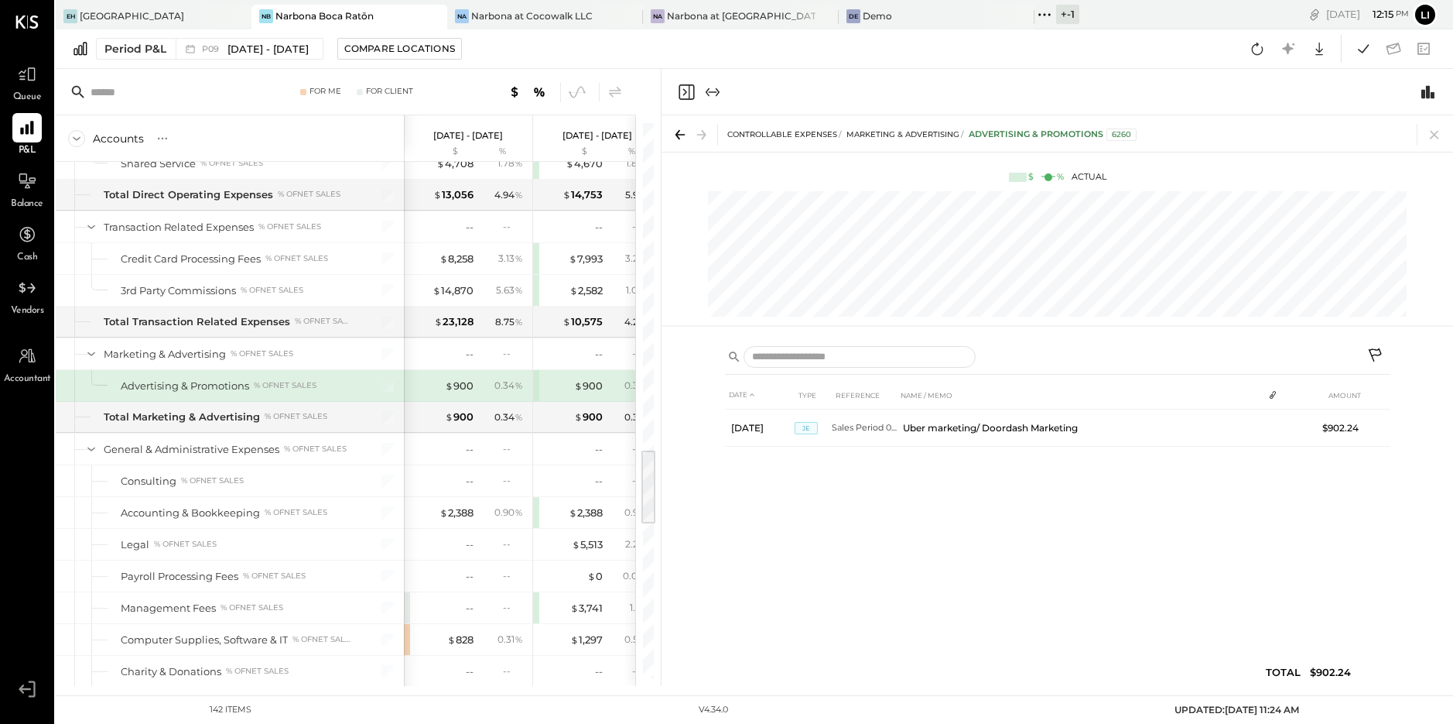
click at [687, 88] on icon "Close panel" at bounding box center [686, 92] width 19 height 19
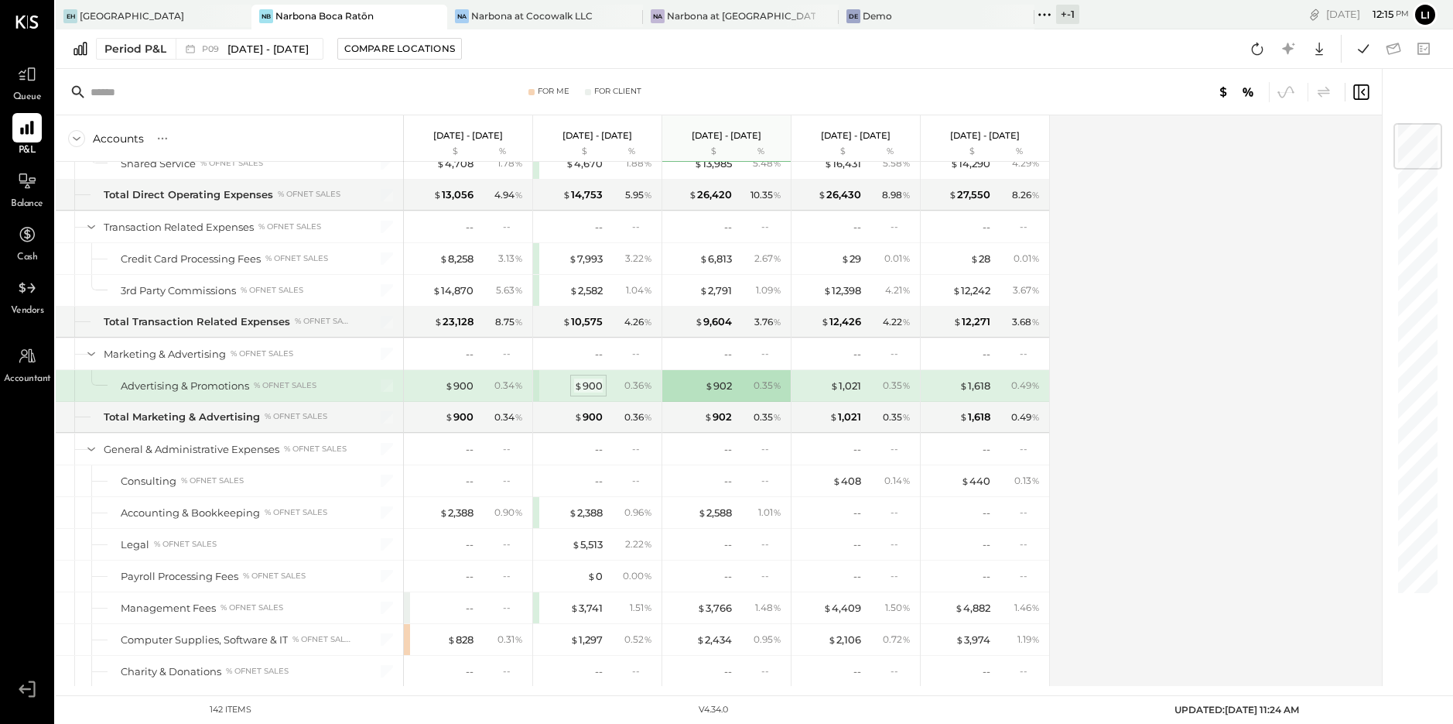
click at [591, 389] on div "$ 900" at bounding box center [588, 385] width 29 height 15
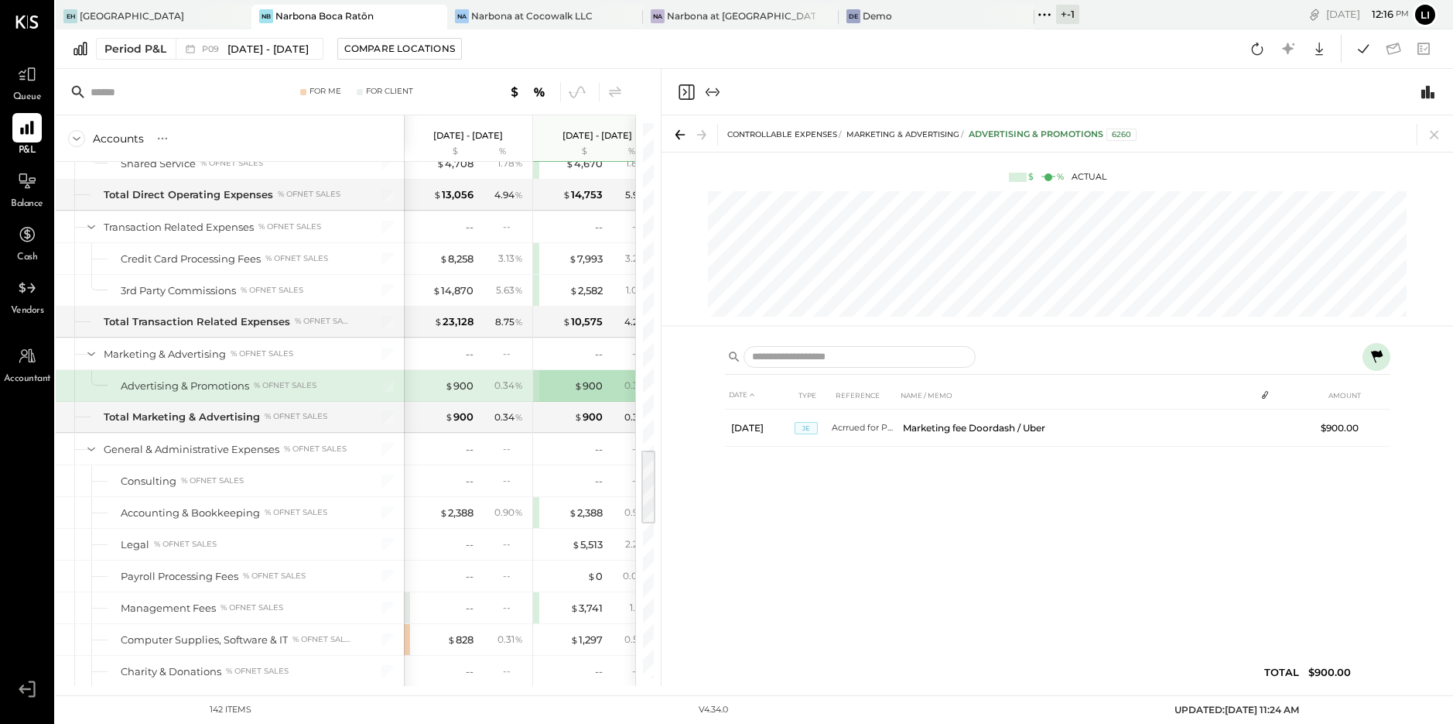
click at [444, 385] on div "$ 900" at bounding box center [443, 385] width 62 height 15
click at [688, 94] on icon "Close panel" at bounding box center [686, 92] width 19 height 19
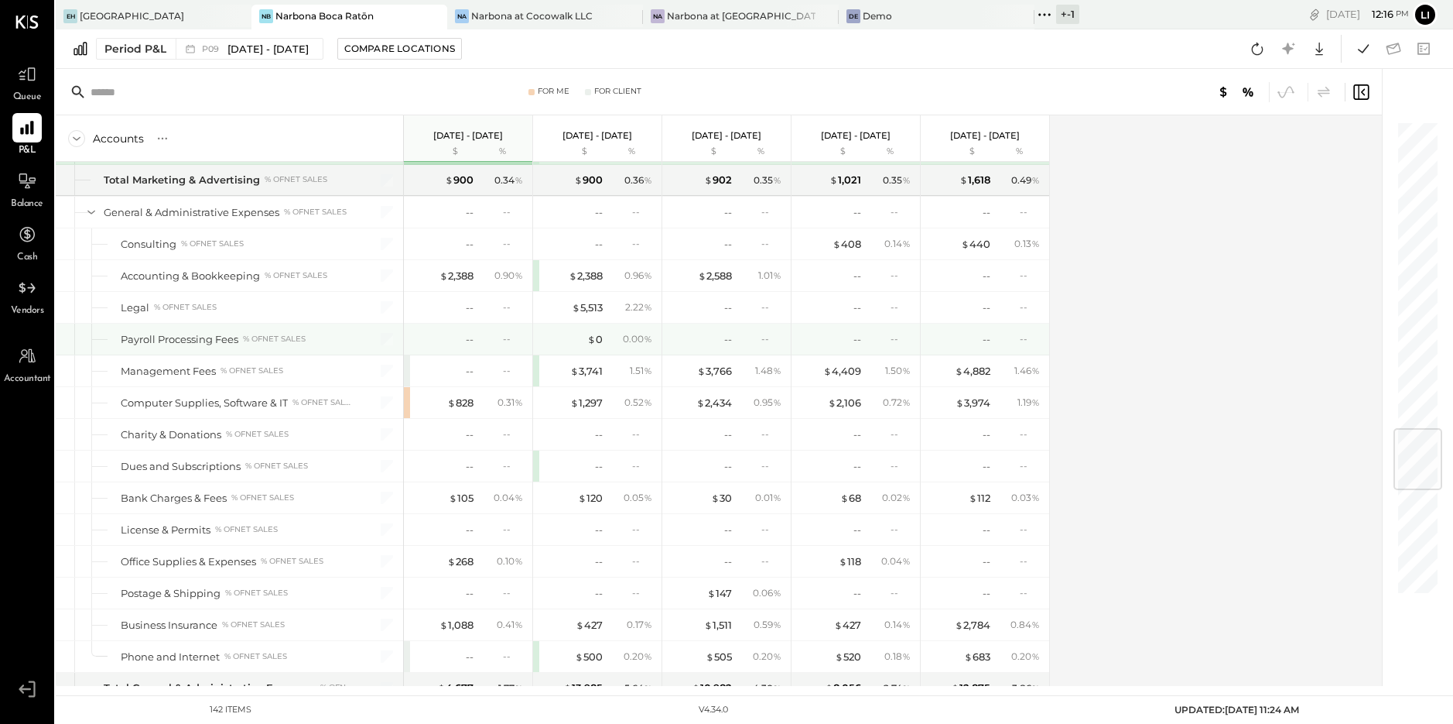
scroll to position [2598, 0]
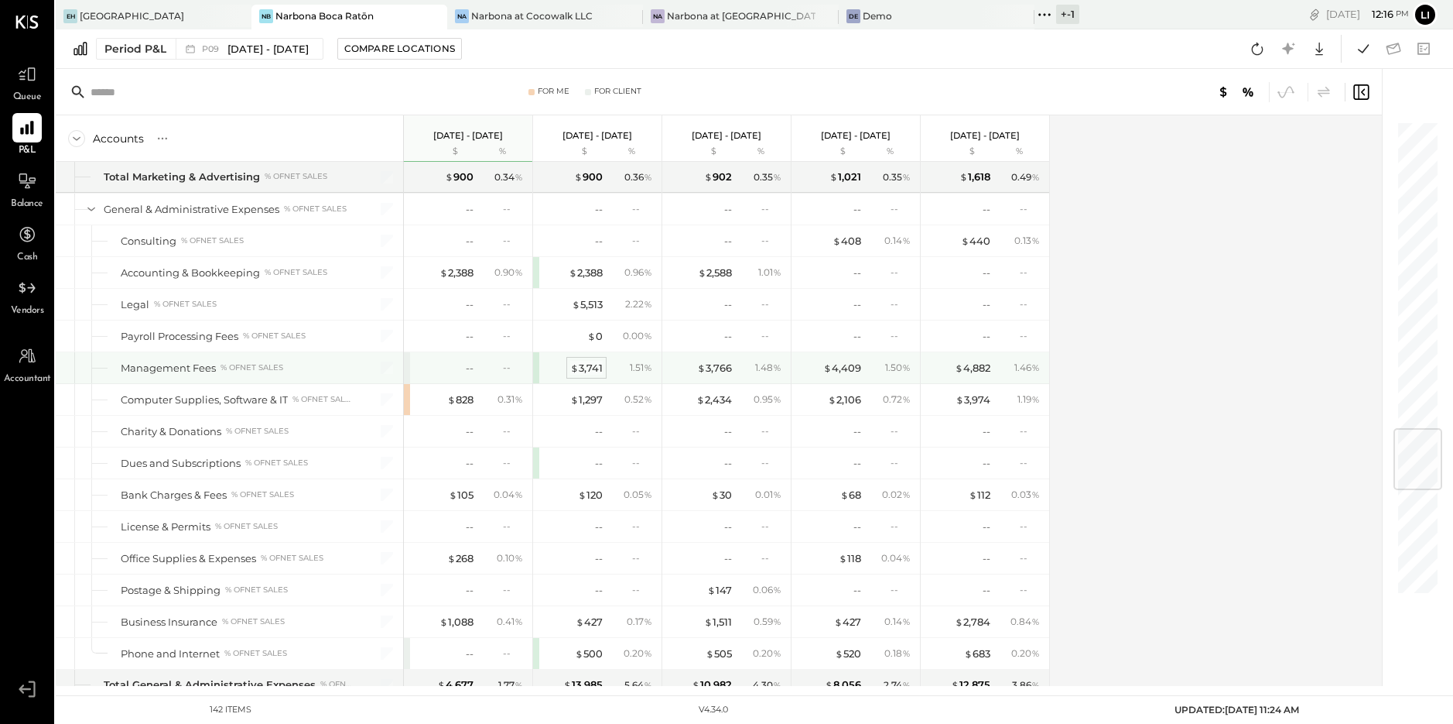
click at [597, 368] on div "$ 3,741" at bounding box center [586, 368] width 33 height 15
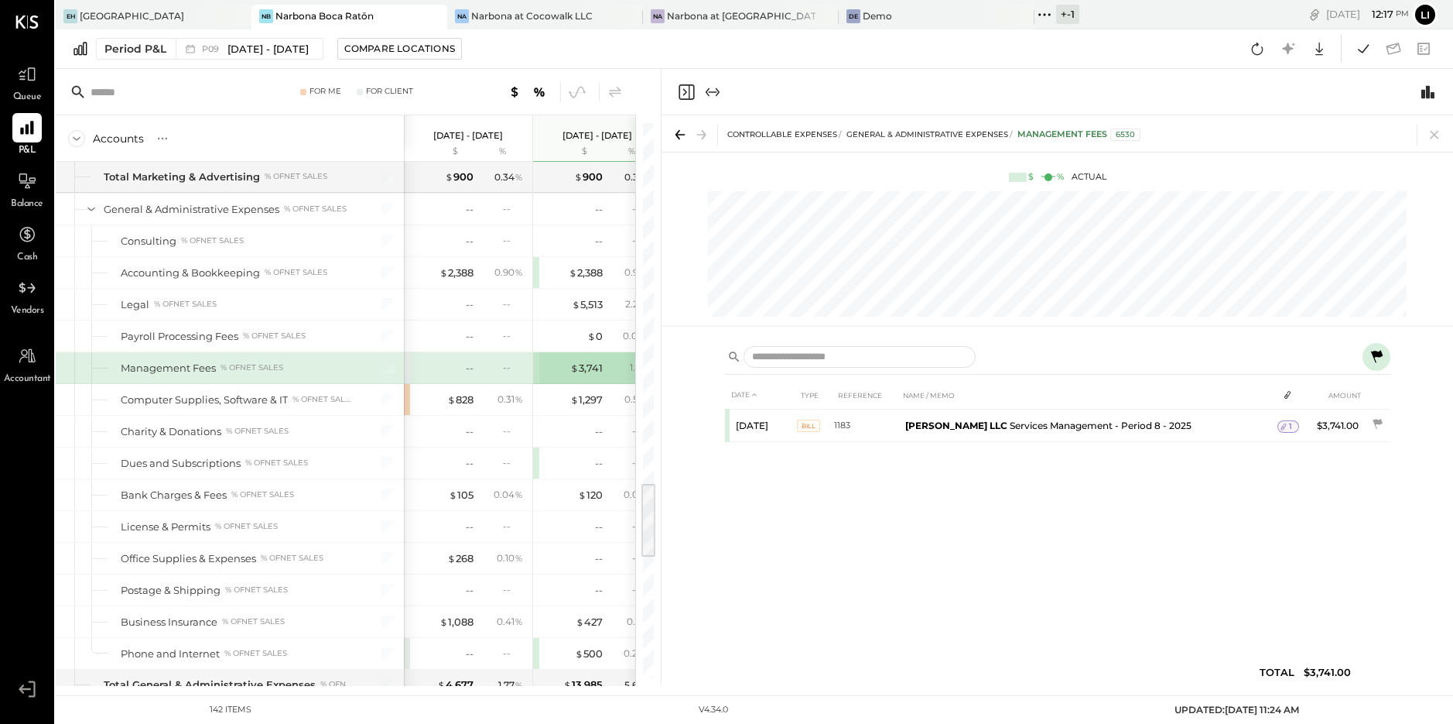
click at [686, 92] on icon "Close panel" at bounding box center [685, 91] width 4 height 7
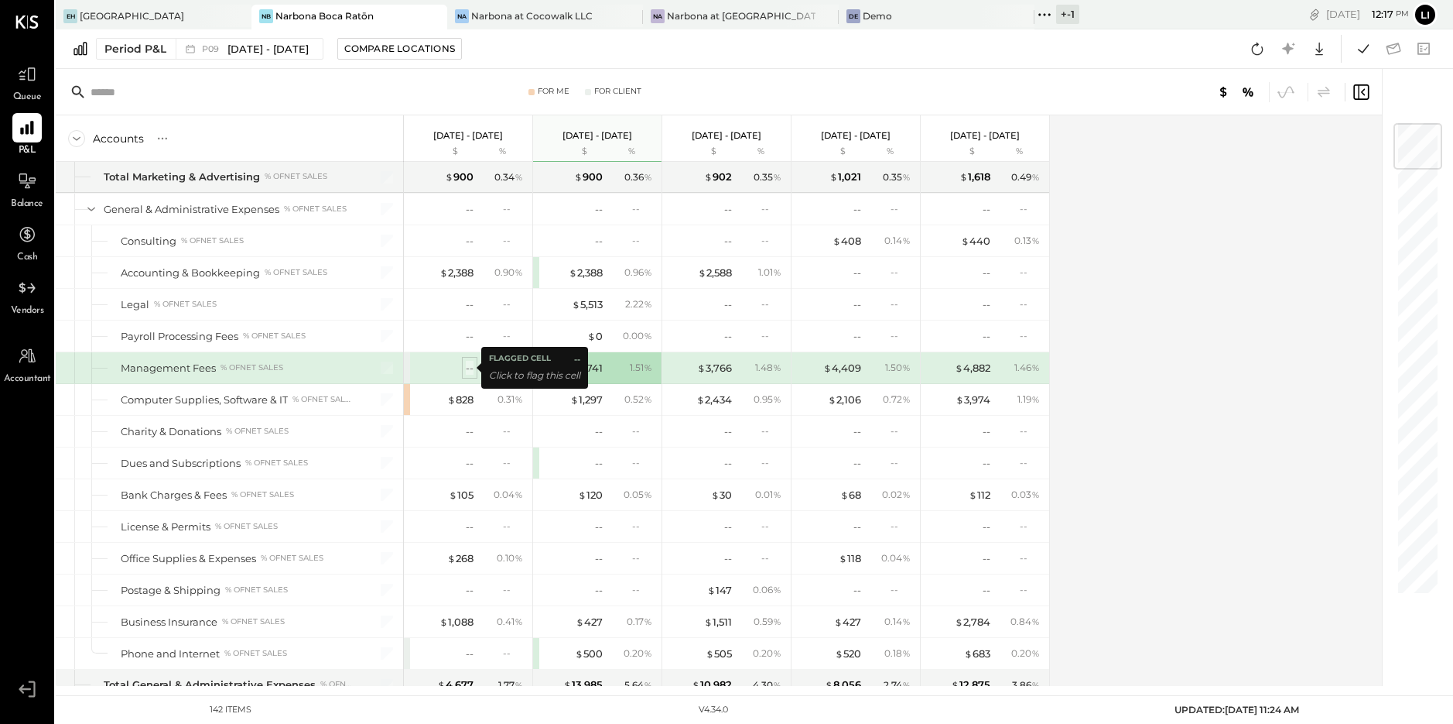
click at [471, 369] on div "--" at bounding box center [470, 368] width 8 height 15
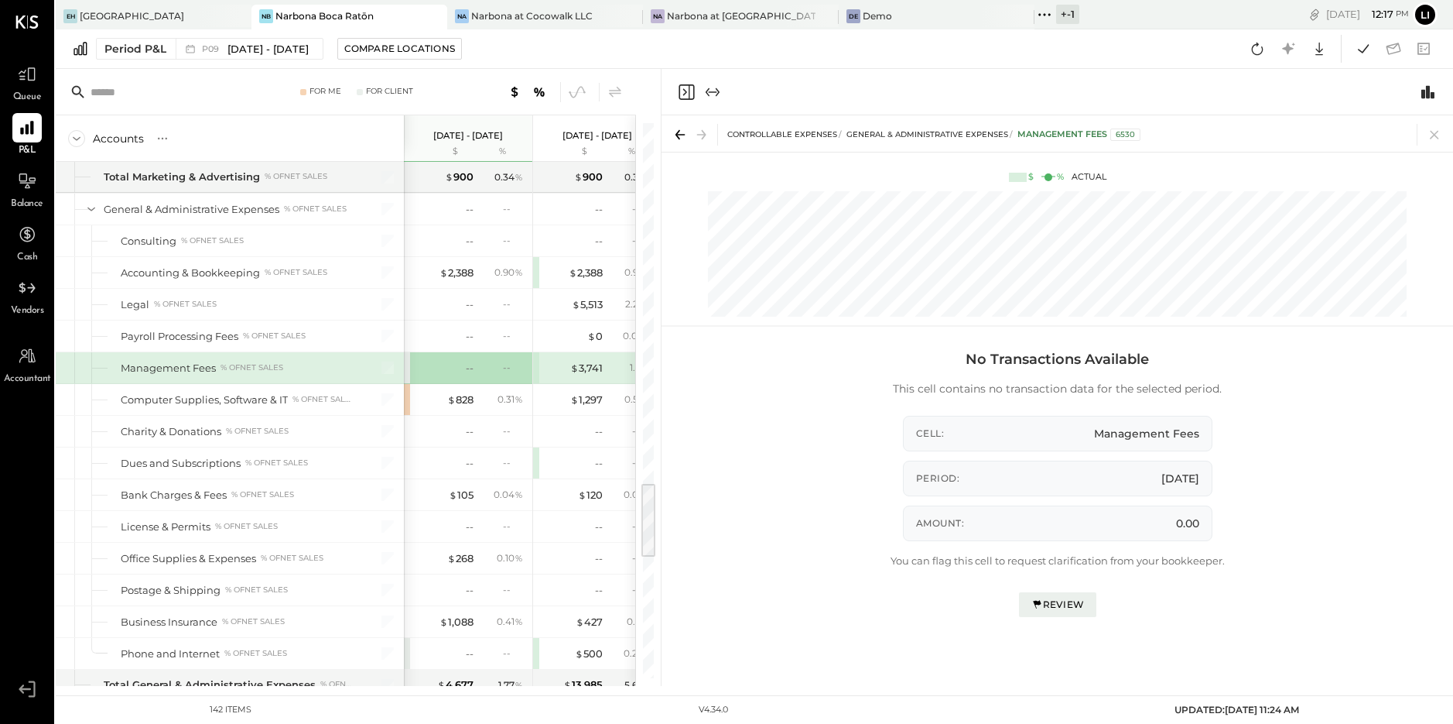
click at [686, 97] on icon "Close panel" at bounding box center [686, 92] width 19 height 19
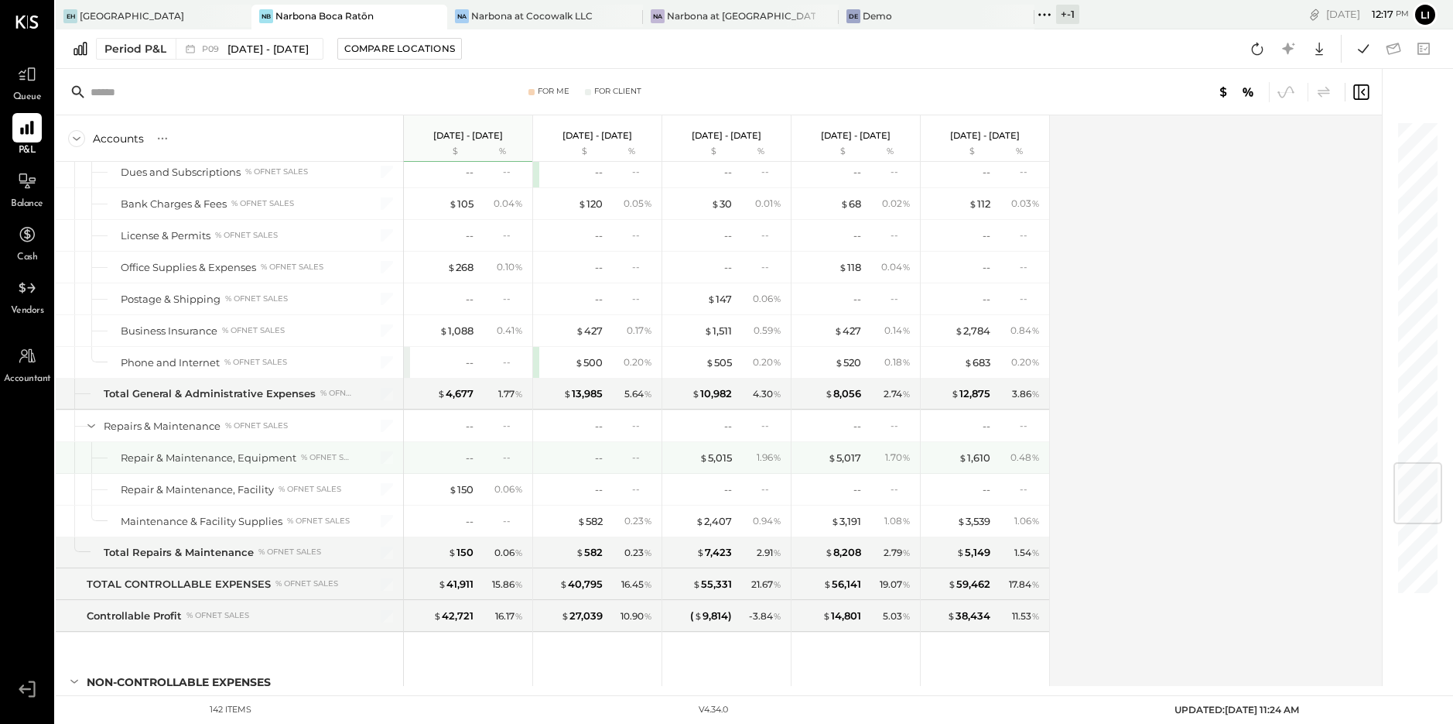
scroll to position [2863, 0]
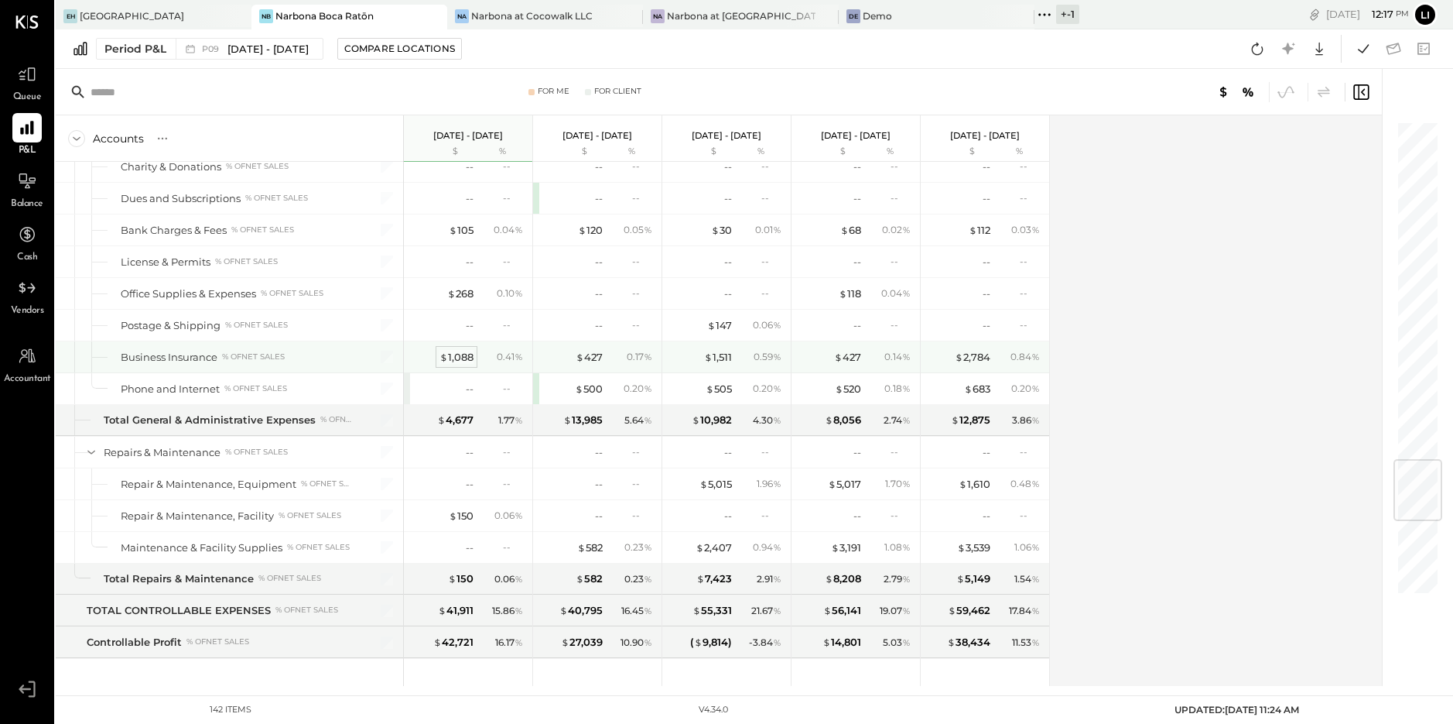
click at [462, 356] on div "$ 1,088" at bounding box center [457, 357] width 34 height 15
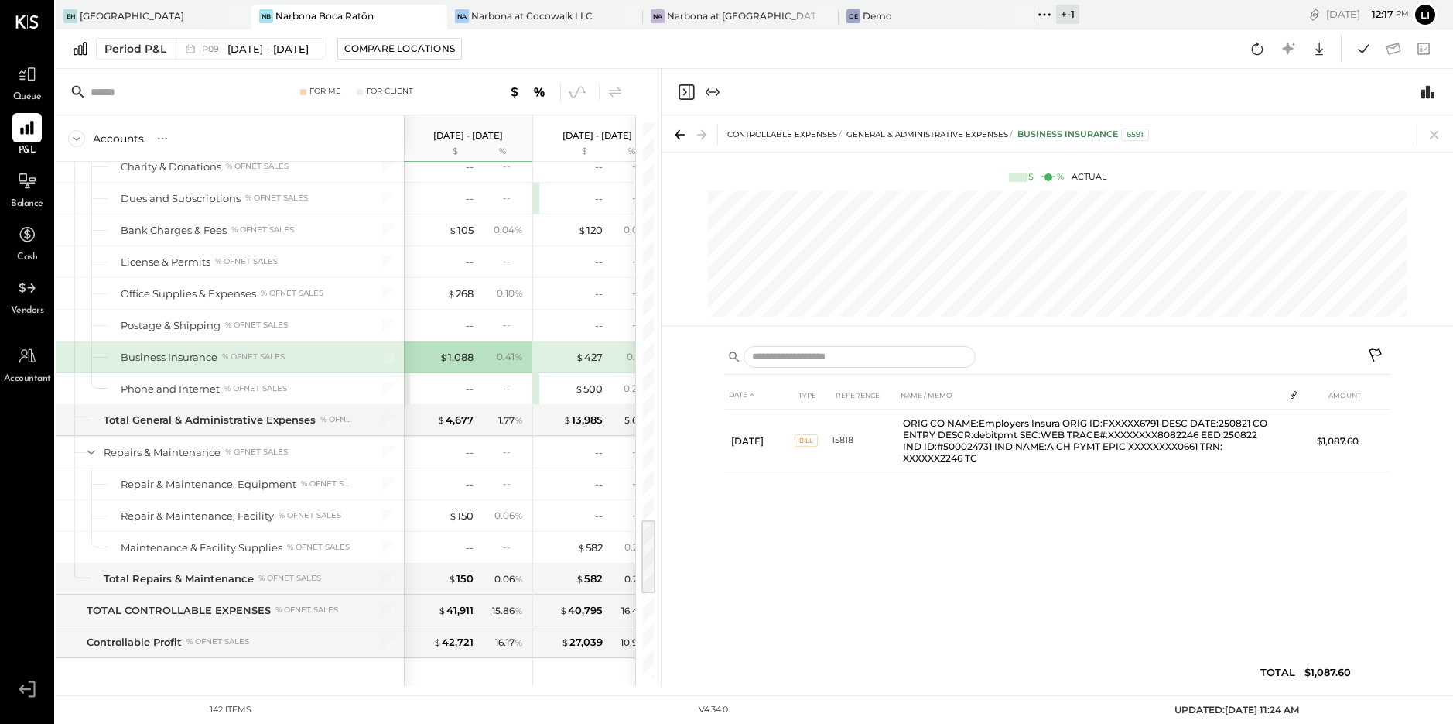
click at [690, 98] on icon "Close panel" at bounding box center [686, 91] width 15 height 15
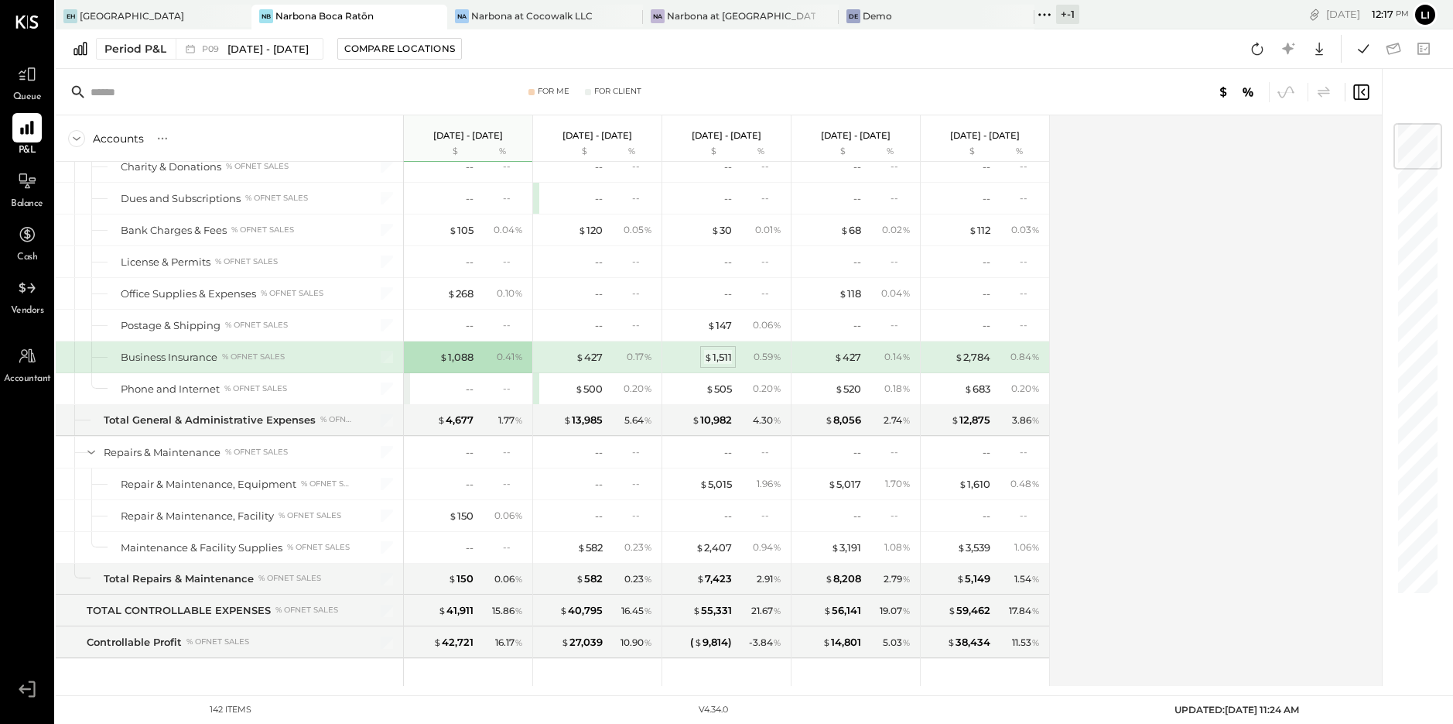
click at [724, 359] on div "$ 1,511" at bounding box center [718, 357] width 28 height 15
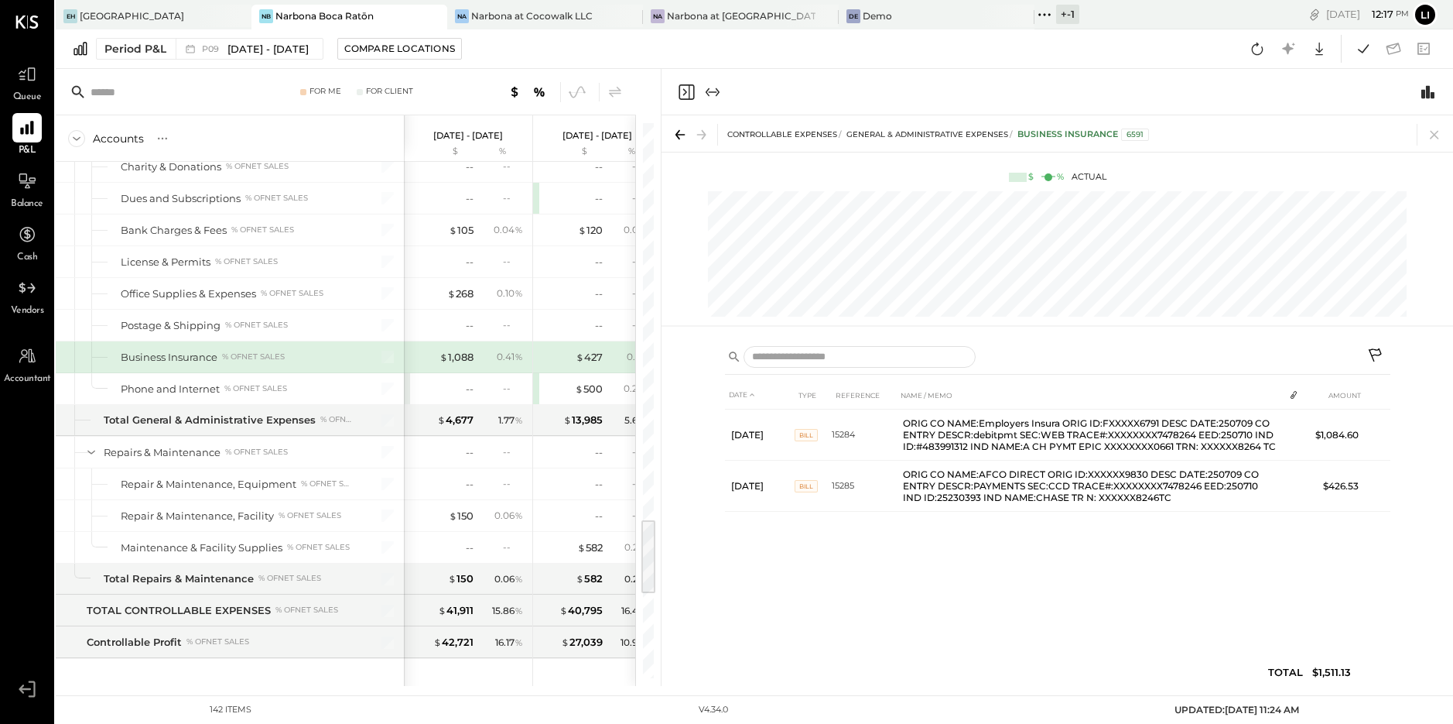
click at [682, 95] on icon "Close panel" at bounding box center [686, 92] width 19 height 19
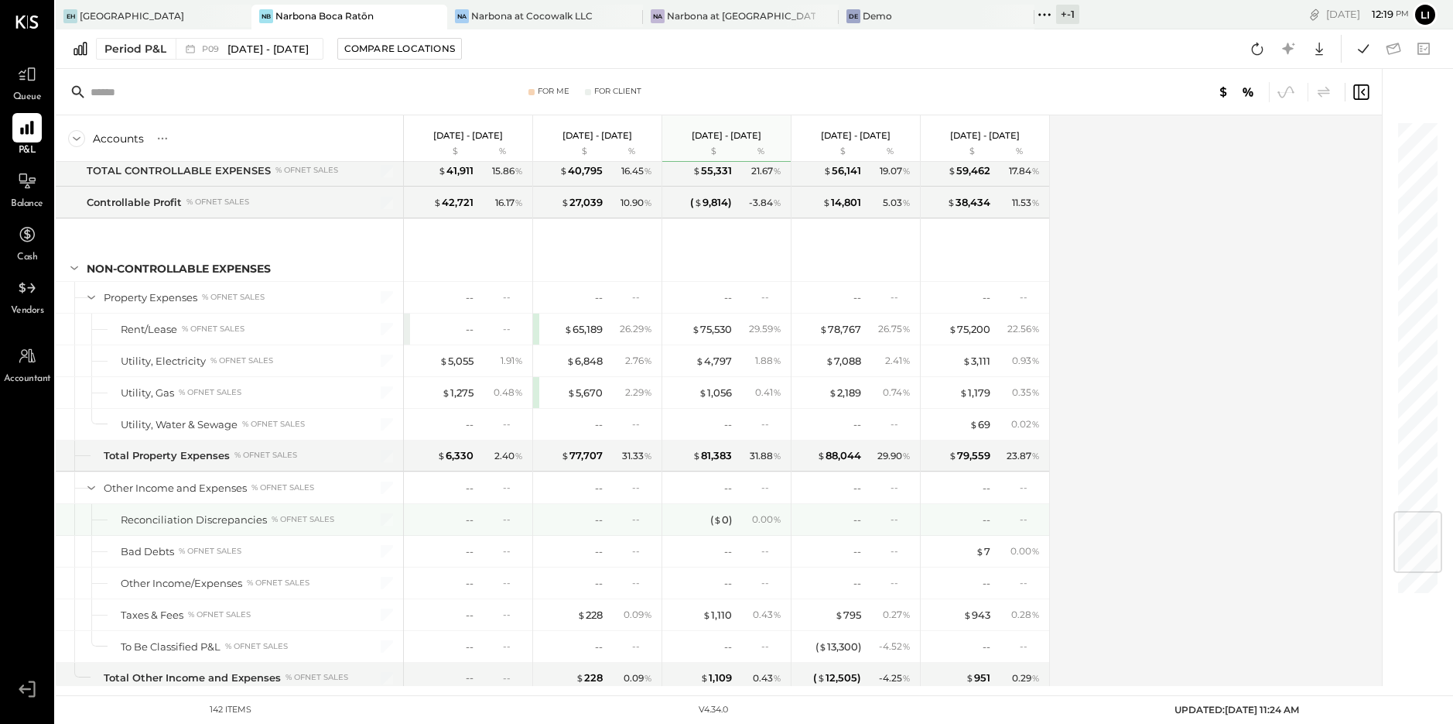
scroll to position [3345, 0]
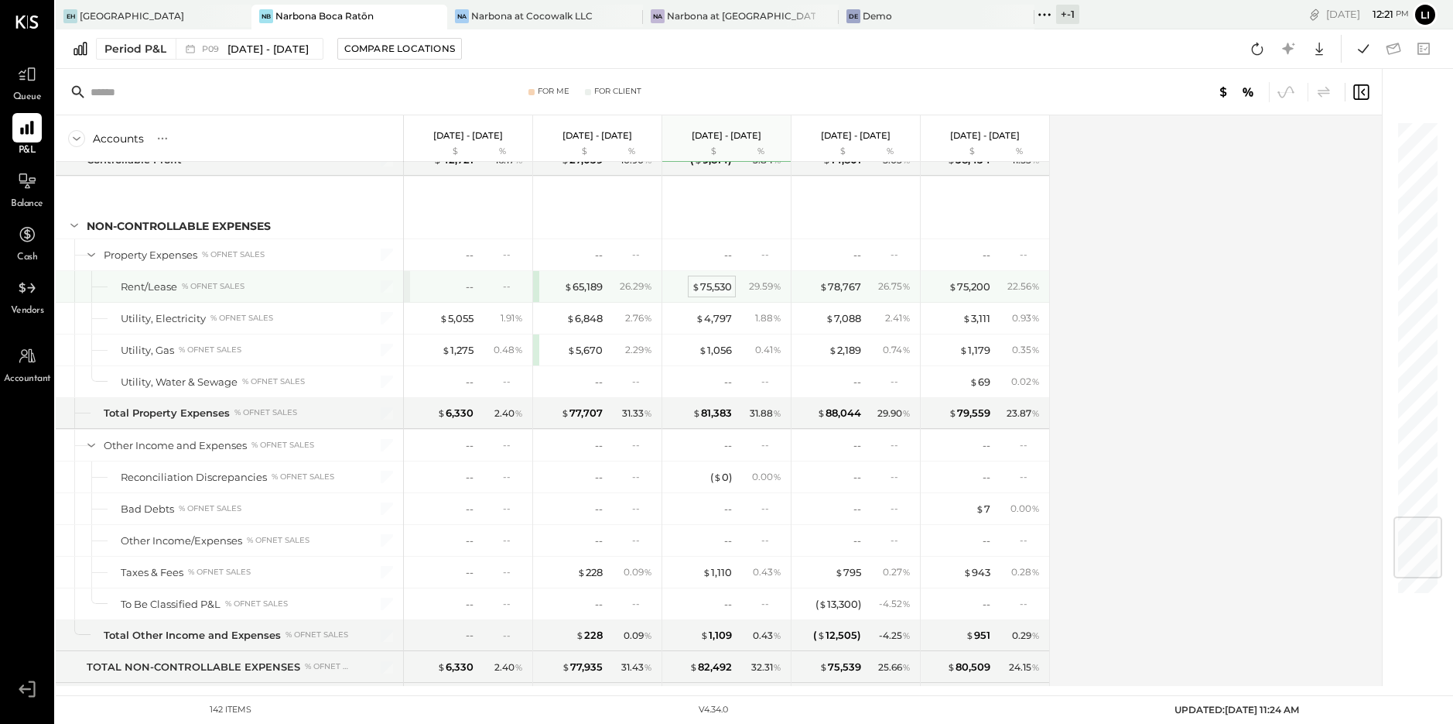
click at [717, 285] on div "$ 75,530" at bounding box center [712, 286] width 40 height 15
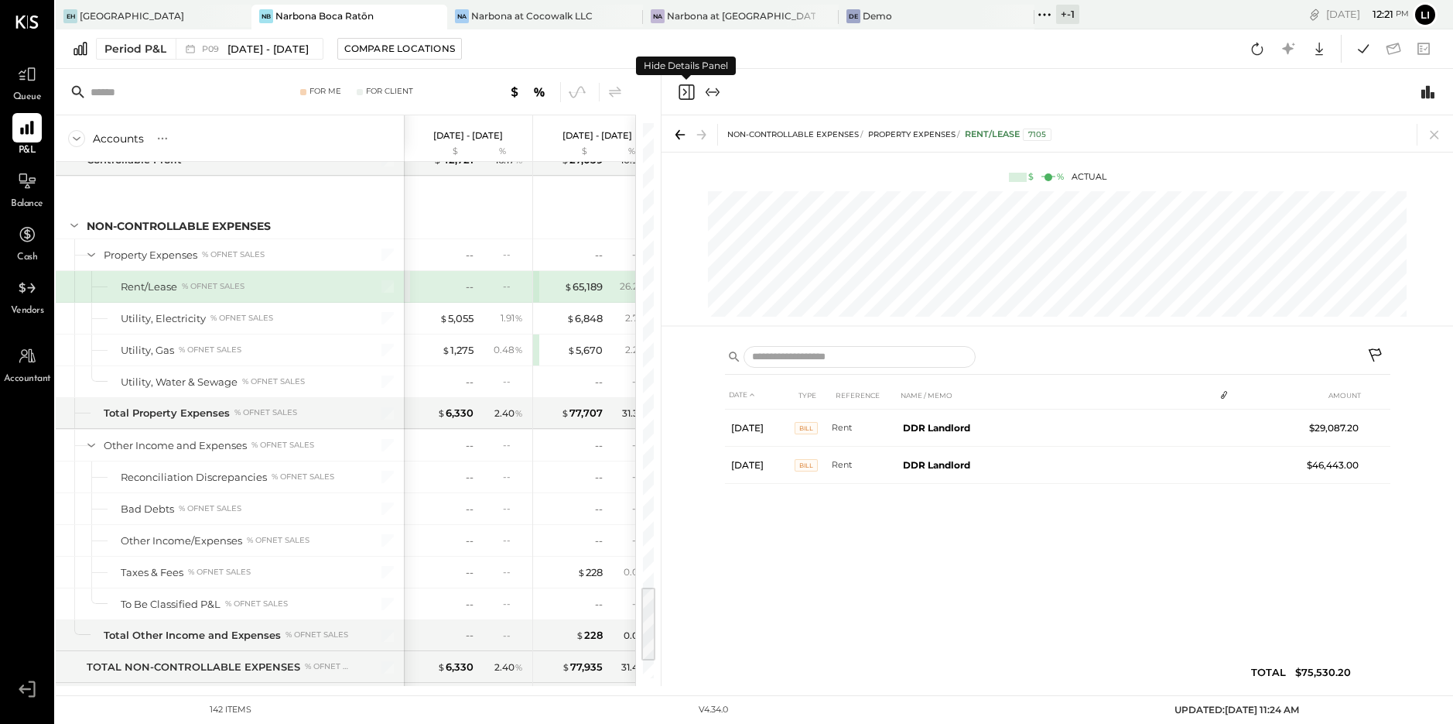
click at [688, 97] on icon "Close panel" at bounding box center [686, 92] width 19 height 19
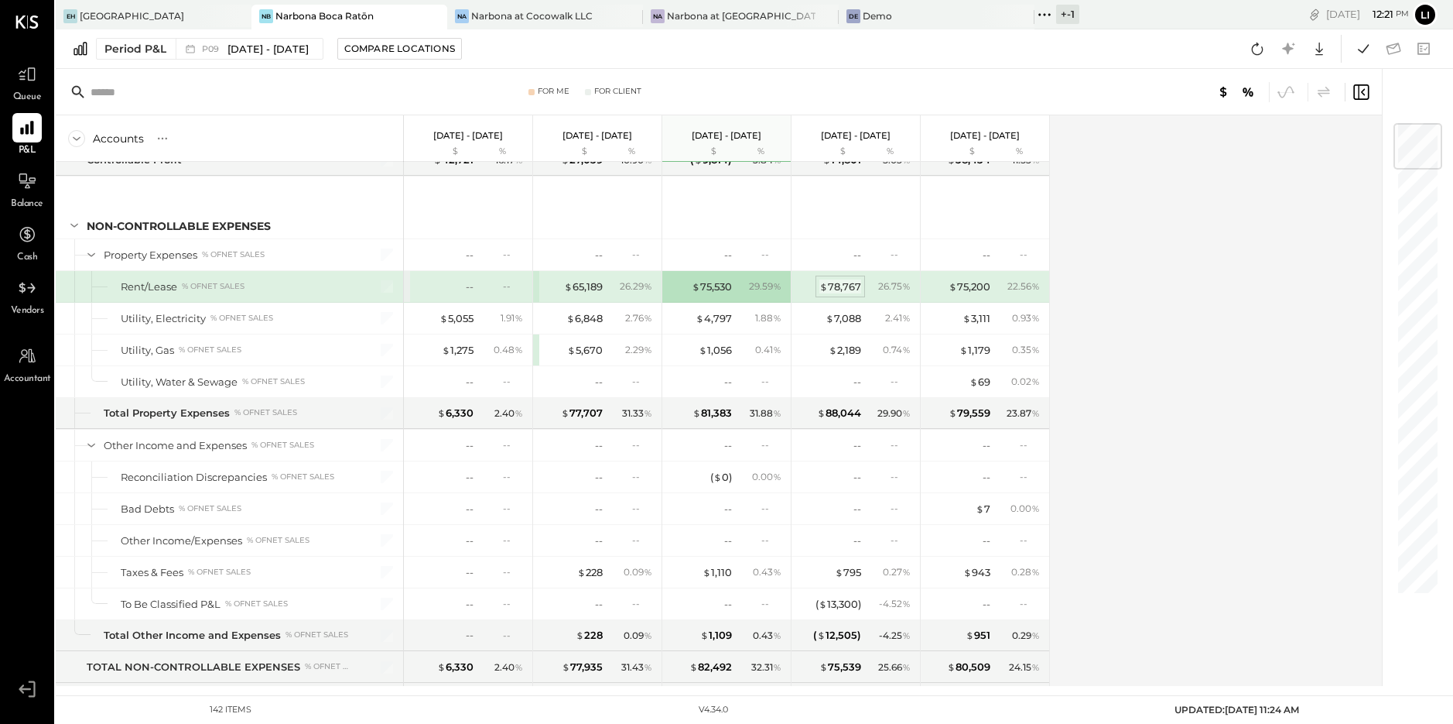
click at [844, 283] on div "$ 78,767" at bounding box center [841, 286] width 42 height 15
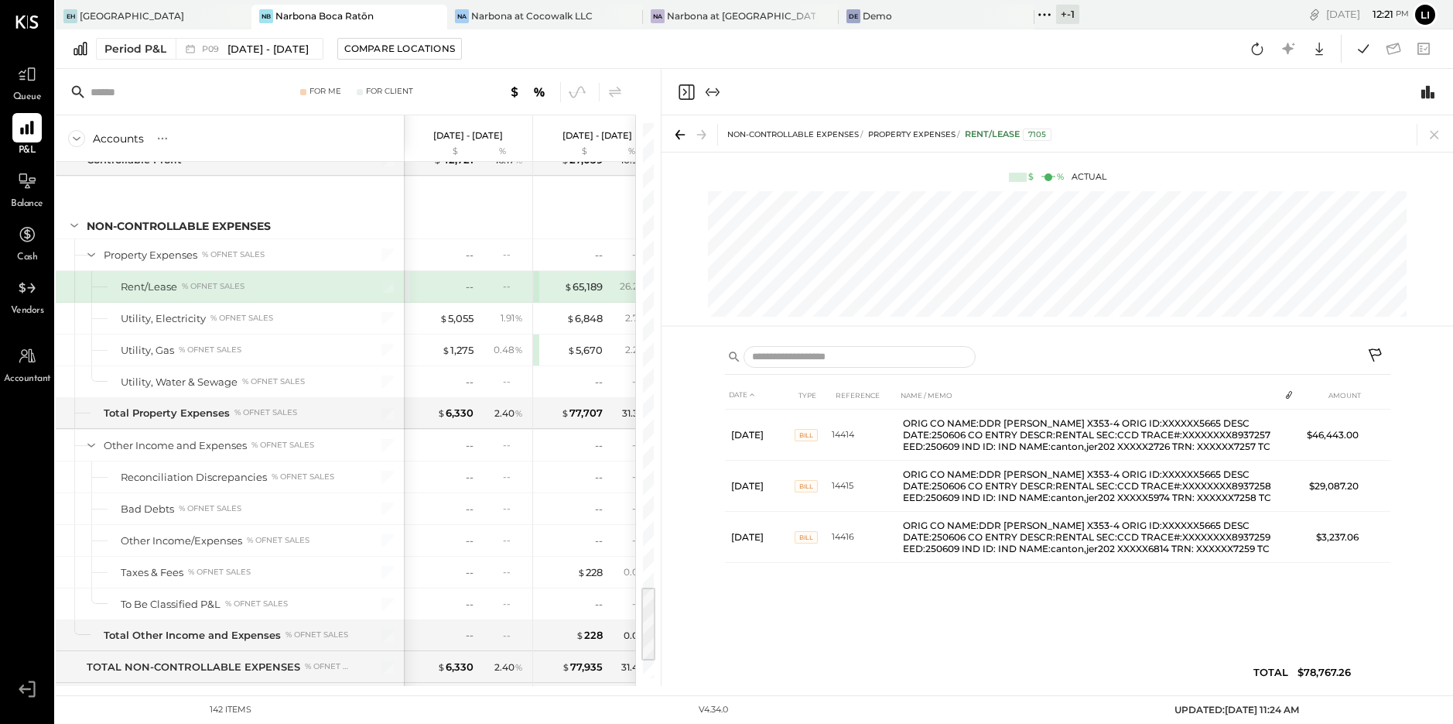
click at [691, 91] on icon "Close panel" at bounding box center [686, 92] width 19 height 19
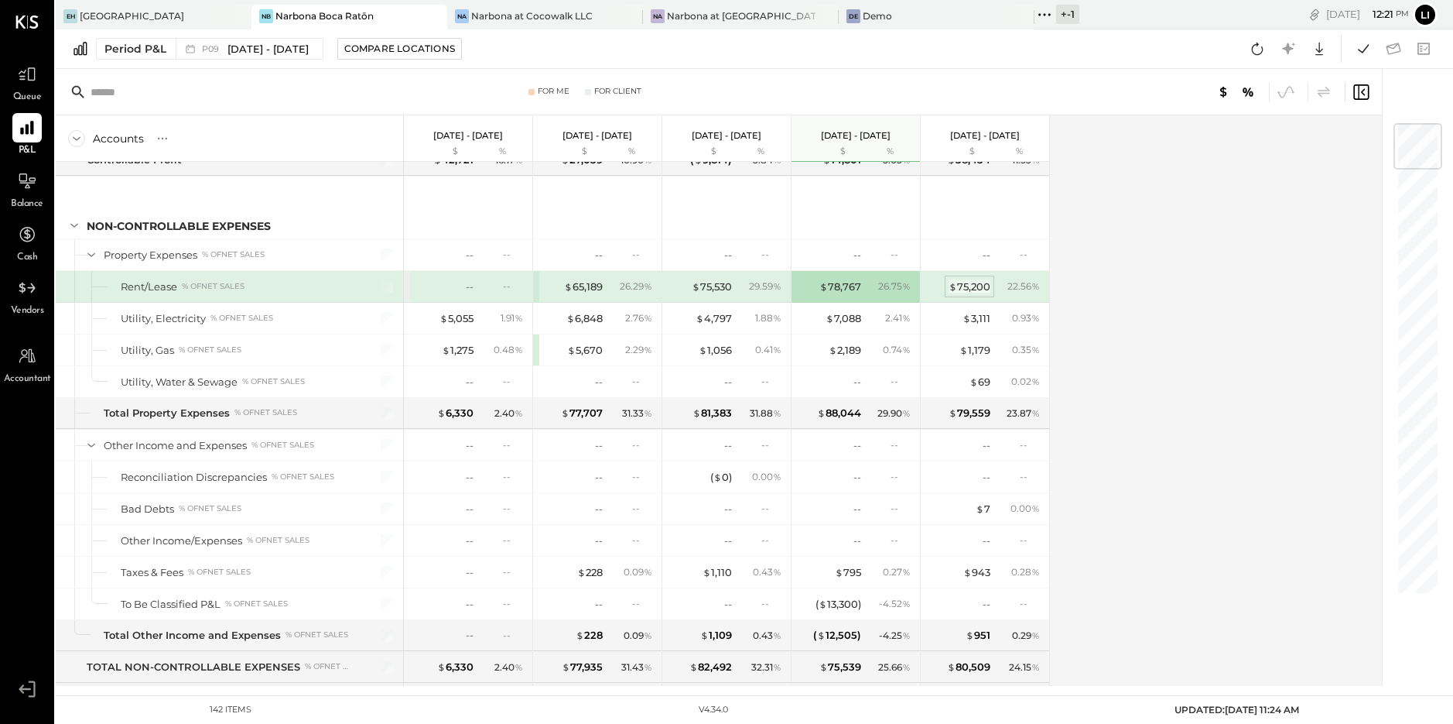
click at [964, 293] on div "$ 75,200" at bounding box center [970, 286] width 42 height 15
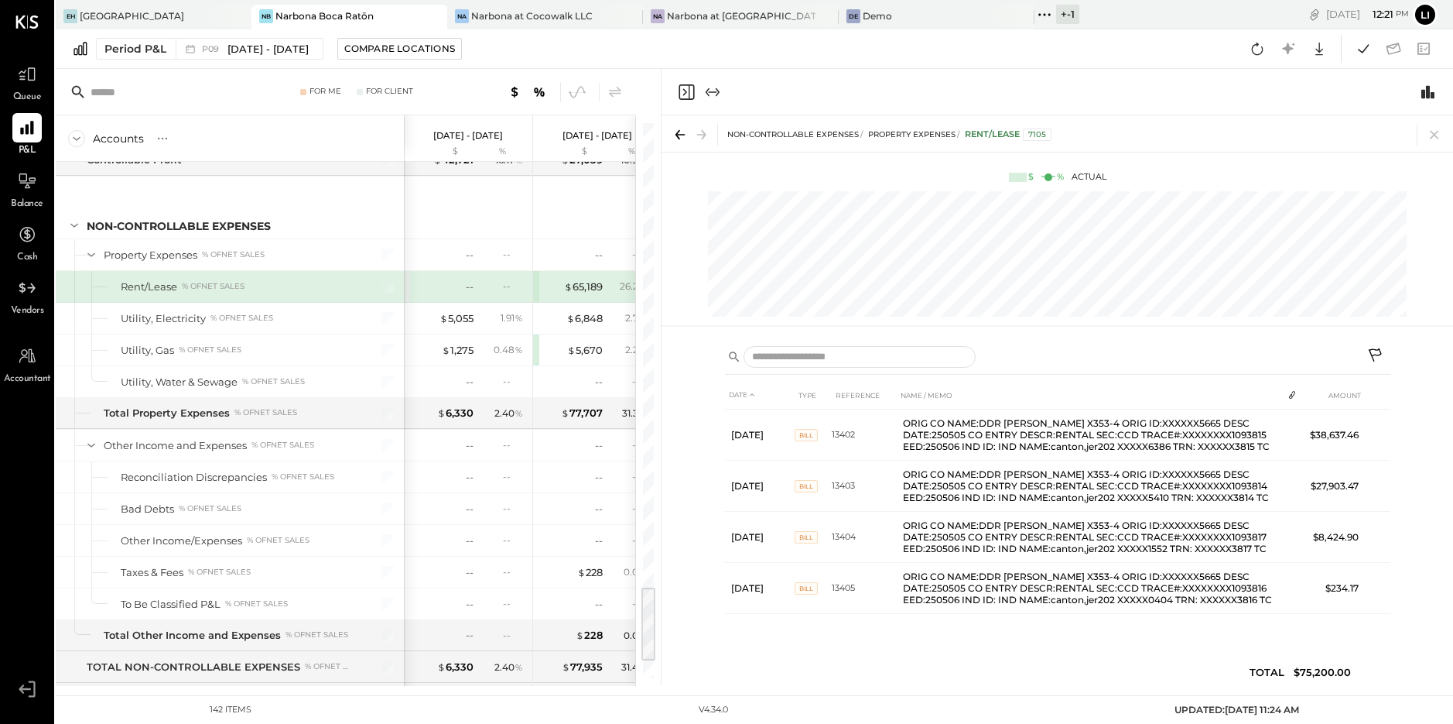
click at [685, 102] on div at bounding box center [1058, 92] width 792 height 46
click at [686, 100] on icon "Close panel" at bounding box center [686, 92] width 19 height 19
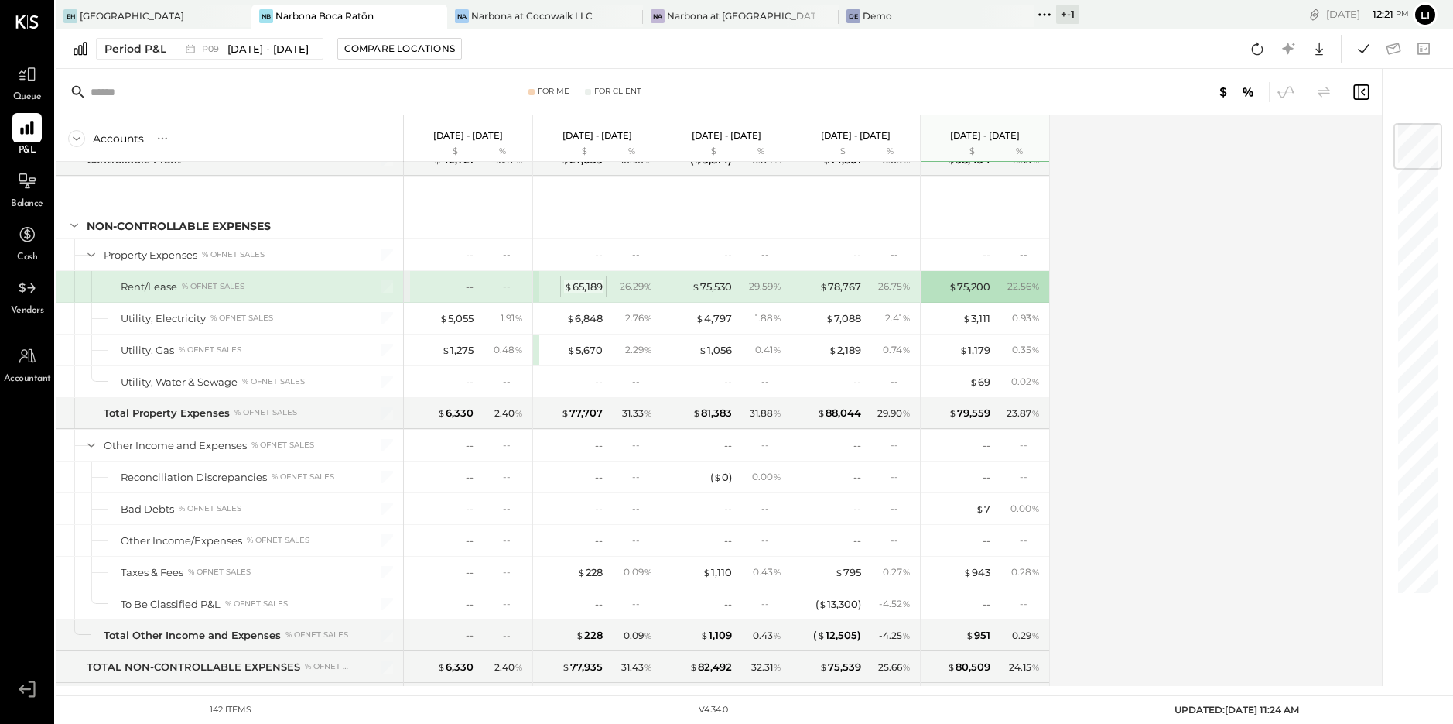
click at [590, 288] on div "$ 65,189" at bounding box center [583, 286] width 39 height 15
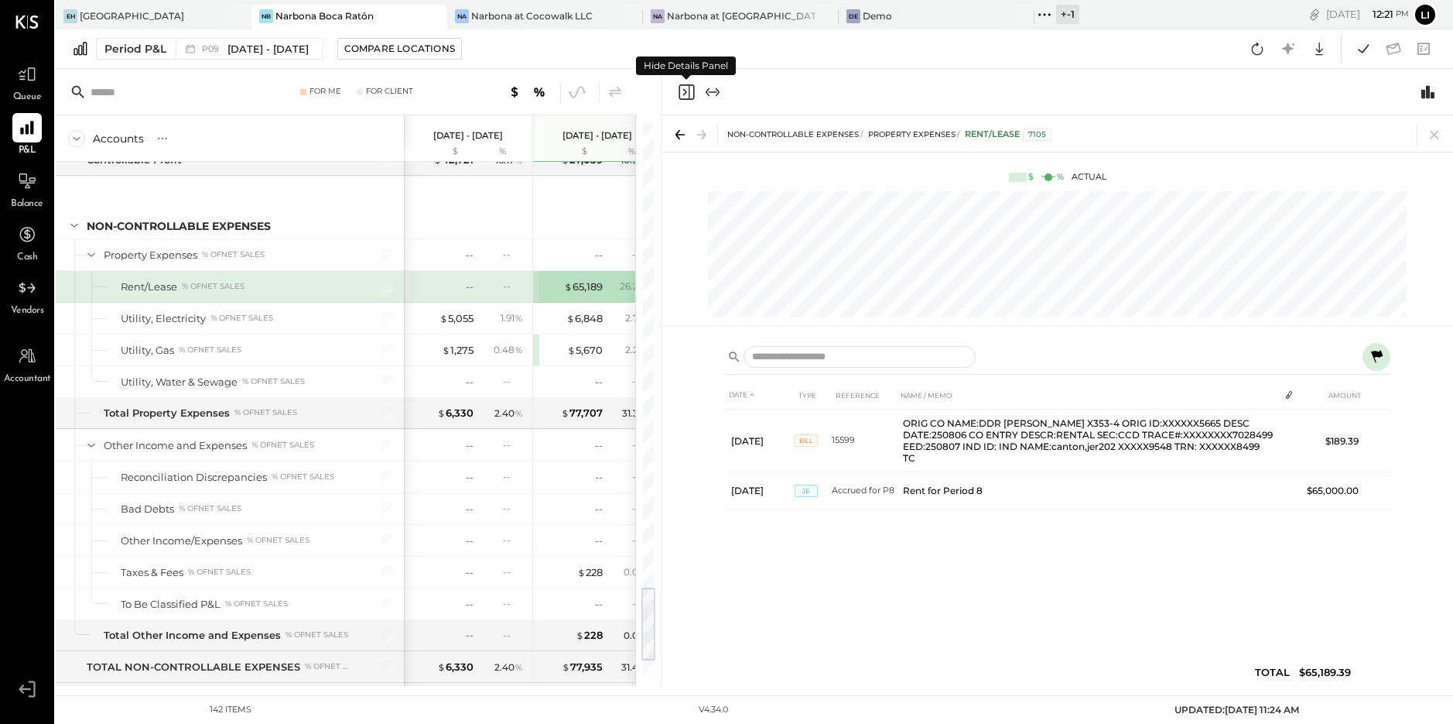
click at [690, 91] on icon "Close panel" at bounding box center [686, 92] width 19 height 19
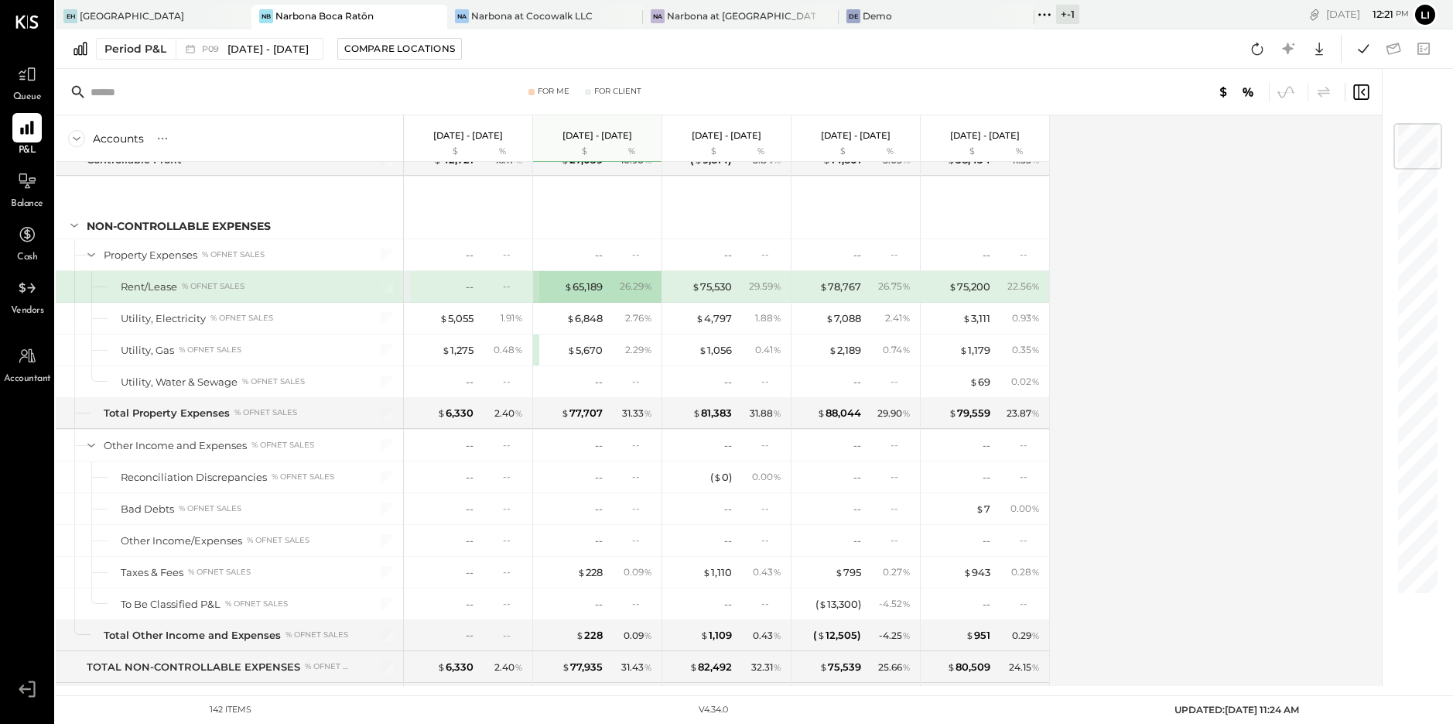
click at [1156, 315] on div "Accounts S % GL [DATE] - [DATE] $ % [DATE] - [DATE] $ % [DATE] - [DATE] $ % [DA…" at bounding box center [720, 400] width 1329 height 570
click at [466, 289] on div "--" at bounding box center [470, 286] width 8 height 15
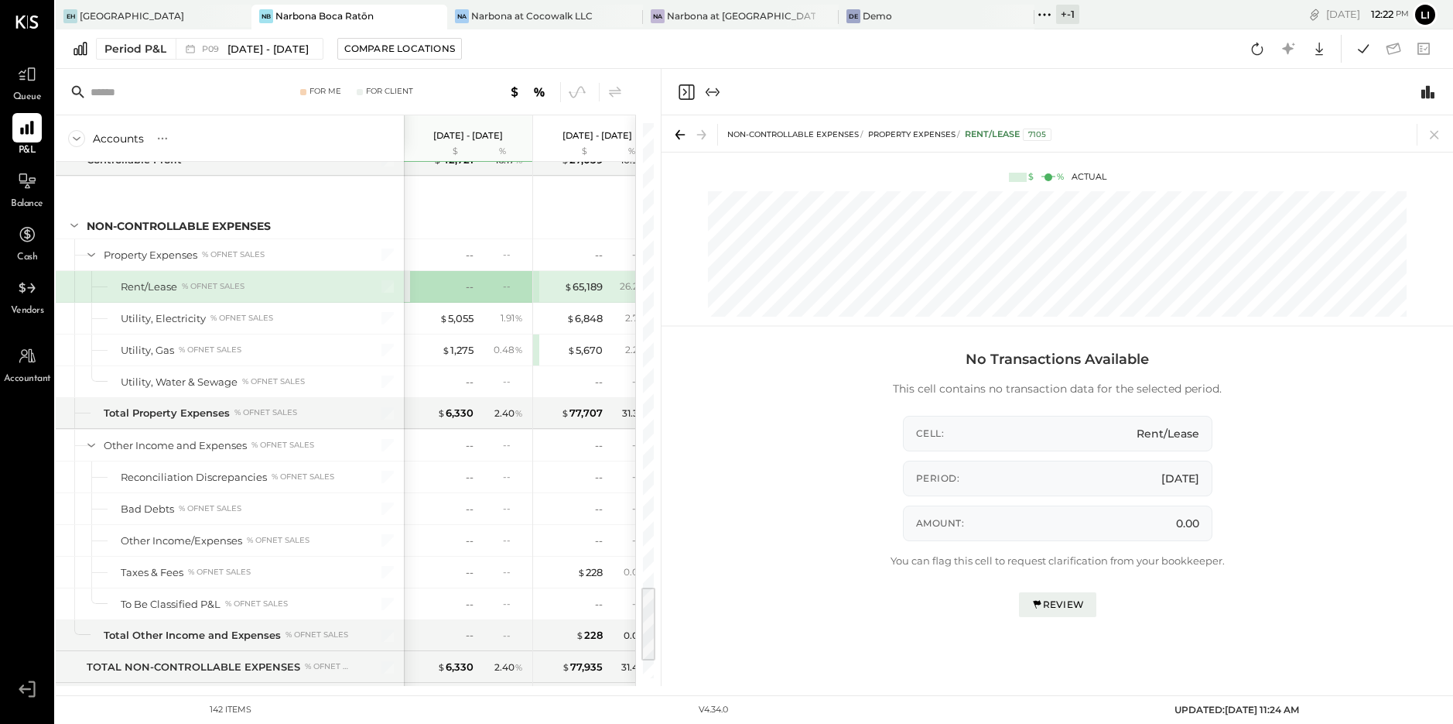
click at [692, 90] on icon "Close panel" at bounding box center [686, 92] width 19 height 19
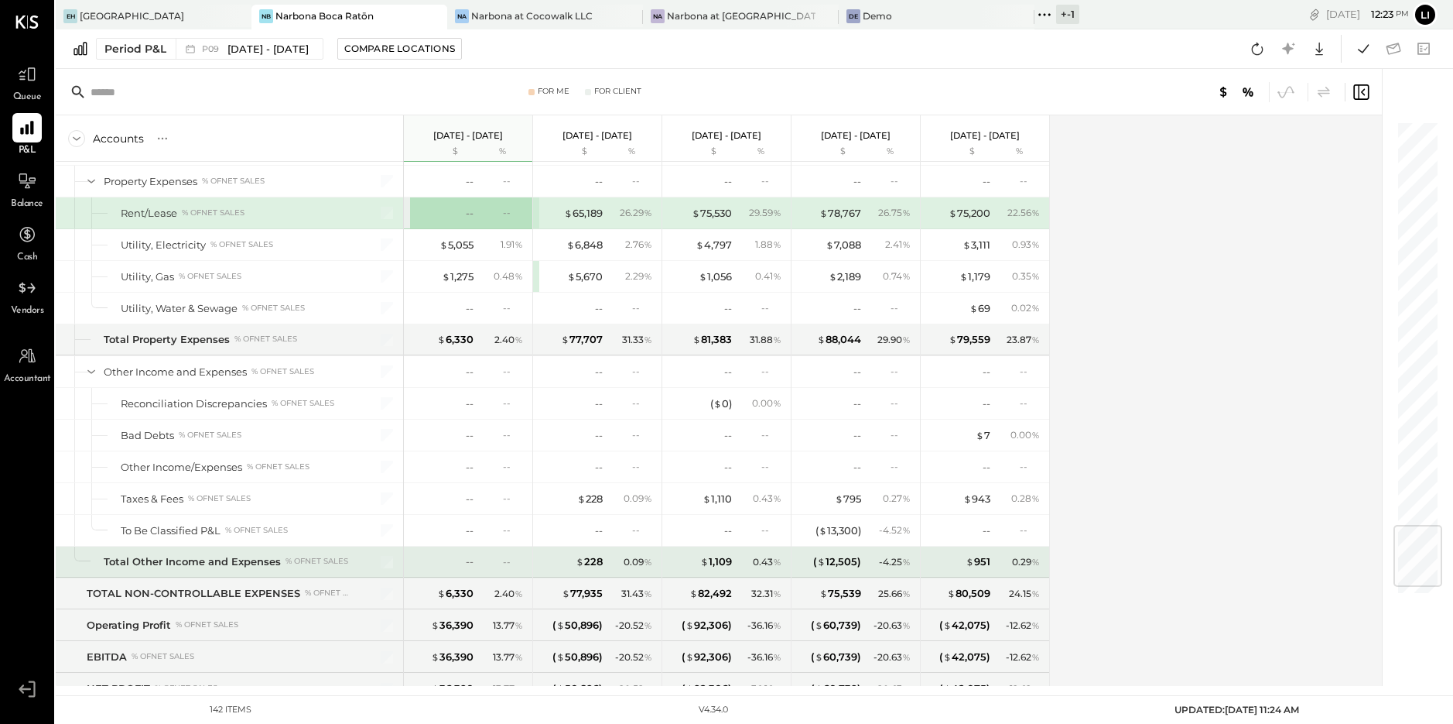
scroll to position [3476, 0]
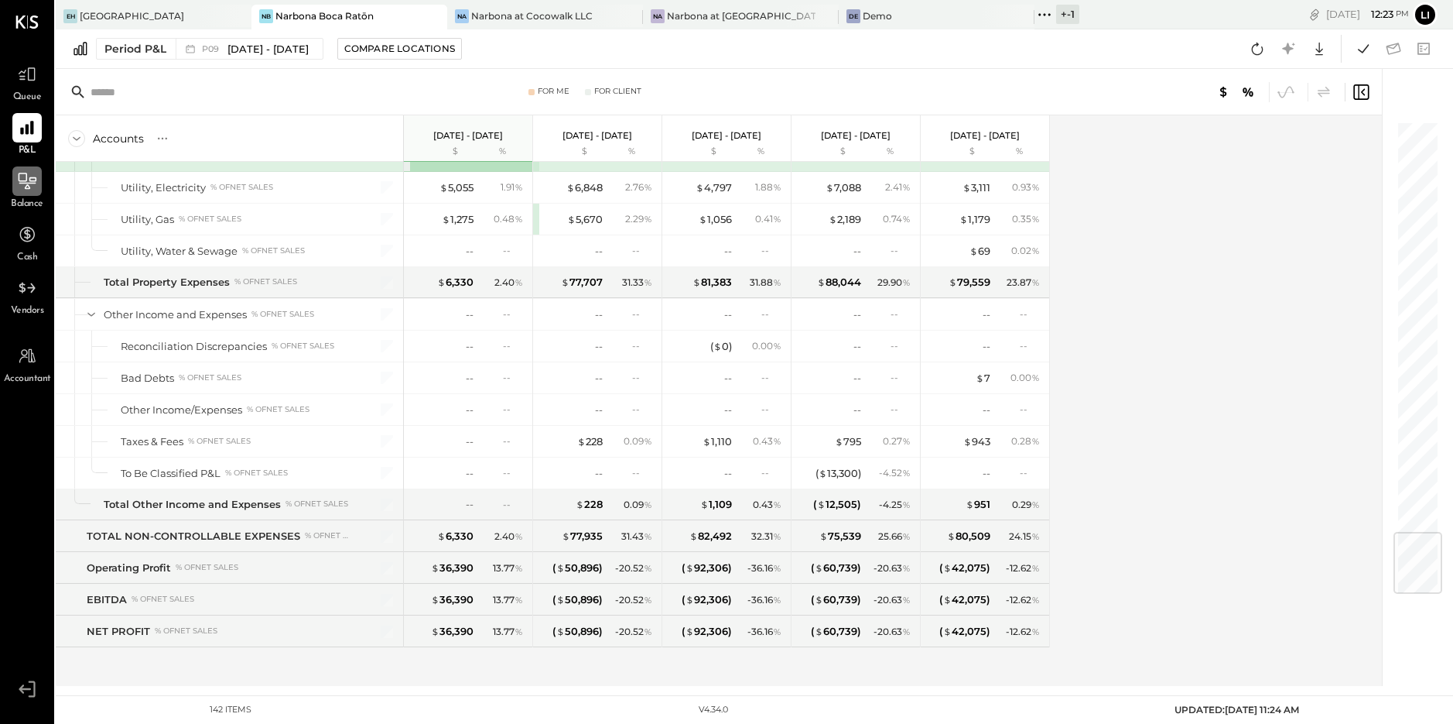
click at [33, 184] on icon at bounding box center [27, 181] width 20 height 20
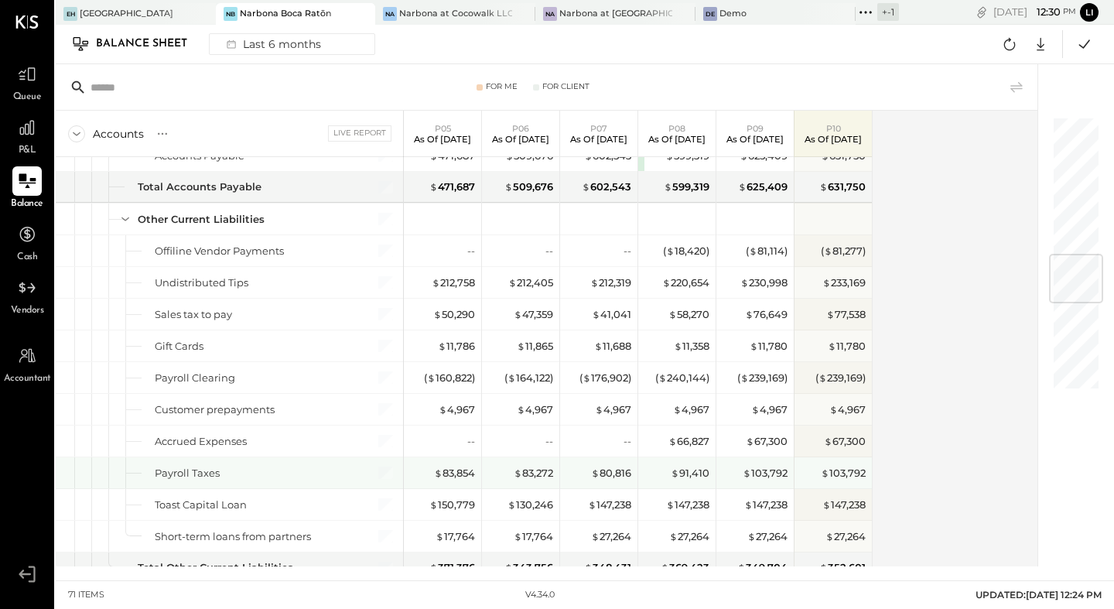
scroll to position [1172, 0]
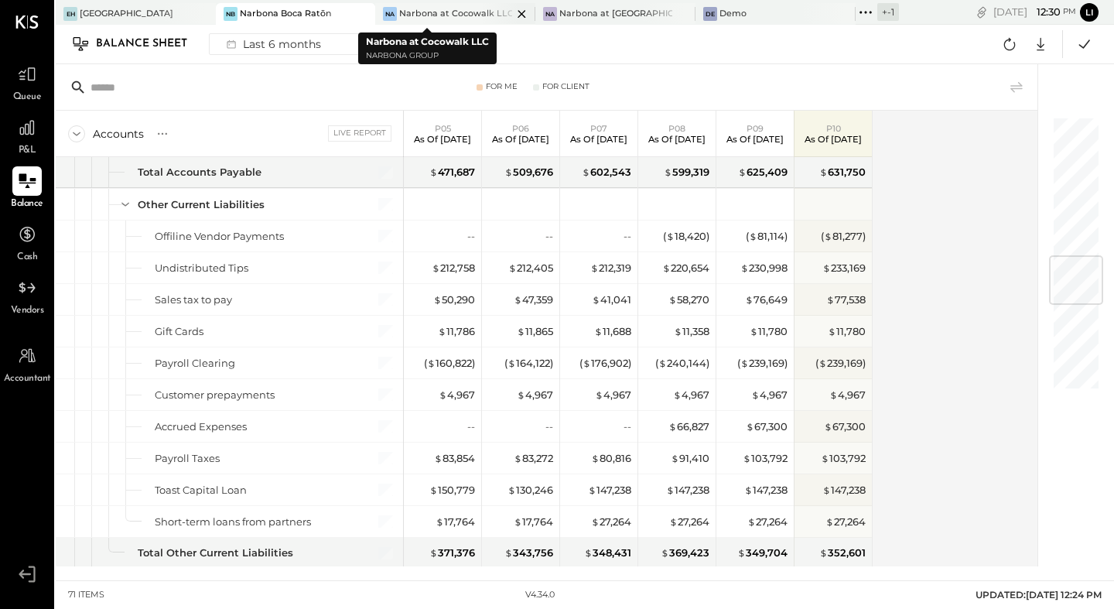
click at [398, 5] on div "Na Narbona at Cocowalk LLC" at bounding box center [455, 14] width 160 height 22
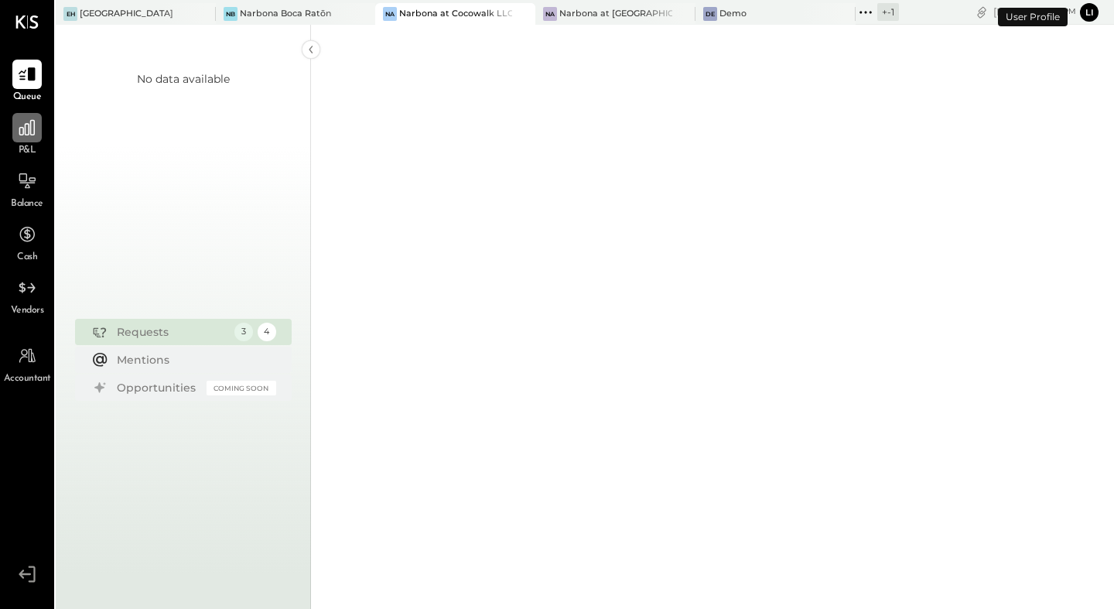
click at [19, 132] on icon at bounding box center [26, 127] width 15 height 15
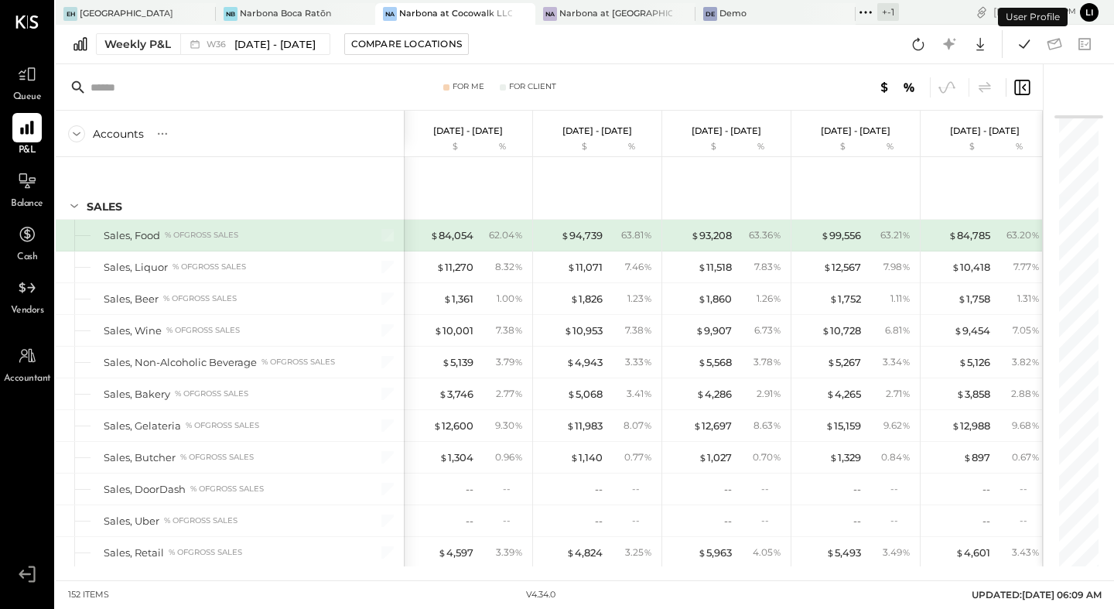
click at [179, 60] on div "Weekly P&L W36 [DATE] - [DATE] Compare Locations Google Sheets Excel" at bounding box center [585, 44] width 1059 height 39
click at [164, 52] on button "Weekly P&L W36 [DATE] - [DATE]" at bounding box center [213, 44] width 234 height 22
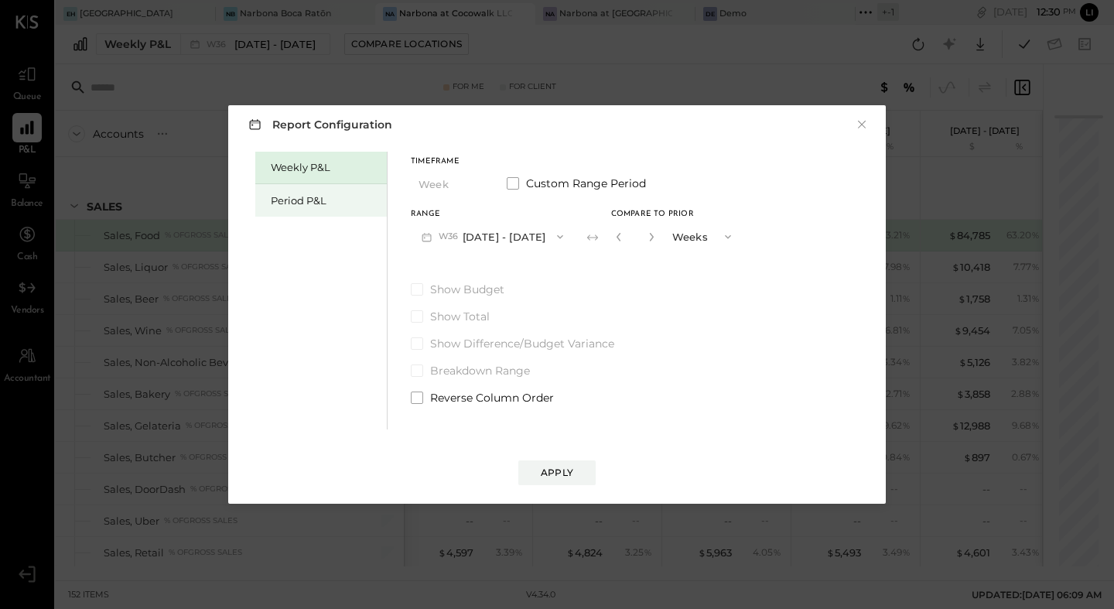
click at [327, 197] on div "Period P&L" at bounding box center [325, 200] width 108 height 15
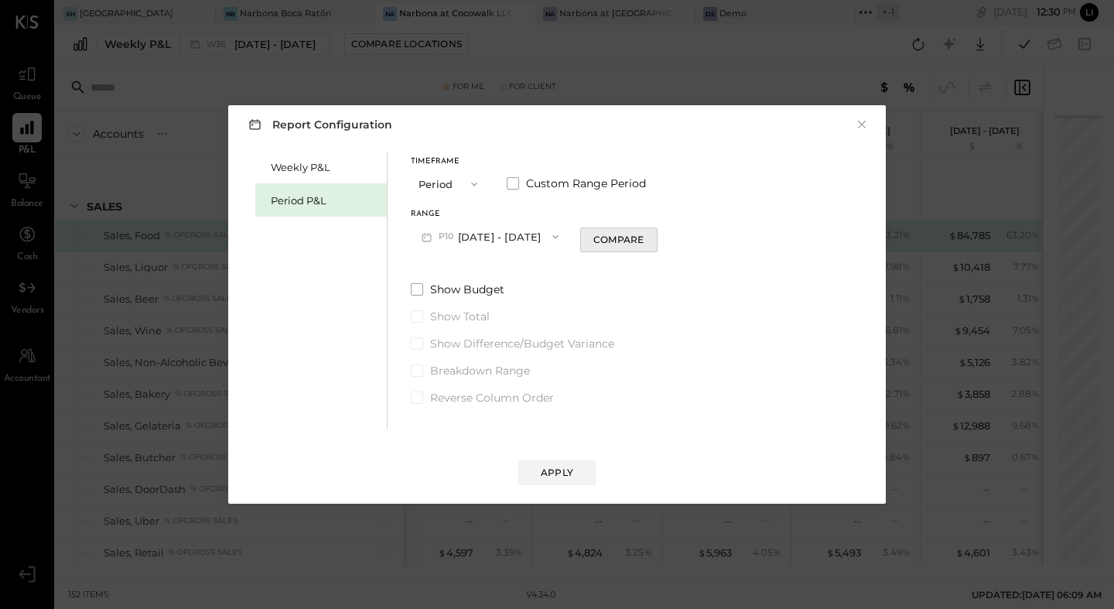
click at [624, 248] on button "Compare" at bounding box center [618, 240] width 77 height 25
click at [652, 236] on icon "button" at bounding box center [646, 236] width 9 height 9
type input "*"
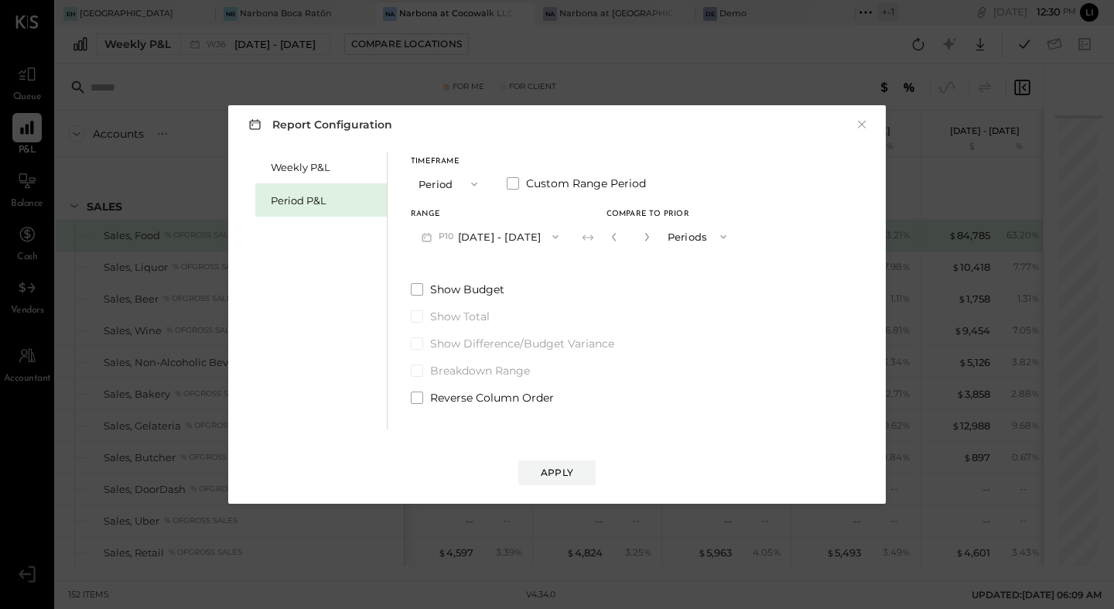
click at [562, 237] on icon "button" at bounding box center [555, 237] width 12 height 12
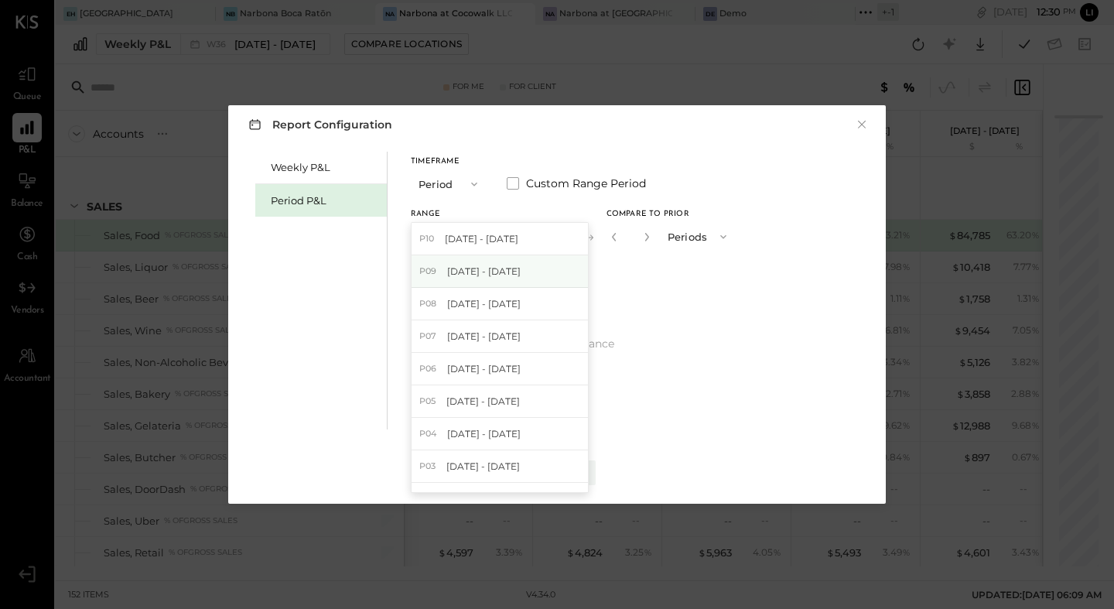
click at [516, 271] on span "[DATE] - [DATE]" at bounding box center [484, 271] width 74 height 13
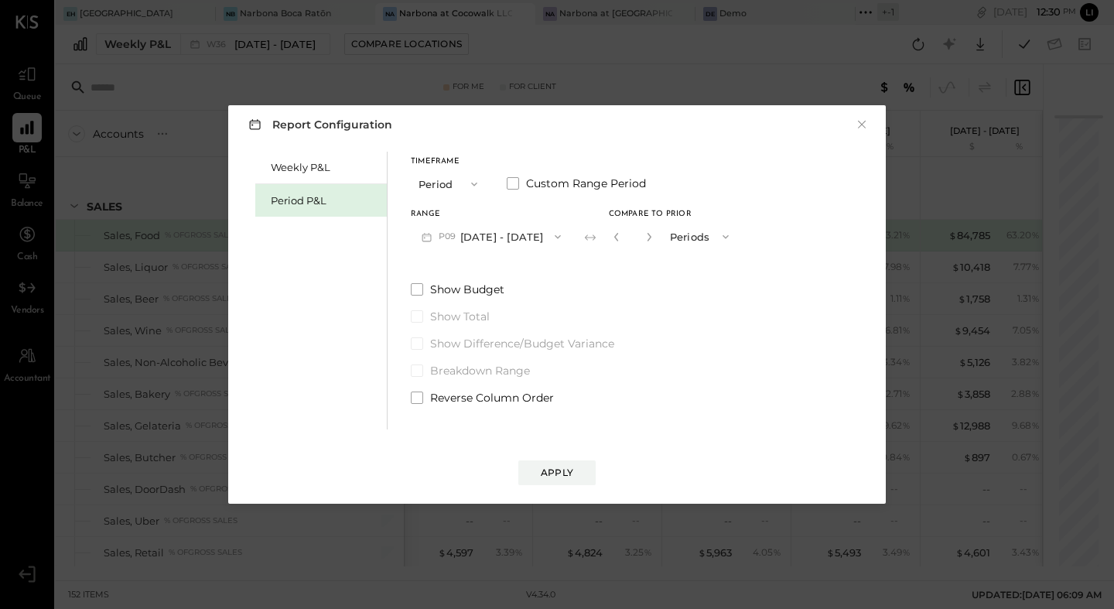
click at [567, 459] on div "Apply" at bounding box center [557, 458] width 627 height 56
click at [587, 458] on div "Apply" at bounding box center [557, 458] width 627 height 56
click at [562, 470] on div "Apply" at bounding box center [557, 472] width 33 height 13
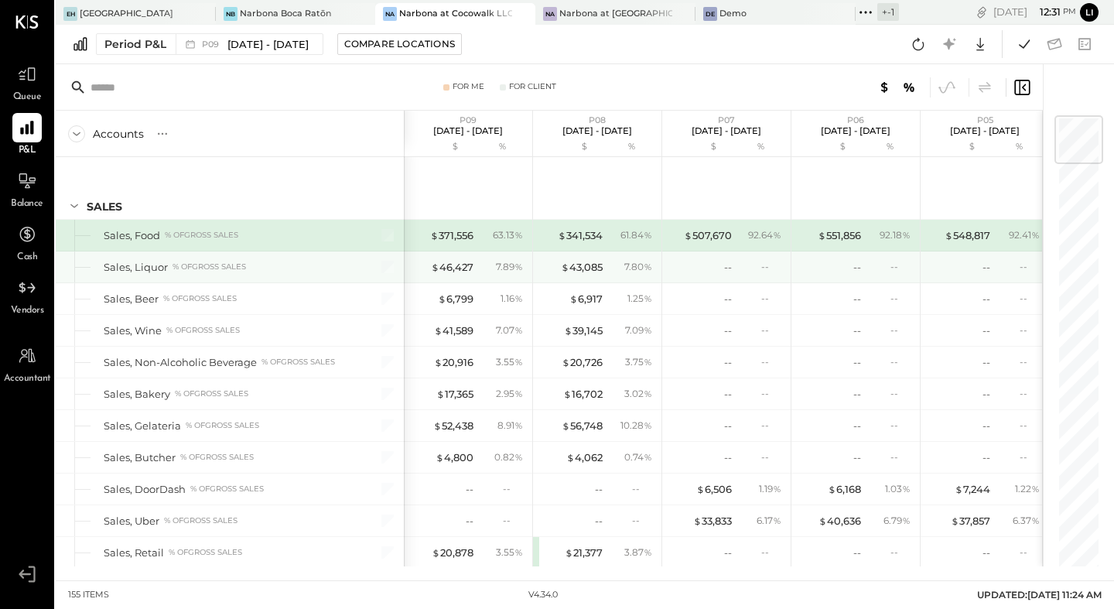
scroll to position [18, 0]
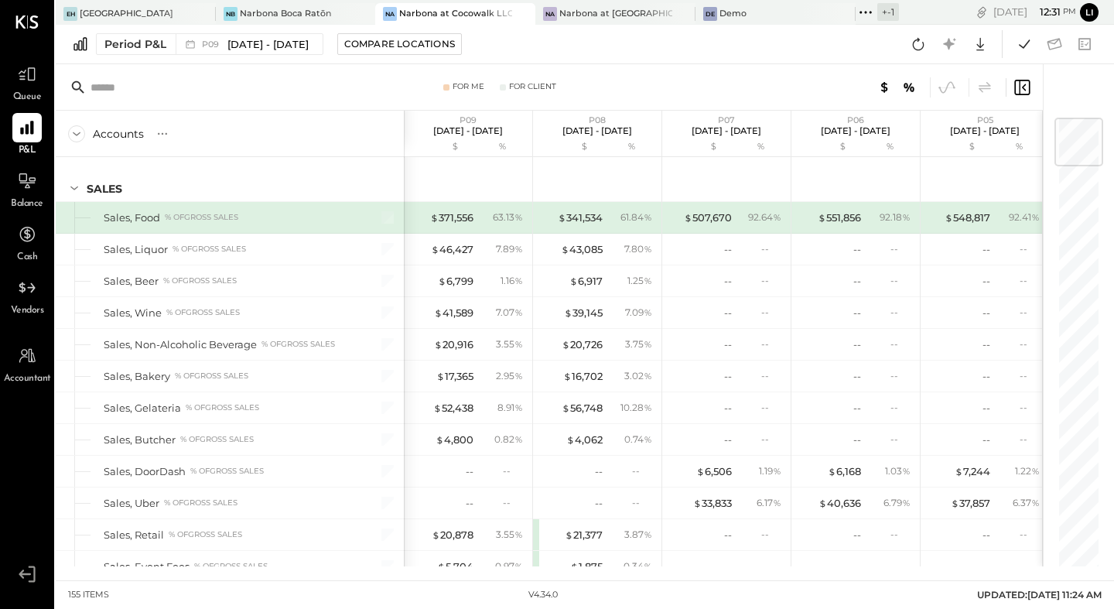
click at [772, 94] on div at bounding box center [847, 87] width 369 height 20
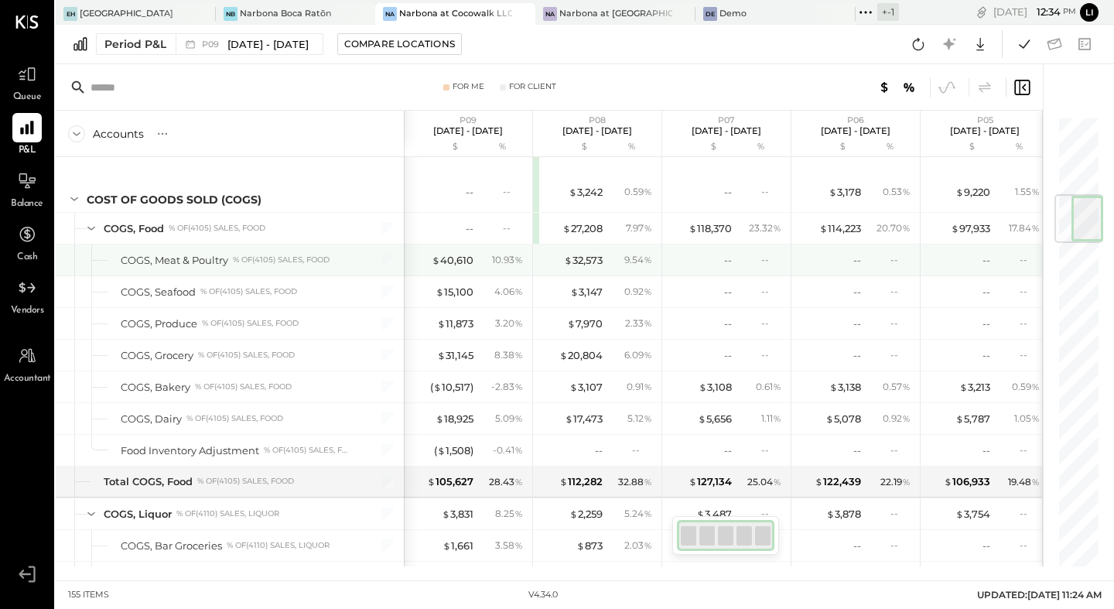
scroll to position [666, 0]
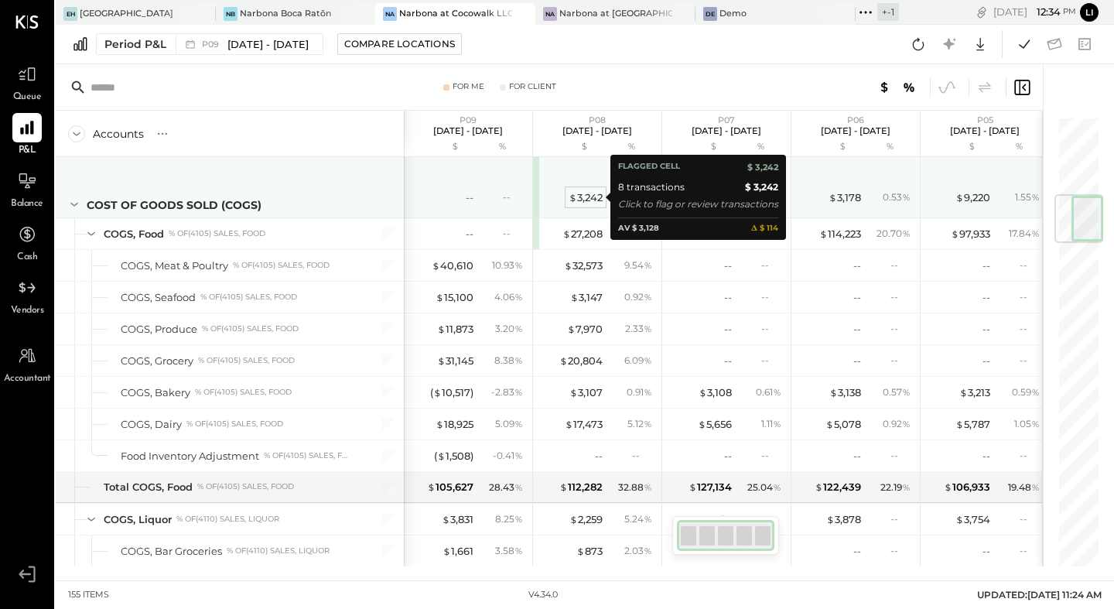
click at [586, 195] on div "$ 3,242" at bounding box center [586, 197] width 34 height 15
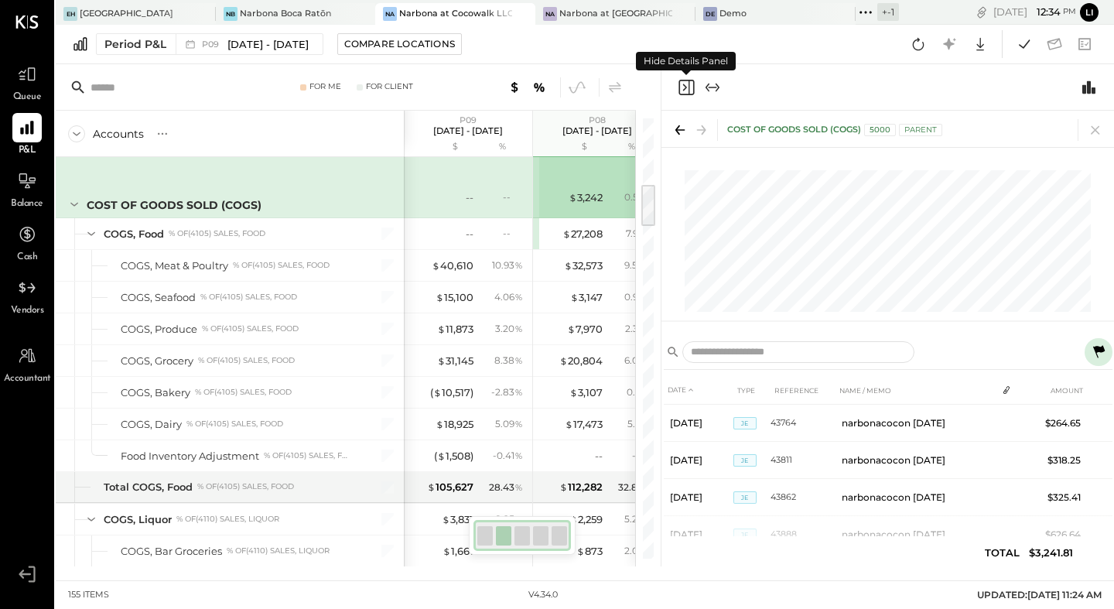
click at [683, 87] on icon "Close panel" at bounding box center [686, 87] width 19 height 19
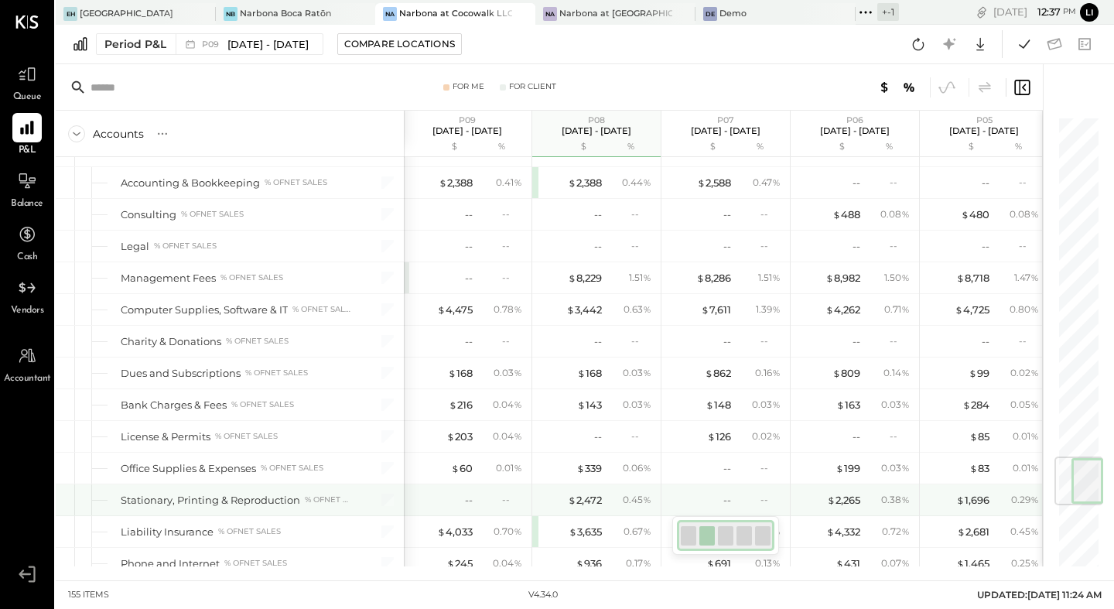
scroll to position [2875, 0]
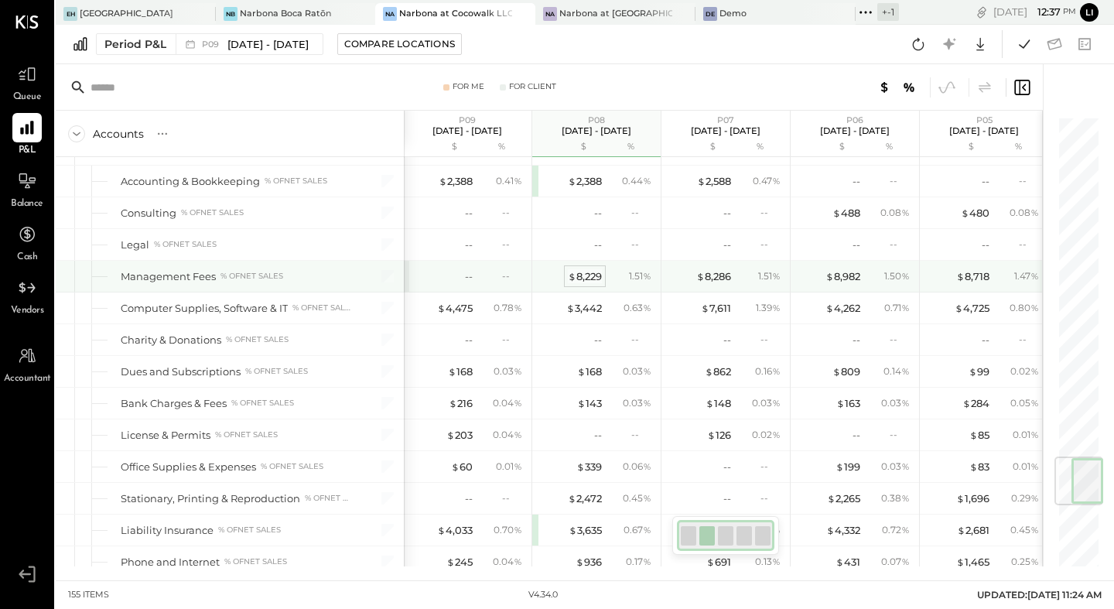
click at [590, 281] on div "$ 8,229" at bounding box center [585, 276] width 34 height 15
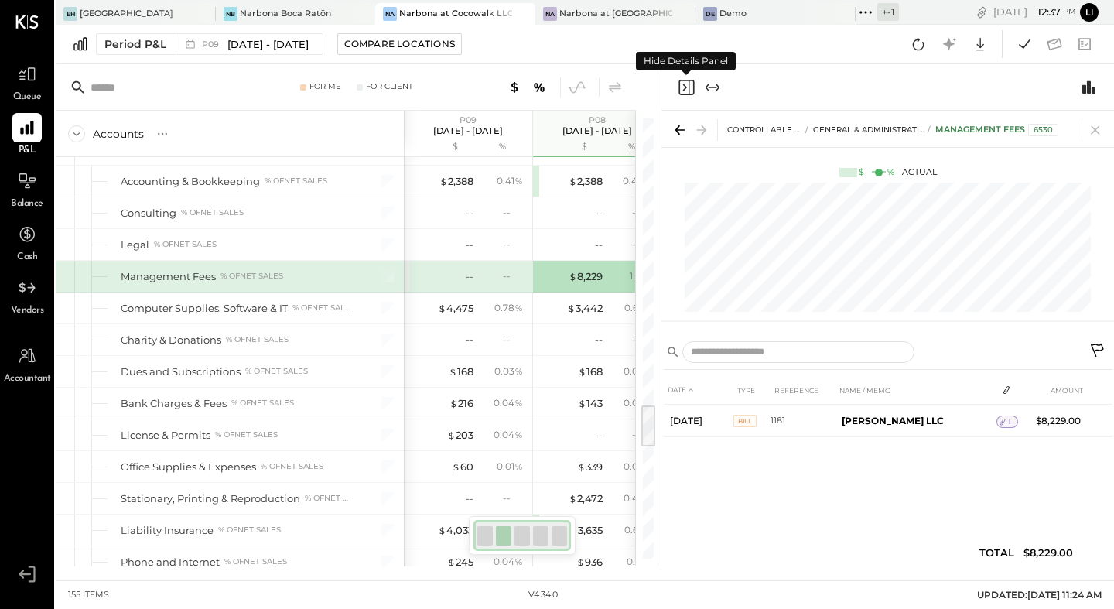
click at [686, 87] on icon "Close panel" at bounding box center [685, 87] width 4 height 7
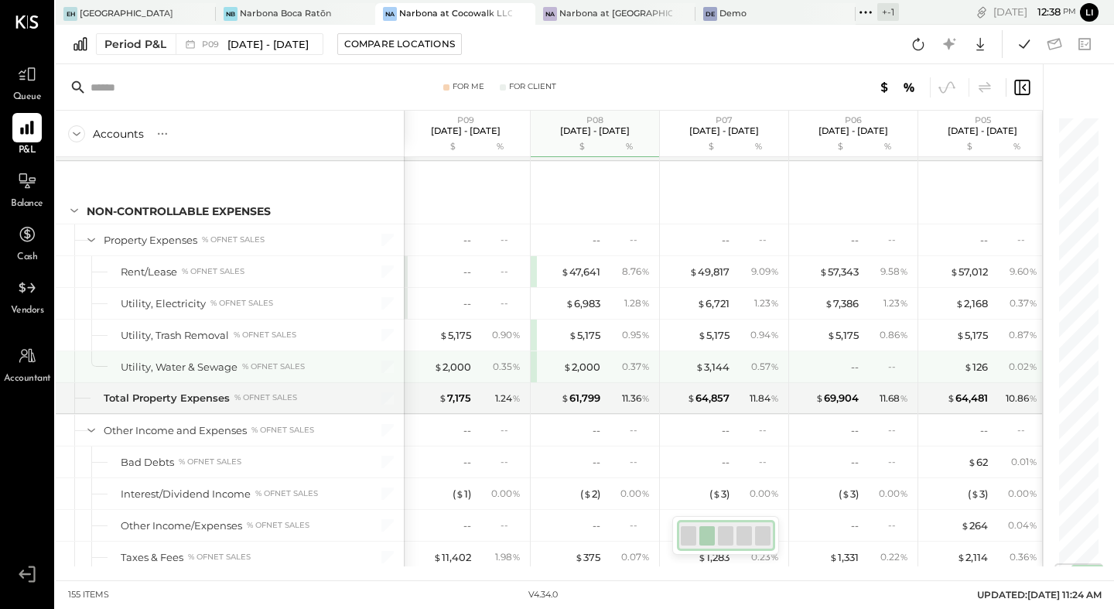
scroll to position [3779, 0]
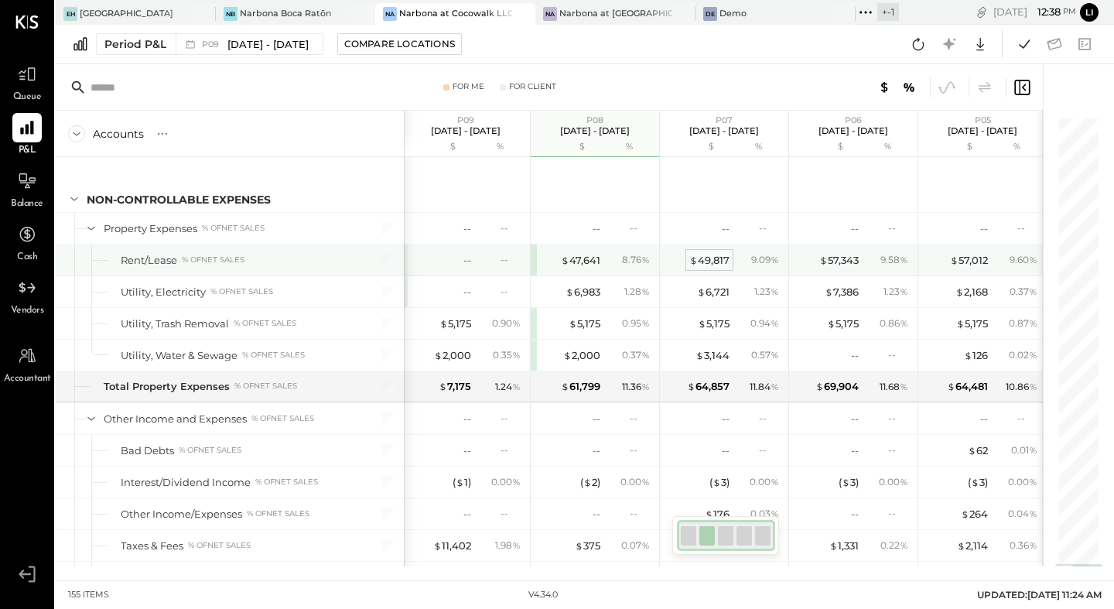
click at [707, 260] on div "$ 49,817" at bounding box center [710, 260] width 40 height 15
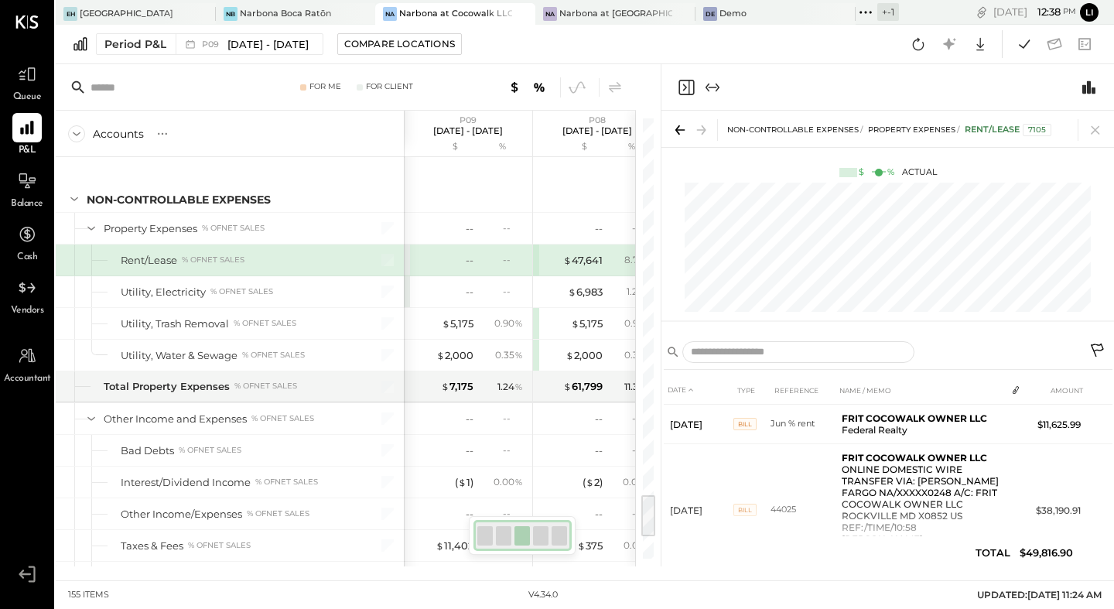
click at [681, 84] on icon "Close panel" at bounding box center [686, 87] width 19 height 19
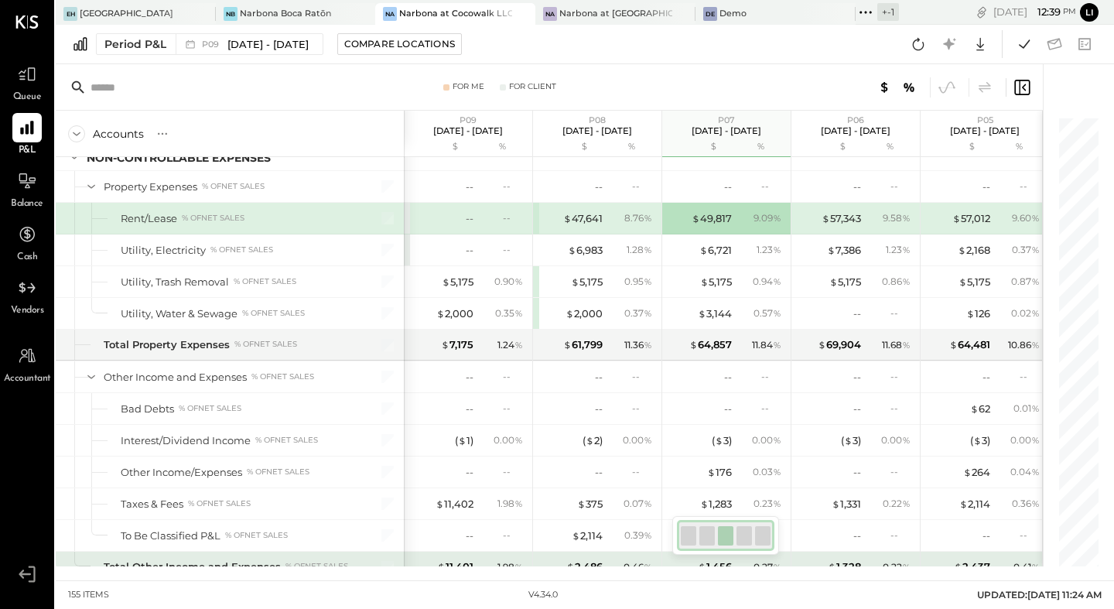
scroll to position [3819, 0]
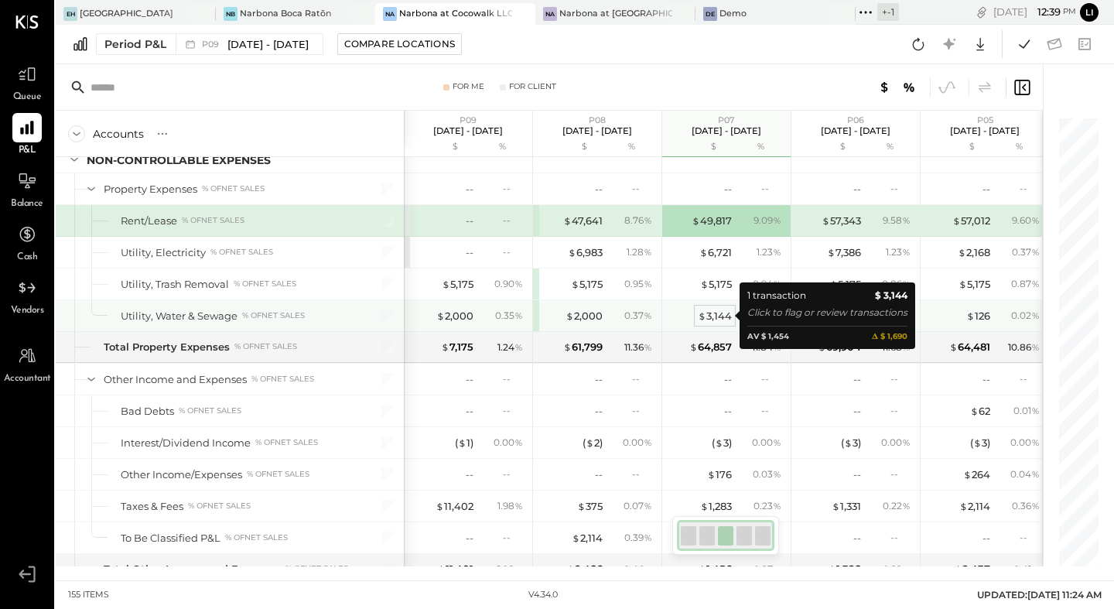
click at [713, 318] on div "$ 3,144" at bounding box center [715, 316] width 34 height 15
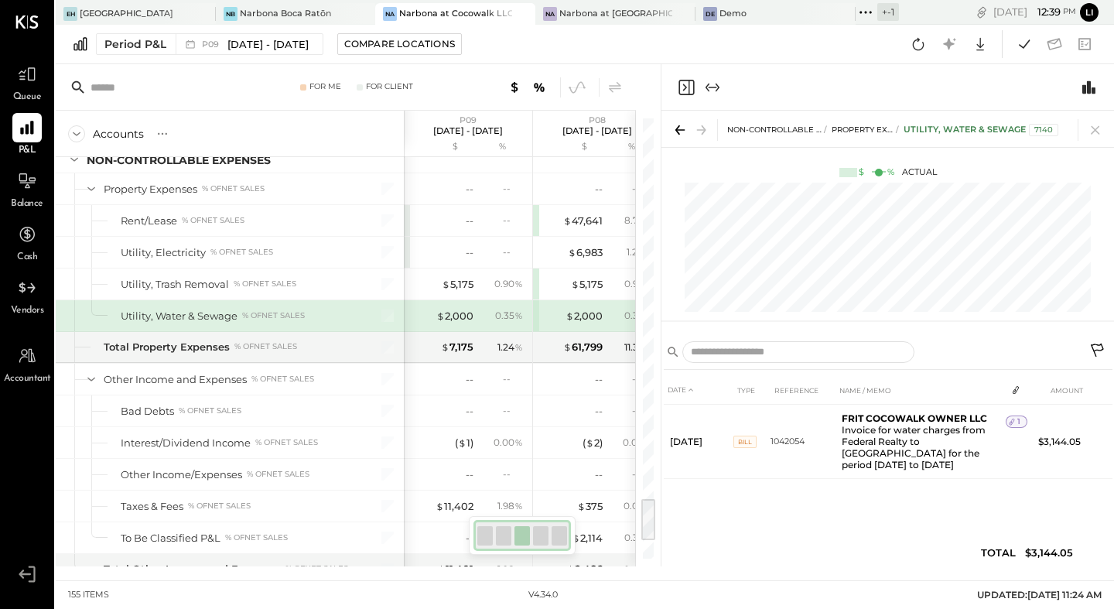
click at [682, 90] on icon "Close panel" at bounding box center [686, 87] width 19 height 19
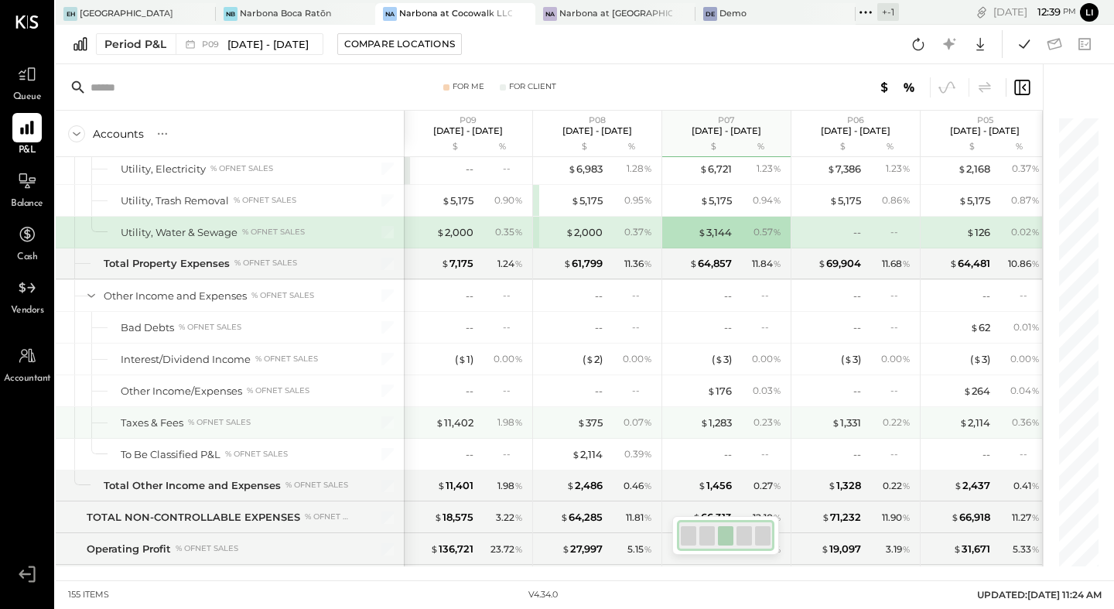
scroll to position [3913, 0]
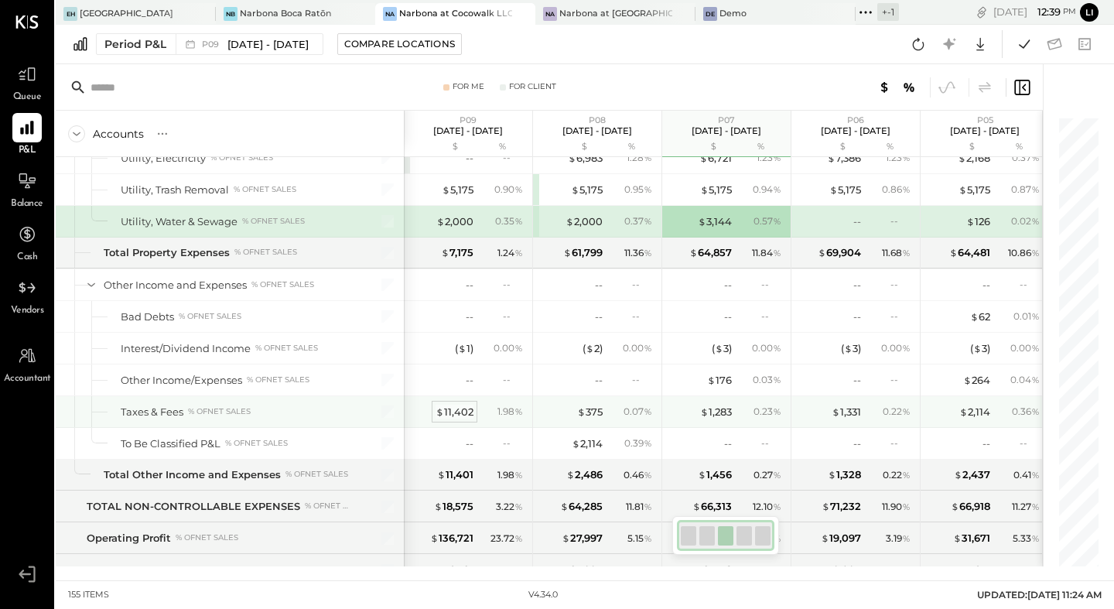
click at [449, 413] on div "$ 11,402" at bounding box center [455, 412] width 38 height 15
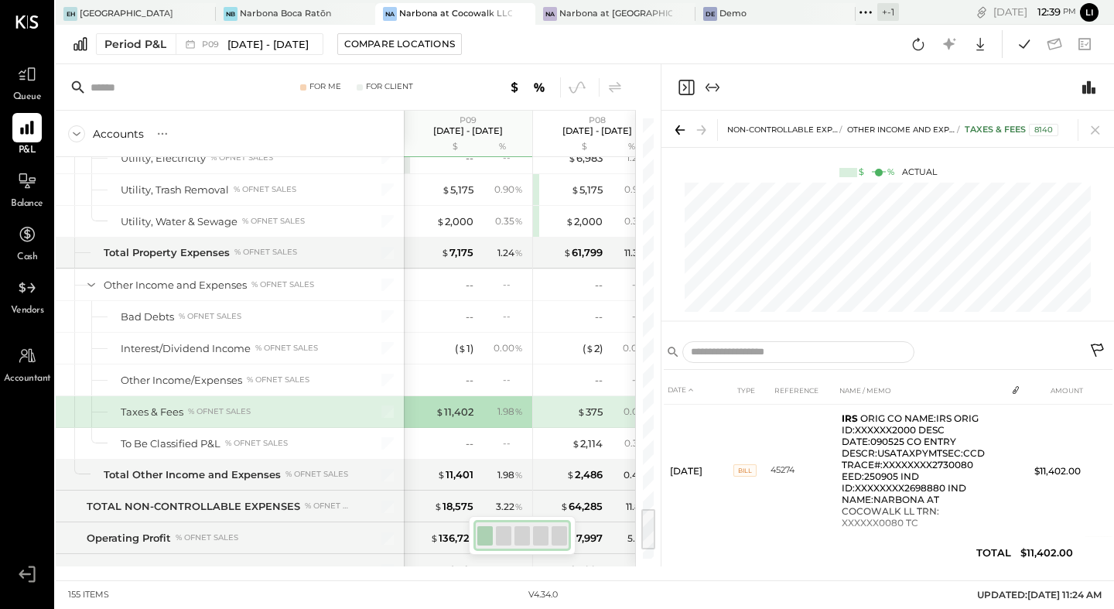
click at [690, 81] on icon "Close panel" at bounding box center [686, 87] width 19 height 19
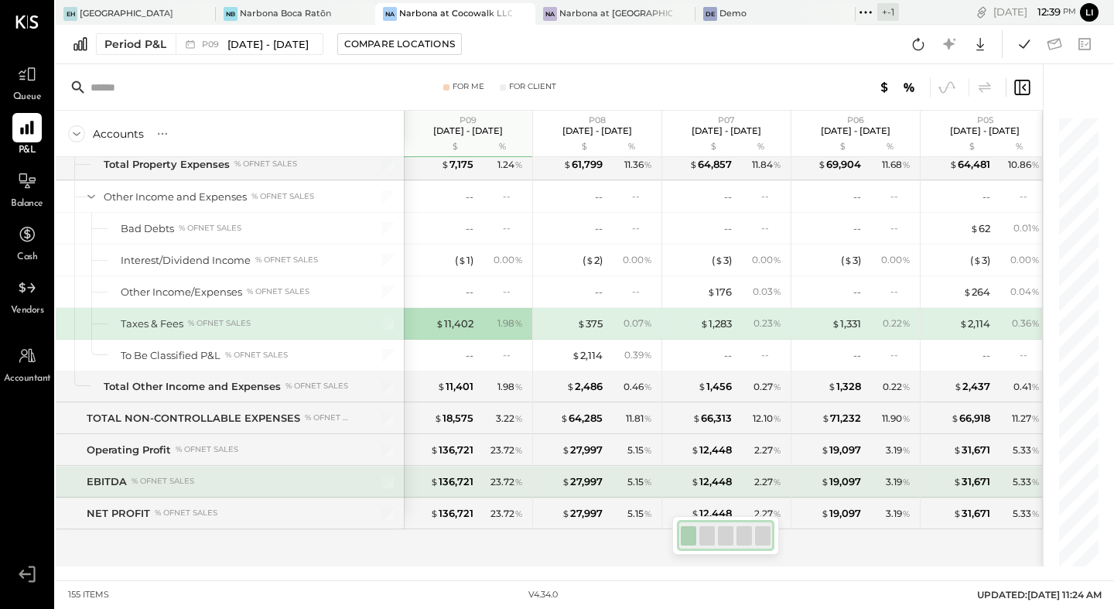
scroll to position [4003, 0]
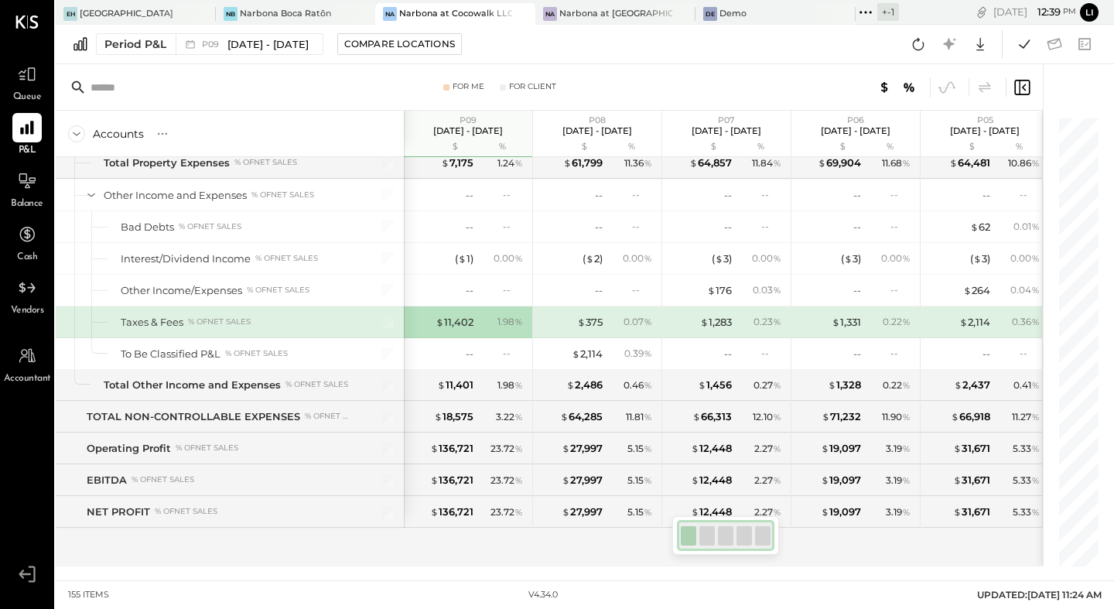
click at [929, 543] on div "SALES Sales, Food % of GROSS SALES Sales, Liquor % of GROSS SALES Sales, Beer %…" at bounding box center [550, 361] width 988 height 409
click at [509, 548] on div "SALES Sales, Food % of GROSS SALES Sales, Liquor % of GROSS SALES Sales, Beer %…" at bounding box center [550, 361] width 988 height 409
click at [474, 536] on div "SALES Sales, Food % of GROSS SALES Sales, Liquor % of GROSS SALES Sales, Beer %…" at bounding box center [550, 361] width 988 height 409
click at [463, 552] on div "SALES Sales, Food % of GROSS SALES Sales, Liquor % of GROSS SALES Sales, Beer %…" at bounding box center [550, 361] width 988 height 409
click at [19, 183] on icon at bounding box center [27, 181] width 20 height 20
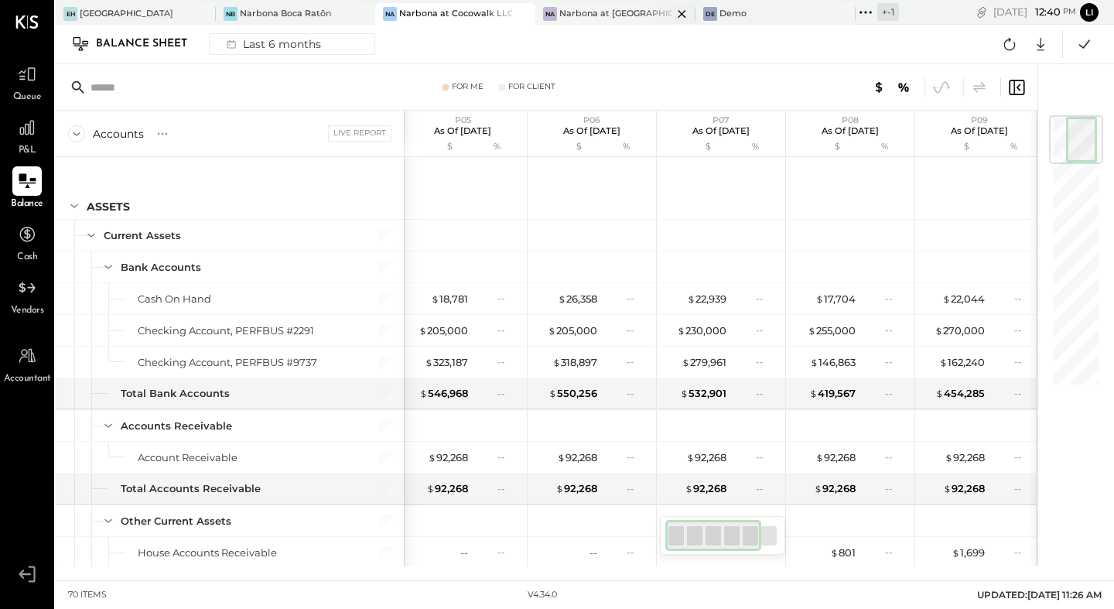
click at [563, 16] on div "Narbona at [GEOGRAPHIC_DATA] LLC" at bounding box center [616, 14] width 113 height 12
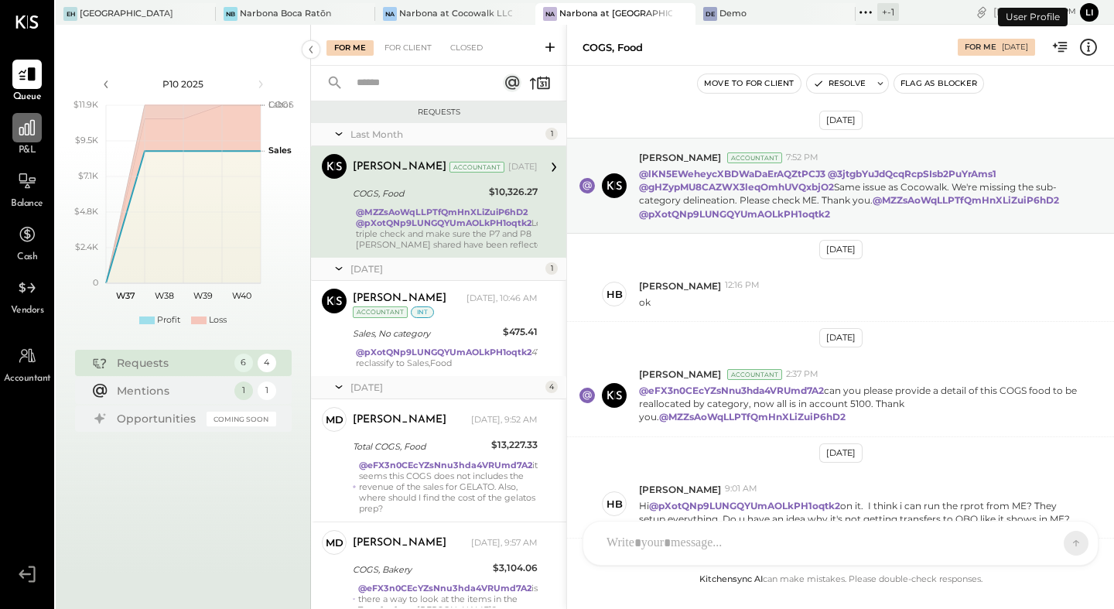
click at [21, 141] on div at bounding box center [26, 127] width 29 height 29
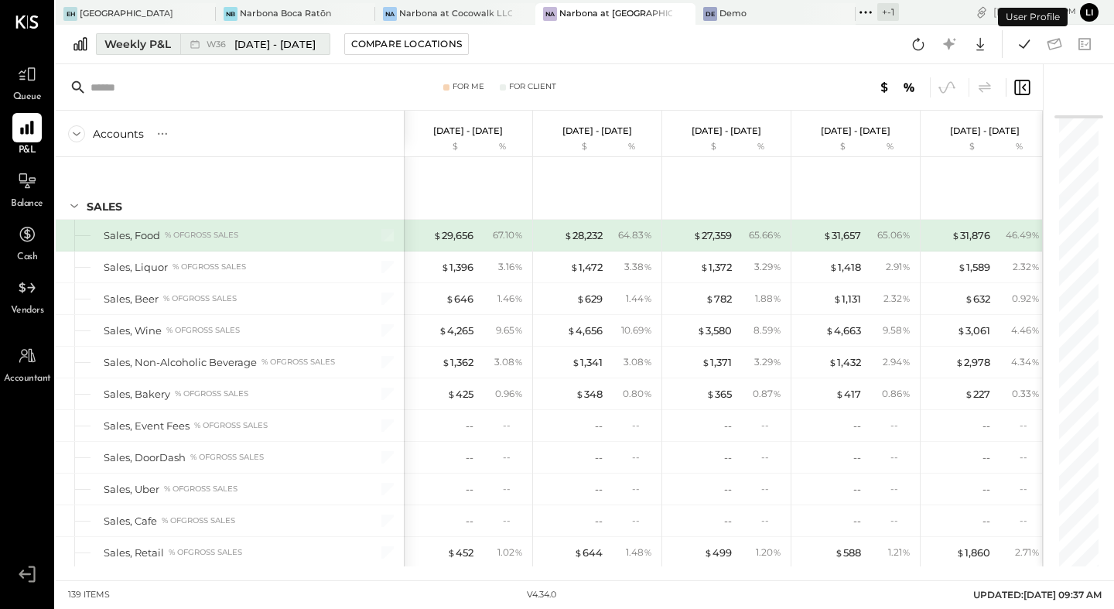
click at [122, 41] on div "Weekly P&L" at bounding box center [137, 43] width 67 height 15
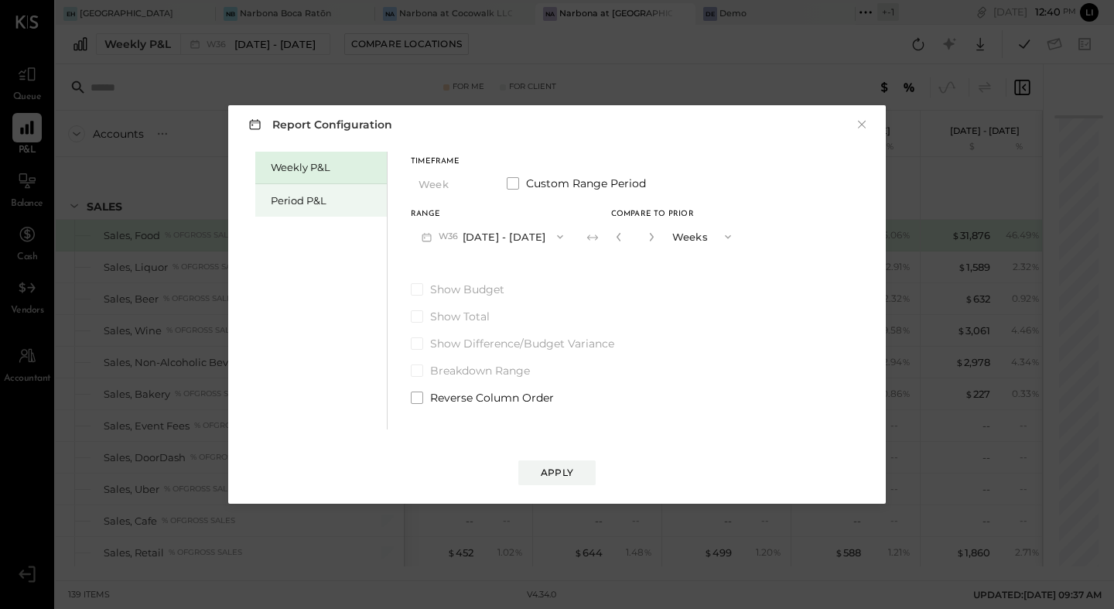
click at [330, 206] on div "Period P&L" at bounding box center [325, 200] width 108 height 15
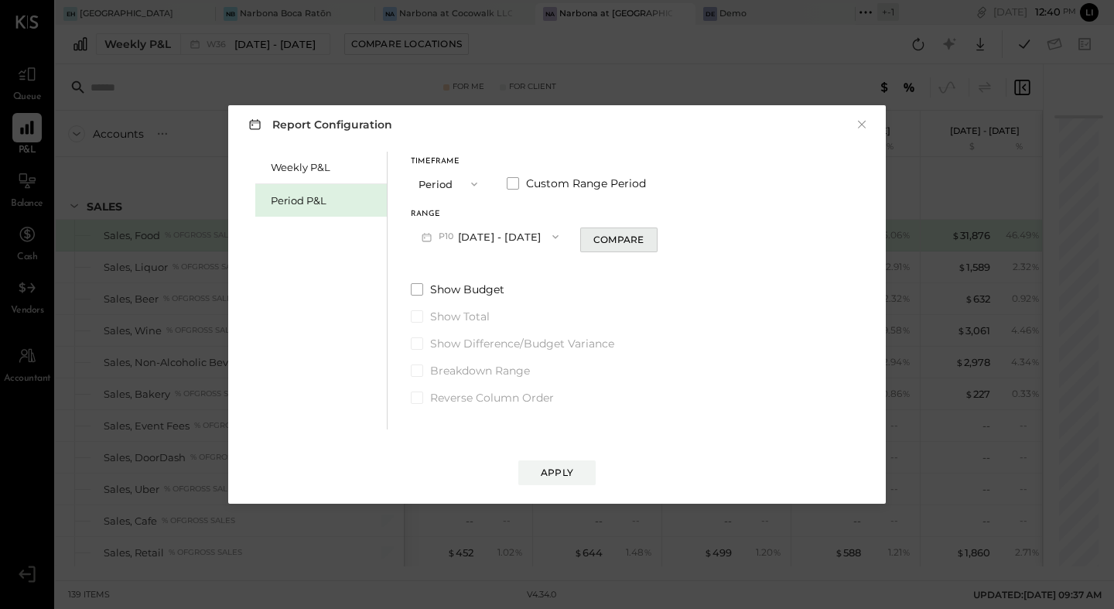
click at [644, 244] on div "Compare" at bounding box center [619, 239] width 50 height 13
click at [655, 239] on div "*" at bounding box center [631, 236] width 48 height 29
click at [649, 236] on icon "button" at bounding box center [647, 237] width 4 height 9
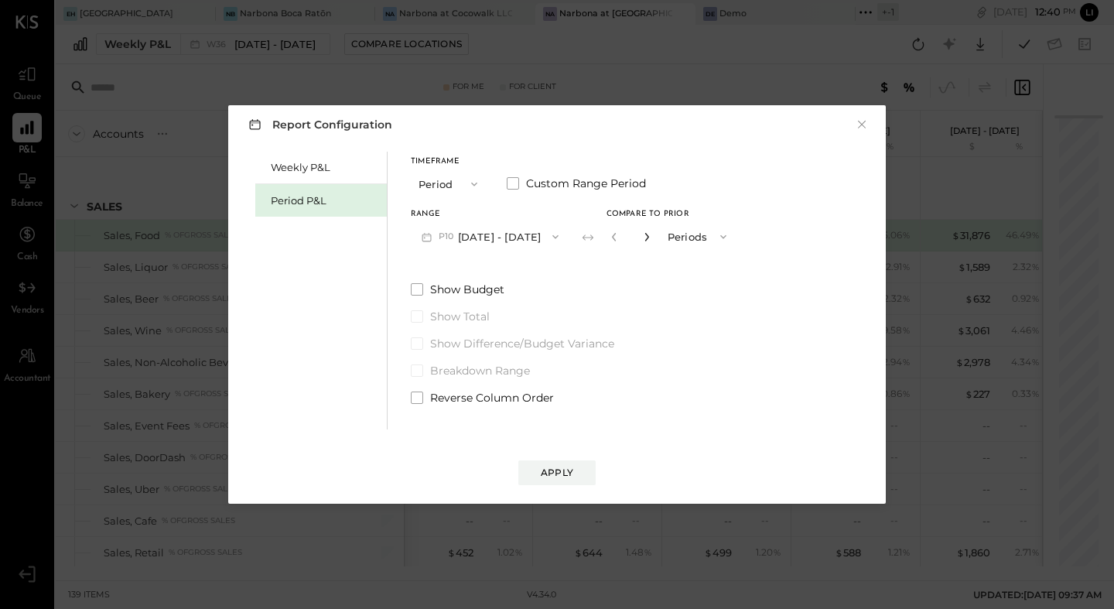
click at [649, 236] on icon "button" at bounding box center [647, 237] width 4 height 9
click at [619, 237] on icon "button" at bounding box center [614, 236] width 9 height 9
type input "*"
click at [560, 464] on button "Apply" at bounding box center [557, 472] width 77 height 25
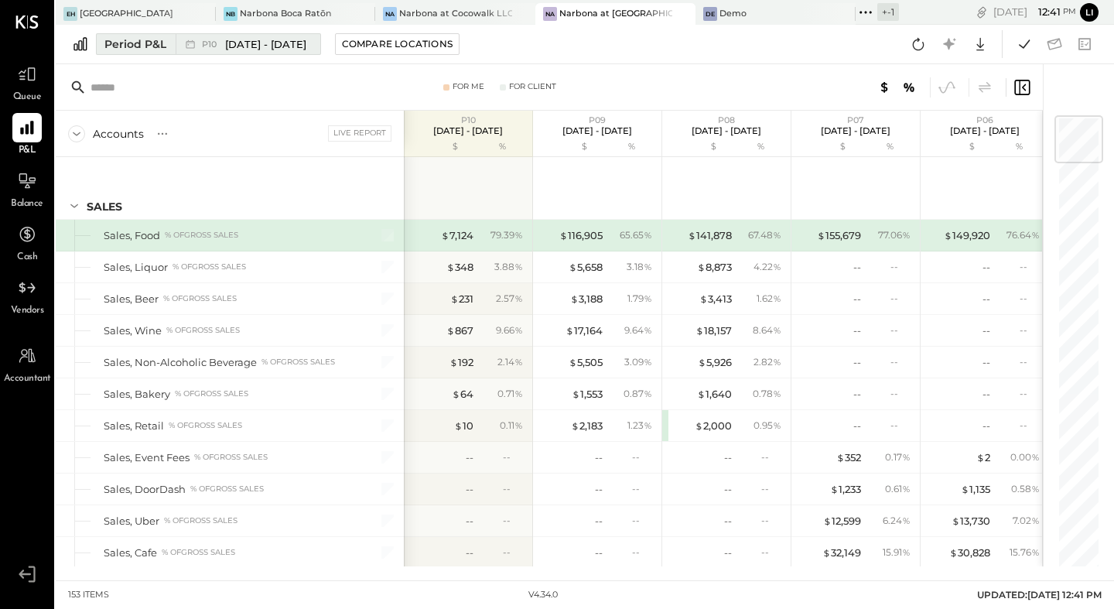
click at [245, 48] on span "[DATE] - [DATE]" at bounding box center [265, 44] width 81 height 15
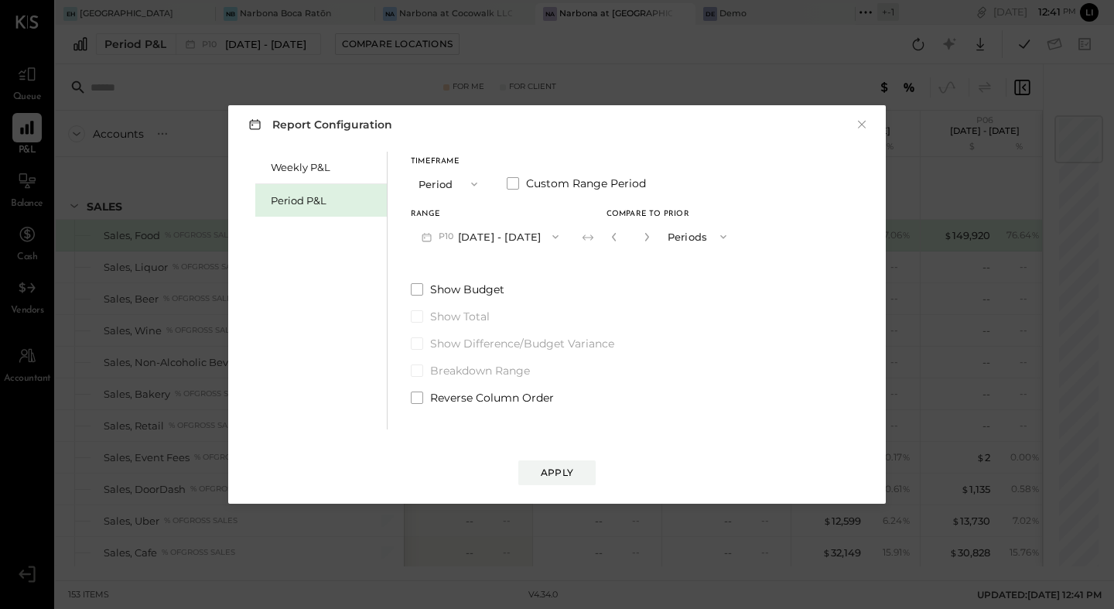
click at [481, 246] on button "P10 [DATE] - [DATE]" at bounding box center [490, 236] width 159 height 29
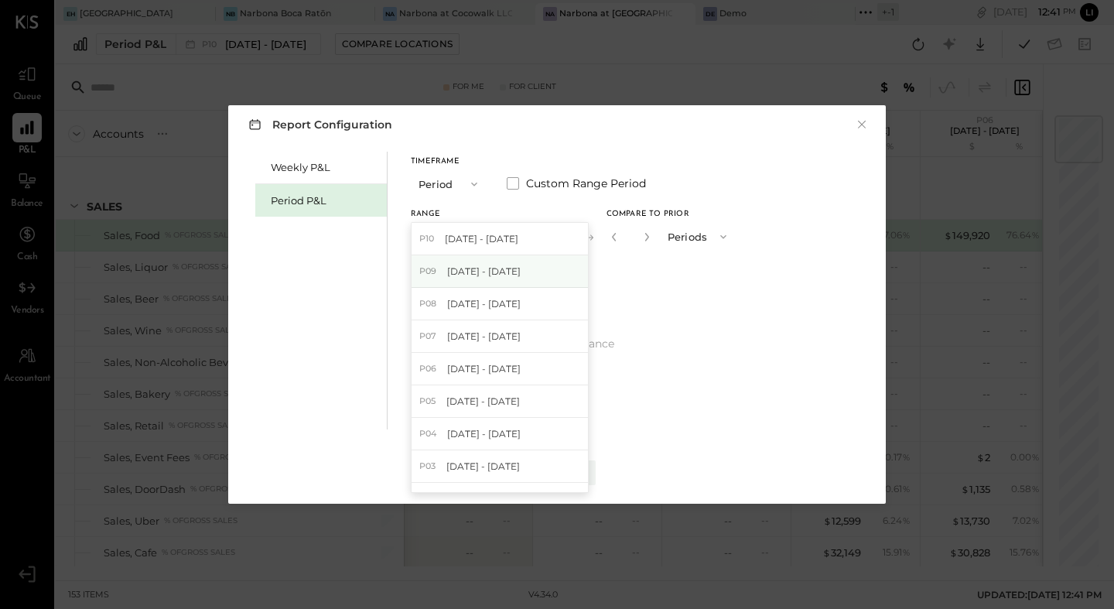
click at [497, 276] on span "[DATE] - [DATE]" at bounding box center [484, 271] width 74 height 13
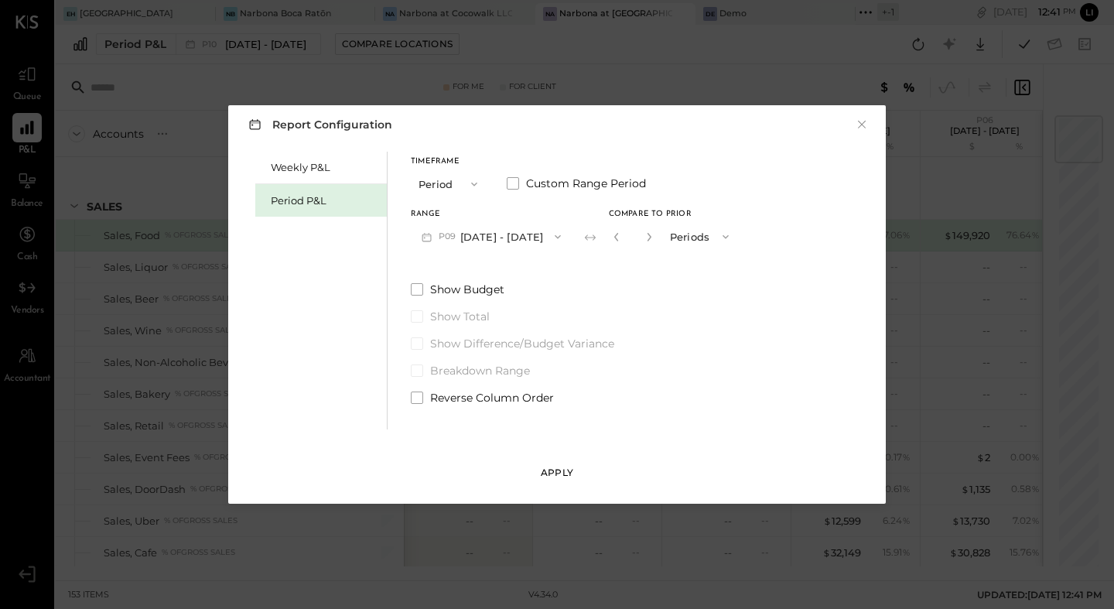
click at [551, 481] on button "Apply" at bounding box center [557, 472] width 77 height 25
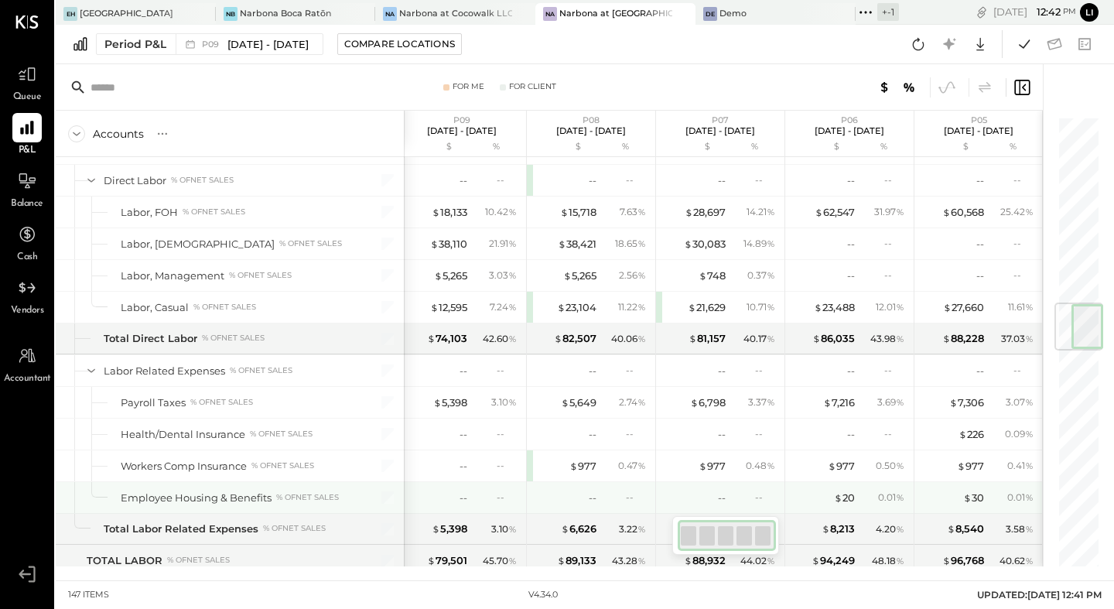
scroll to position [1577, 0]
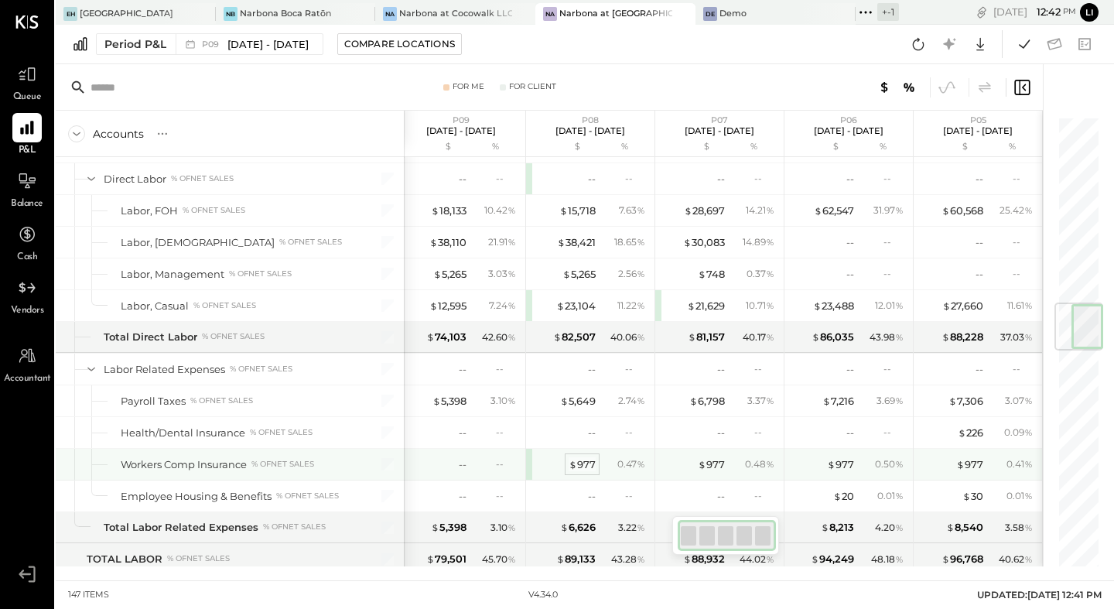
click at [585, 460] on div "$ 977" at bounding box center [582, 464] width 27 height 15
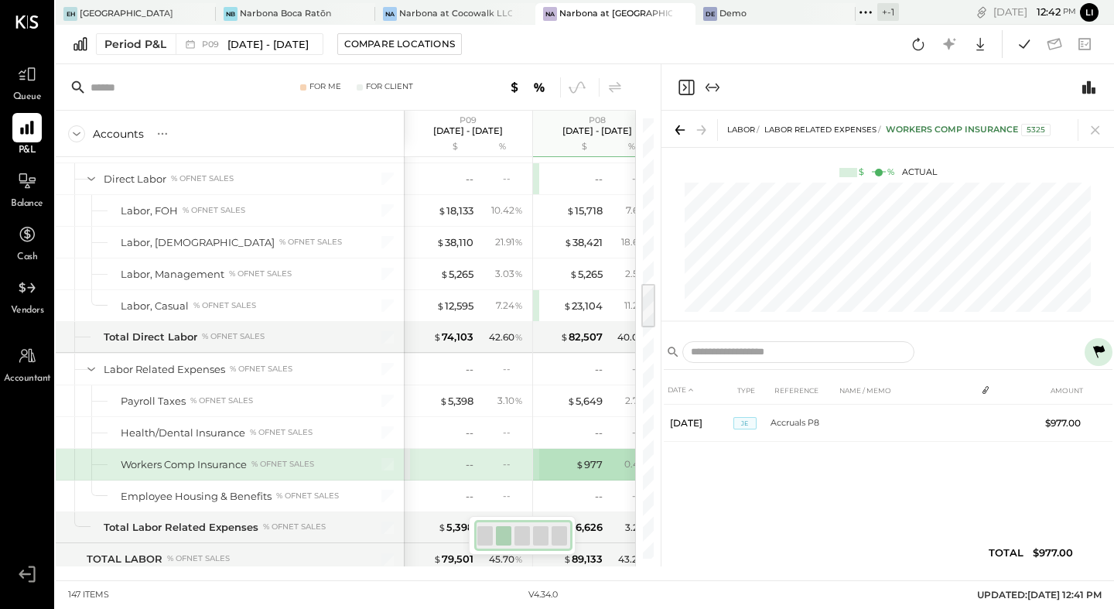
click at [682, 88] on icon "Close panel" at bounding box center [686, 87] width 19 height 19
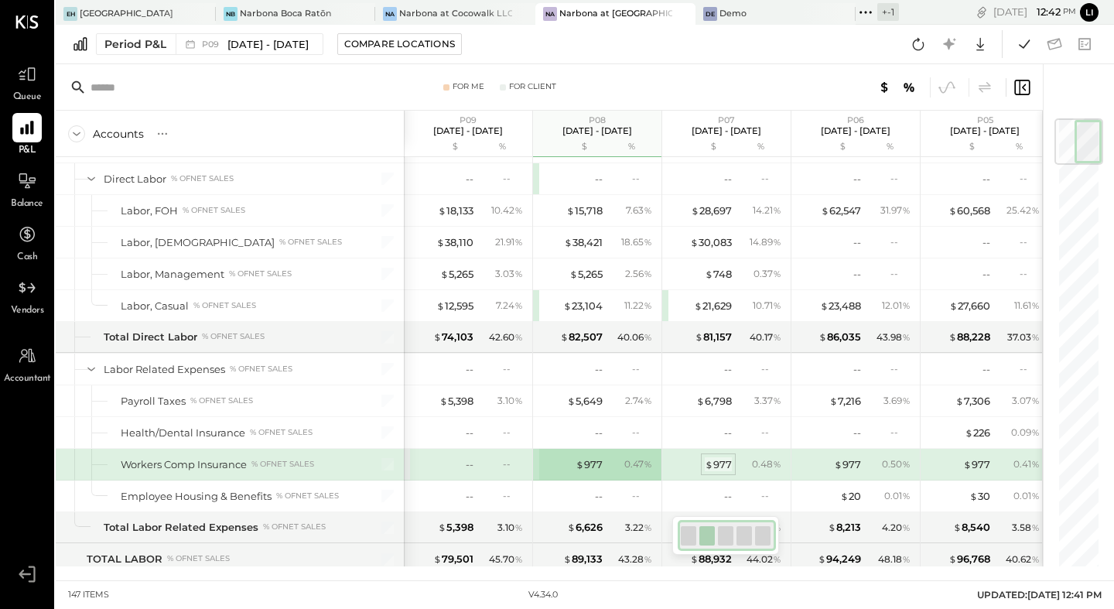
click at [721, 464] on div "$ 977" at bounding box center [718, 464] width 27 height 15
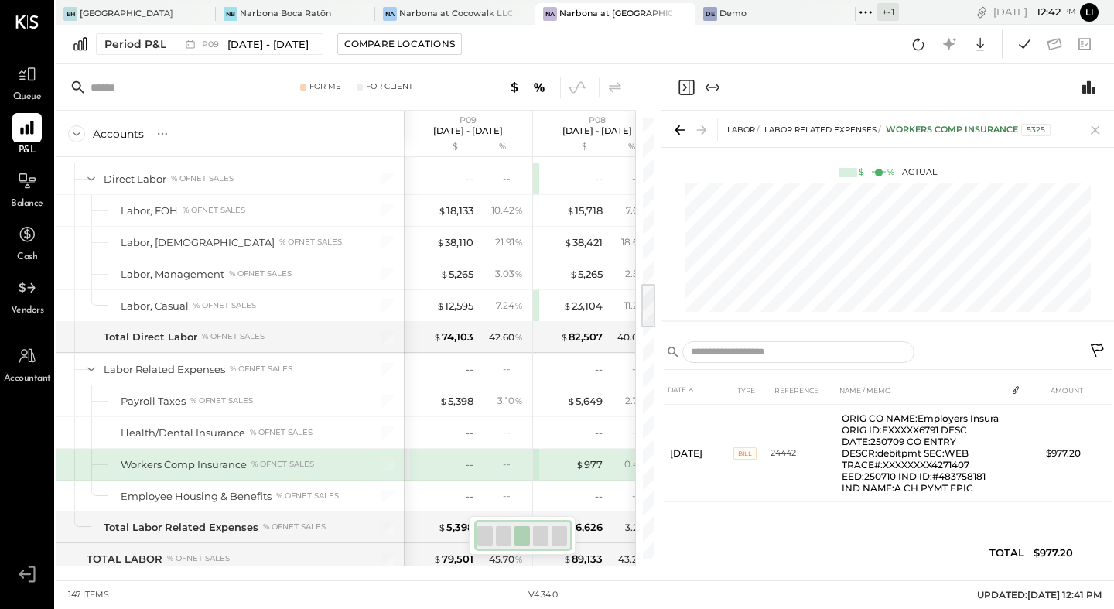
click at [679, 90] on icon "Close panel" at bounding box center [686, 87] width 15 height 15
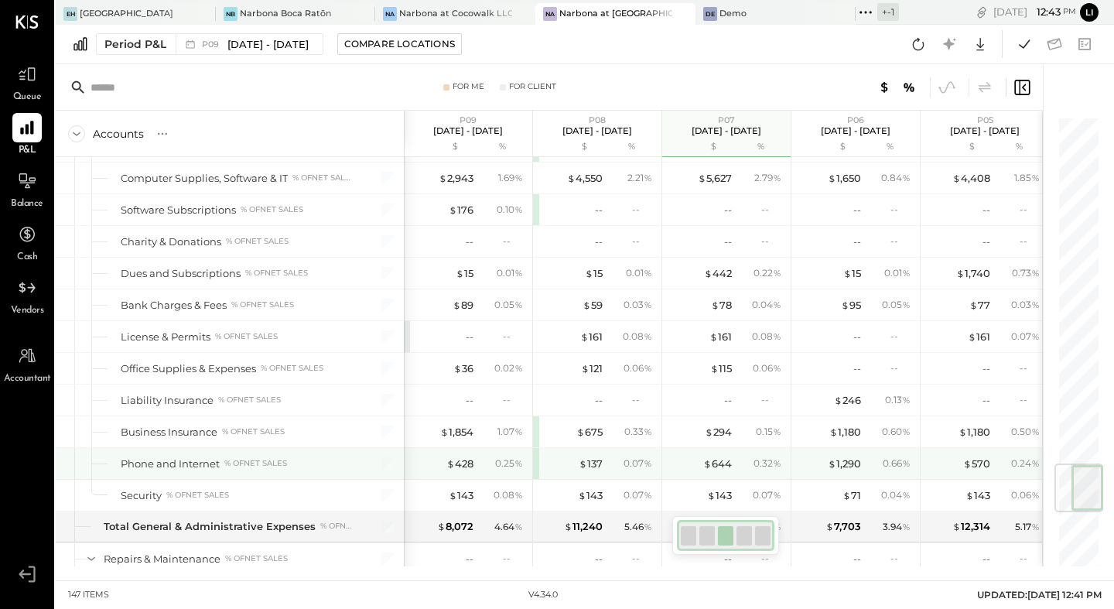
scroll to position [2942, 0]
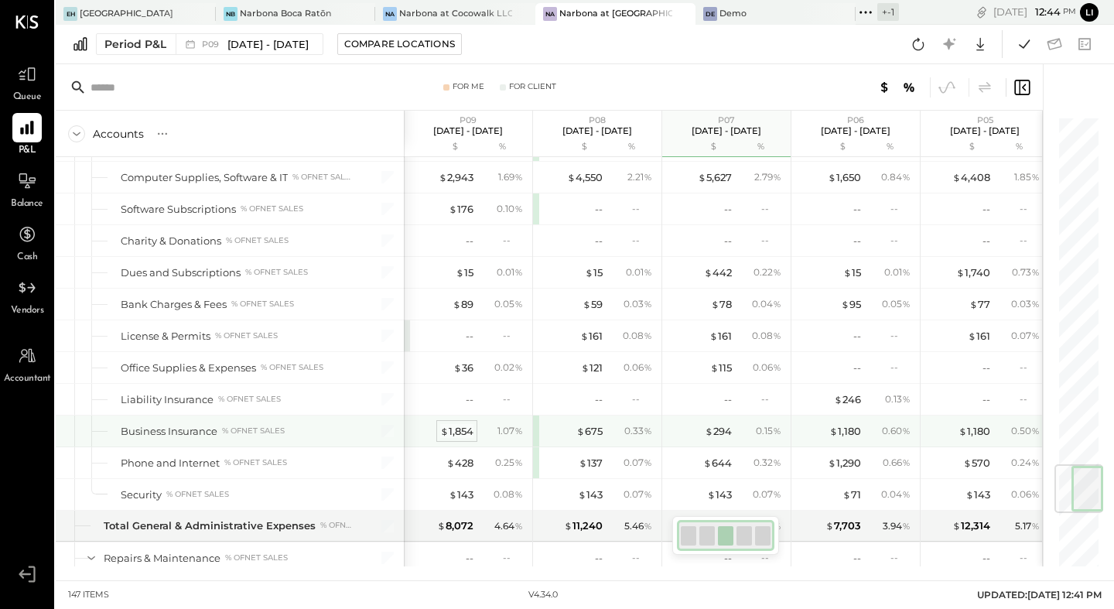
click at [448, 430] on div "$ 1,854" at bounding box center [456, 431] width 33 height 15
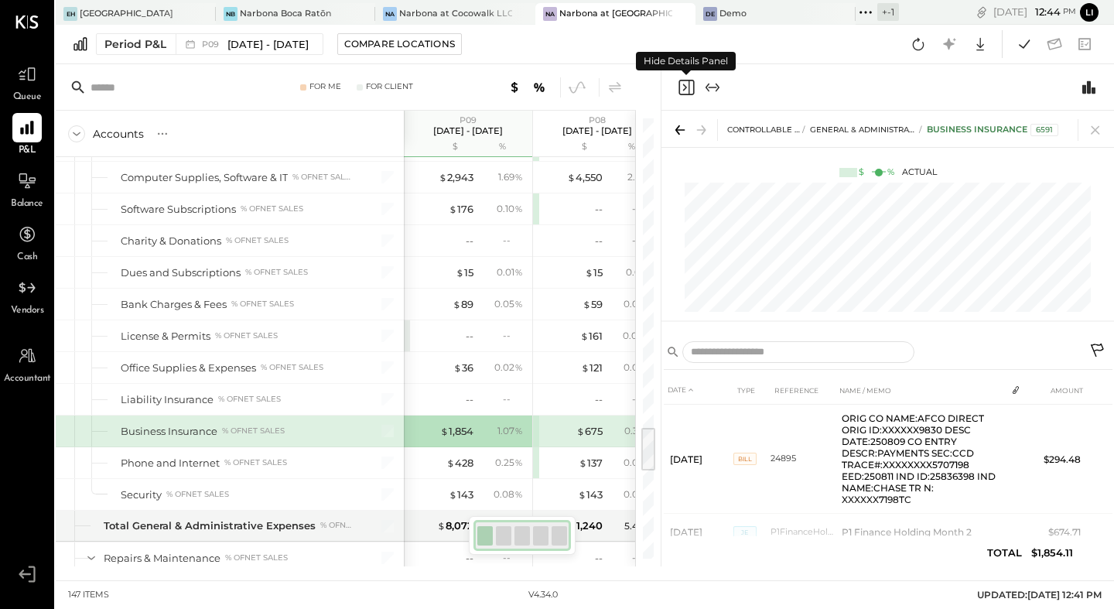
click at [689, 87] on icon "Close panel" at bounding box center [686, 87] width 19 height 19
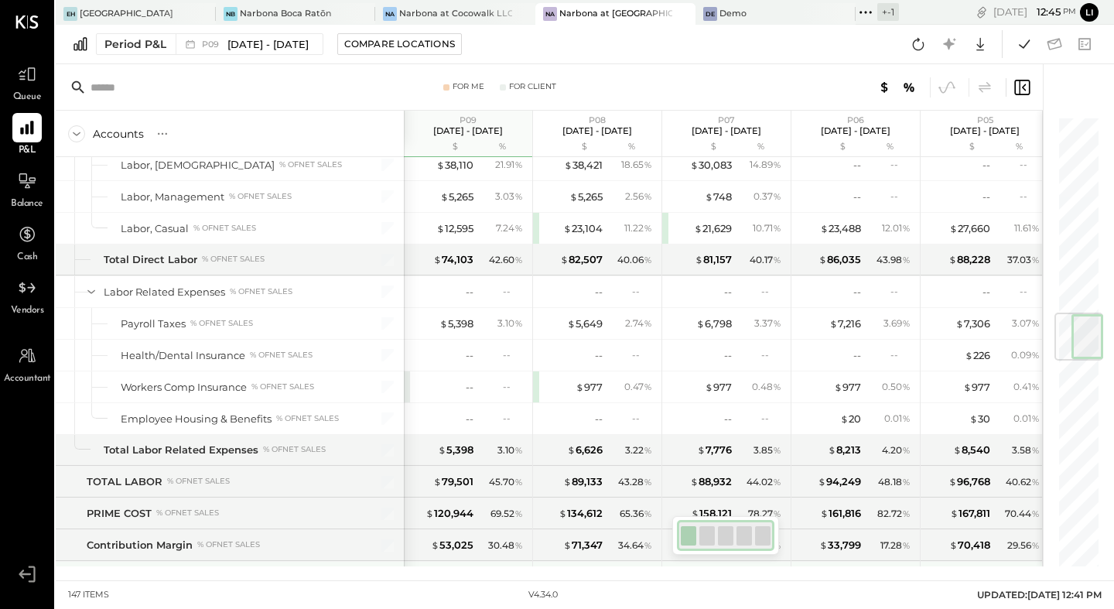
scroll to position [1649, 0]
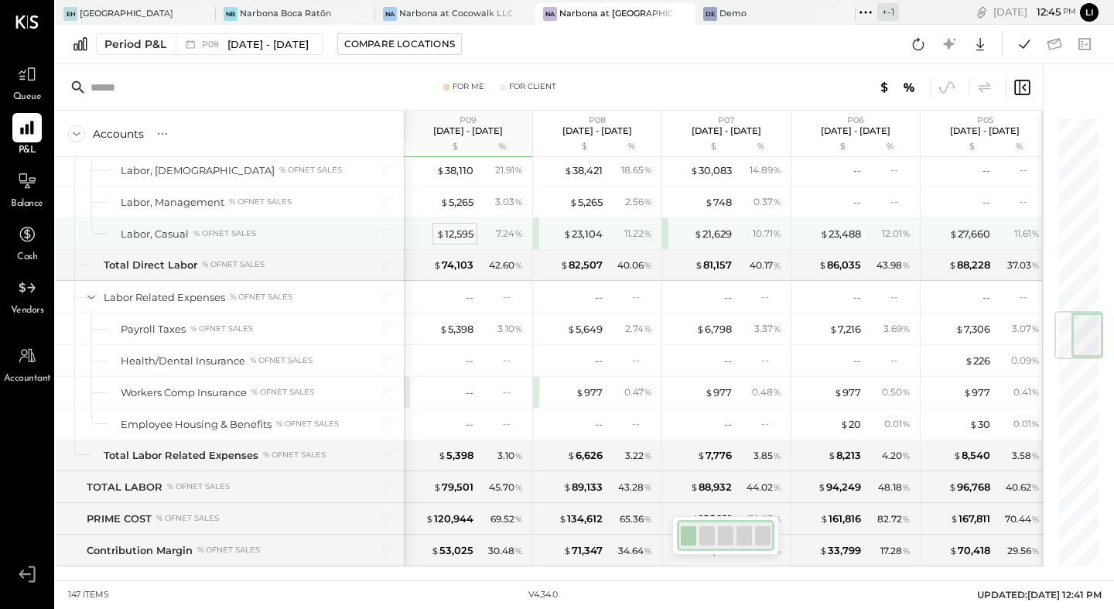
click at [459, 232] on div "$ 12,595" at bounding box center [454, 234] width 37 height 15
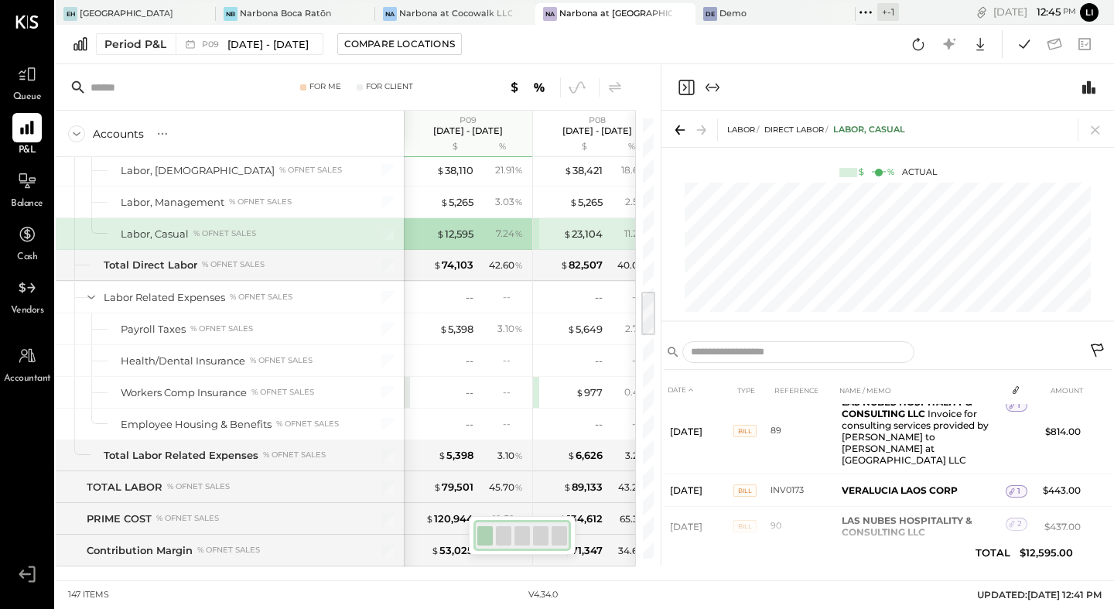
scroll to position [547, 0]
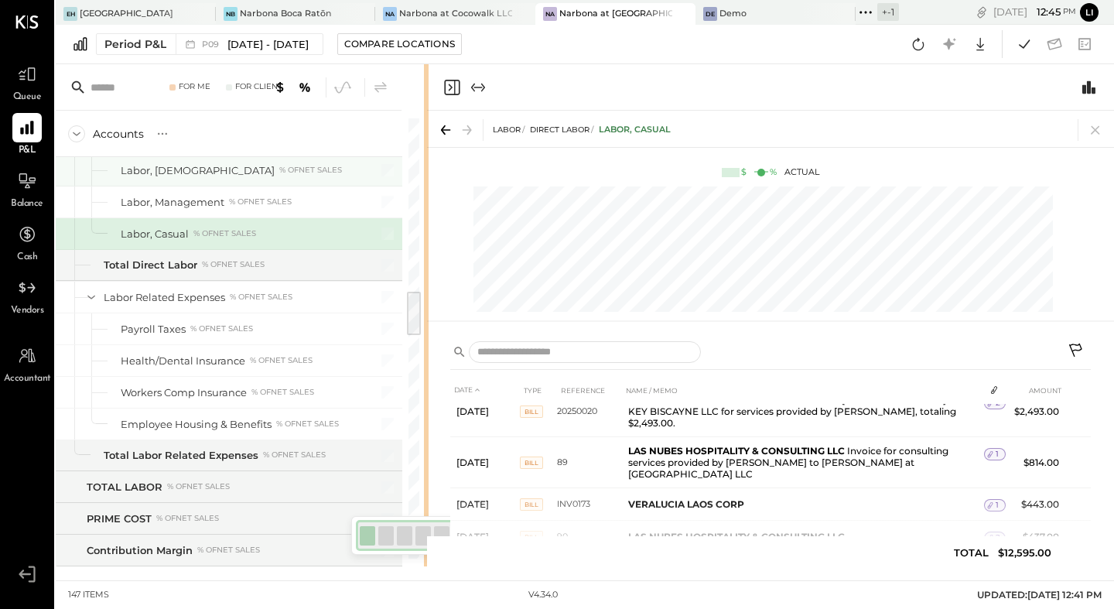
scroll to position [300, 0]
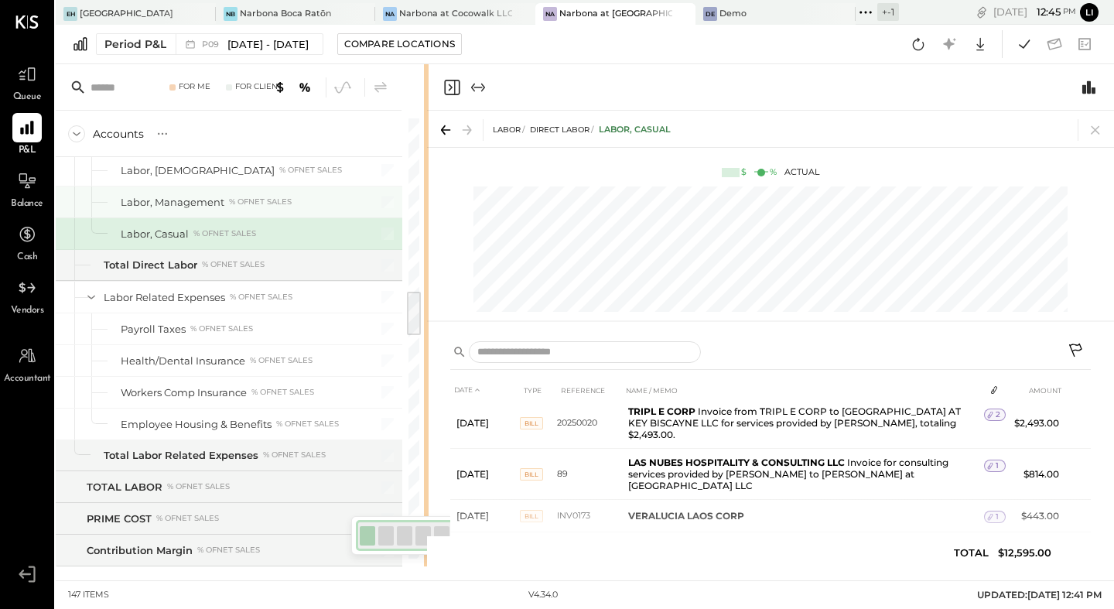
drag, startPoint x: 659, startPoint y: 180, endPoint x: 94, endPoint y: 198, distance: 565.2
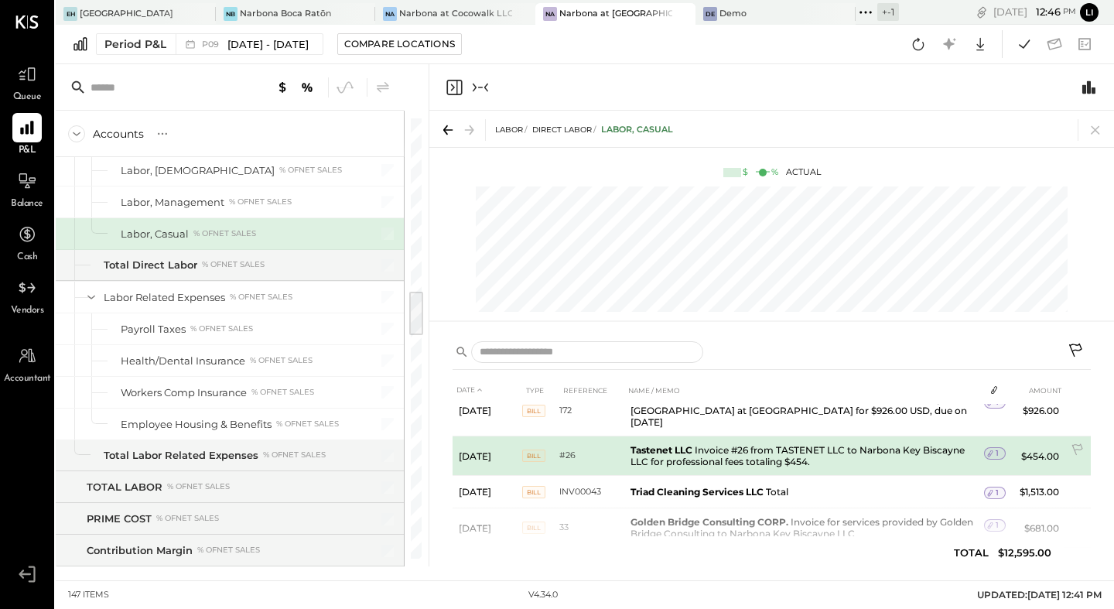
scroll to position [67, 0]
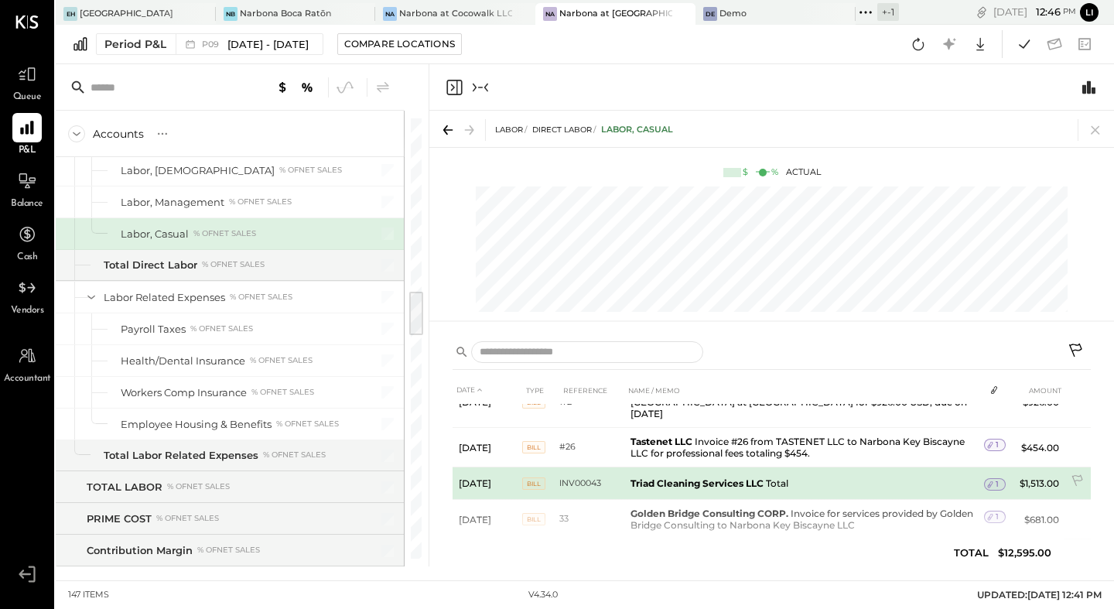
click at [996, 479] on span "1" at bounding box center [997, 484] width 3 height 11
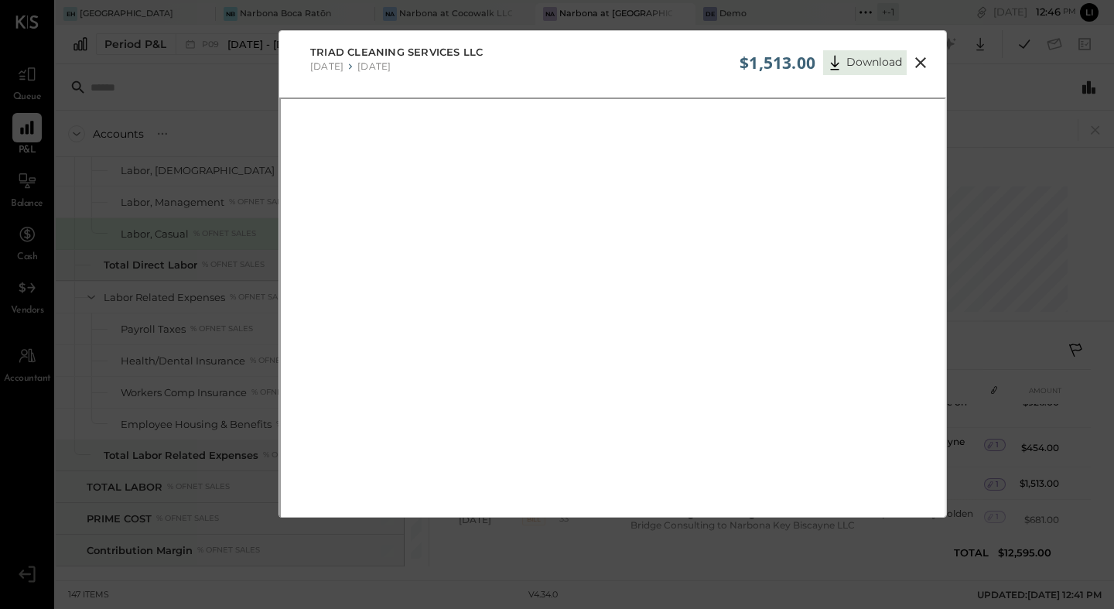
click at [923, 62] on icon at bounding box center [921, 62] width 19 height 19
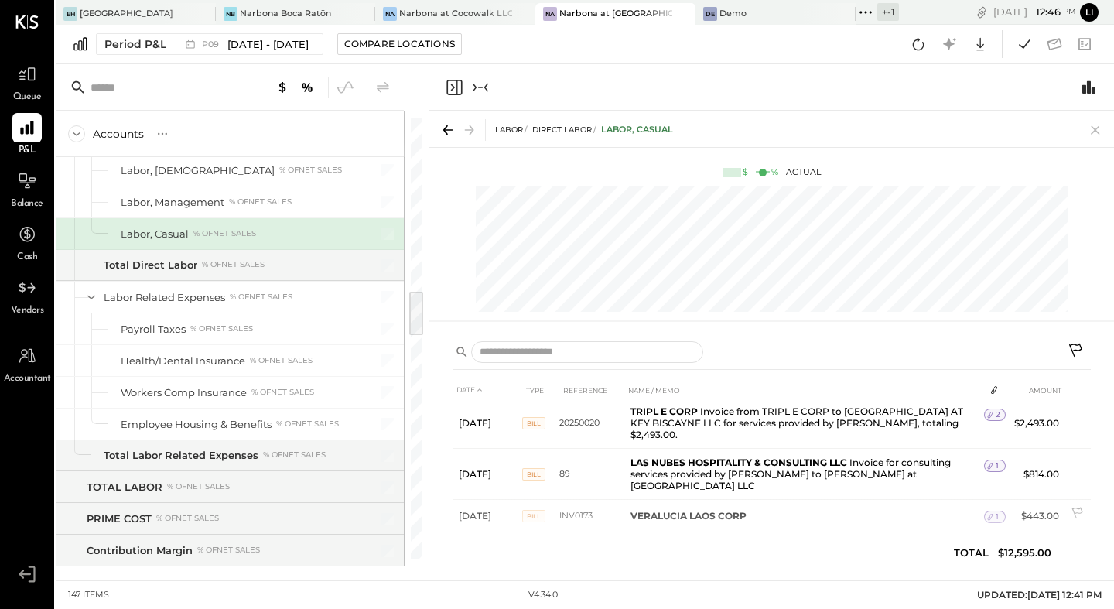
scroll to position [300, 0]
click at [704, 392] on th "NAME / MEMO" at bounding box center [805, 390] width 360 height 29
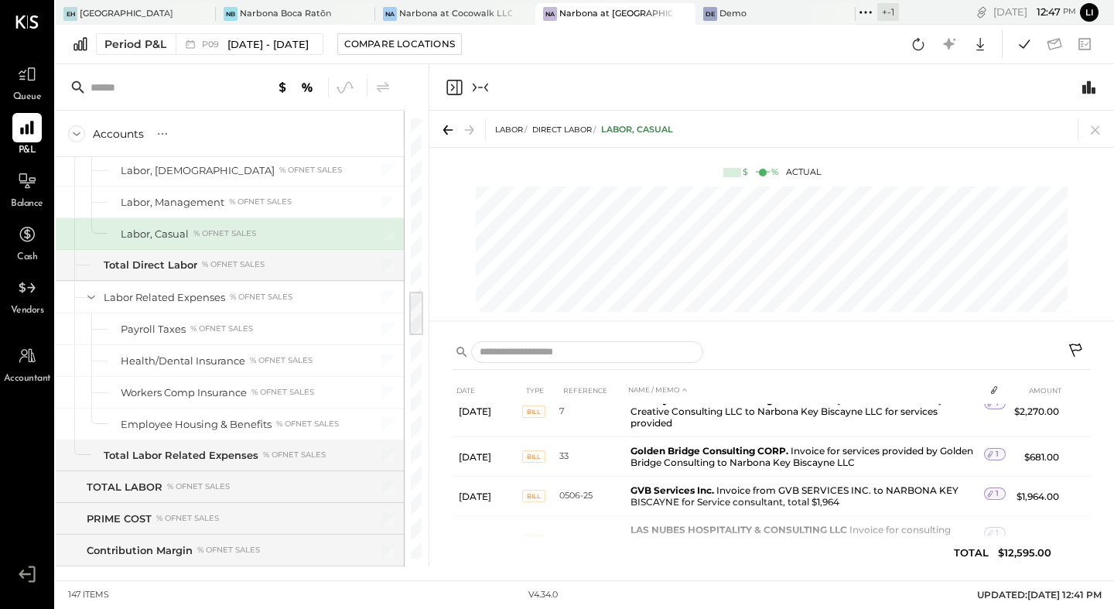
scroll to position [0, 0]
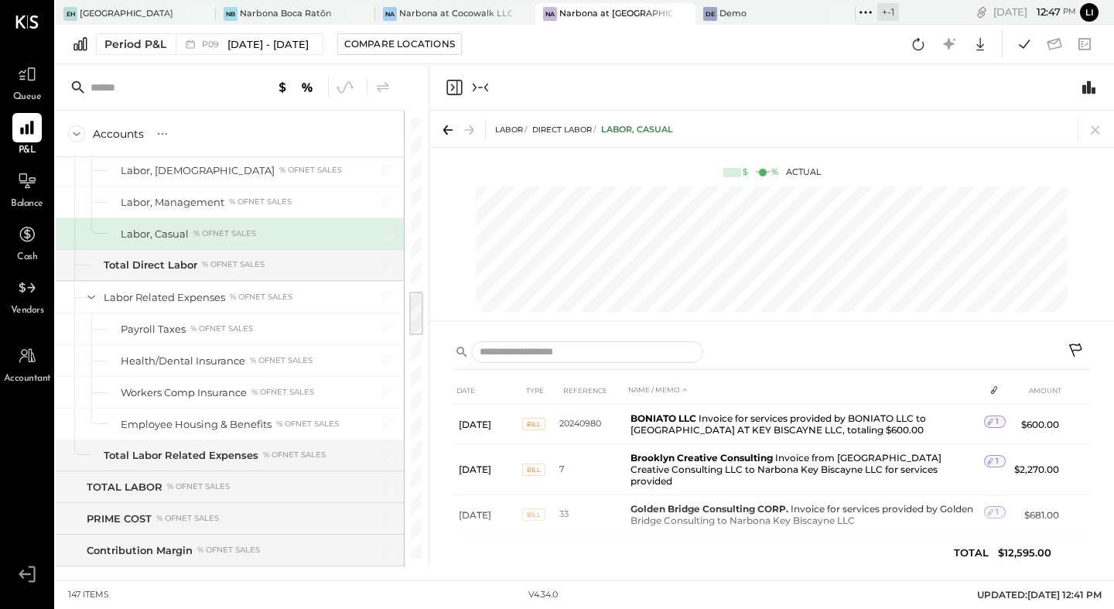
click at [454, 84] on icon "Close panel" at bounding box center [454, 87] width 19 height 19
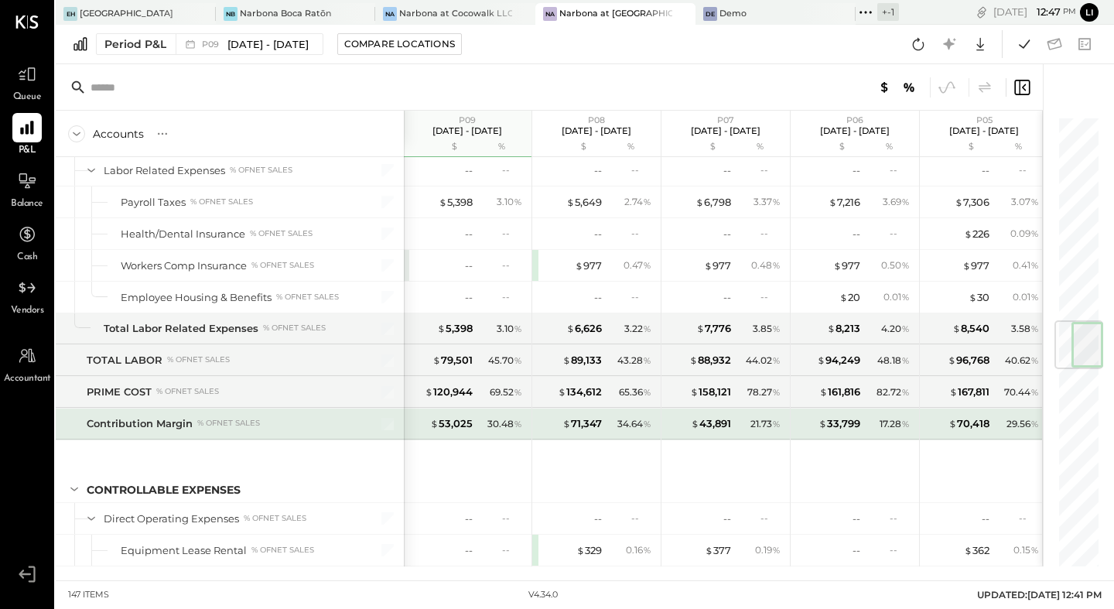
scroll to position [1867, 0]
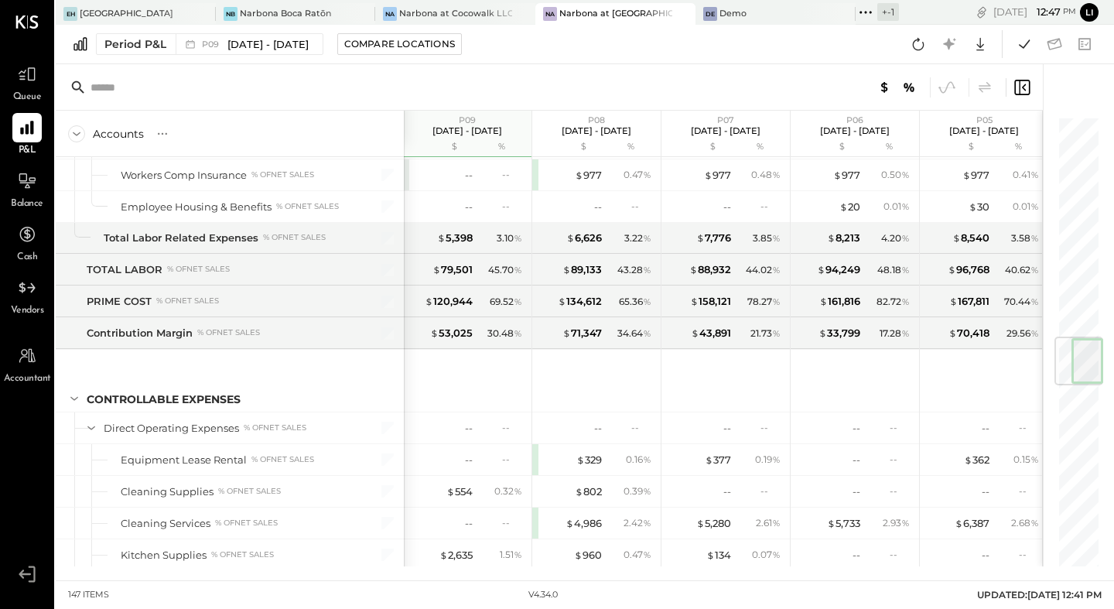
click at [12, 176] on div "Balance" at bounding box center [27, 188] width 33 height 45
